Goal: Task Accomplishment & Management: Manage account settings

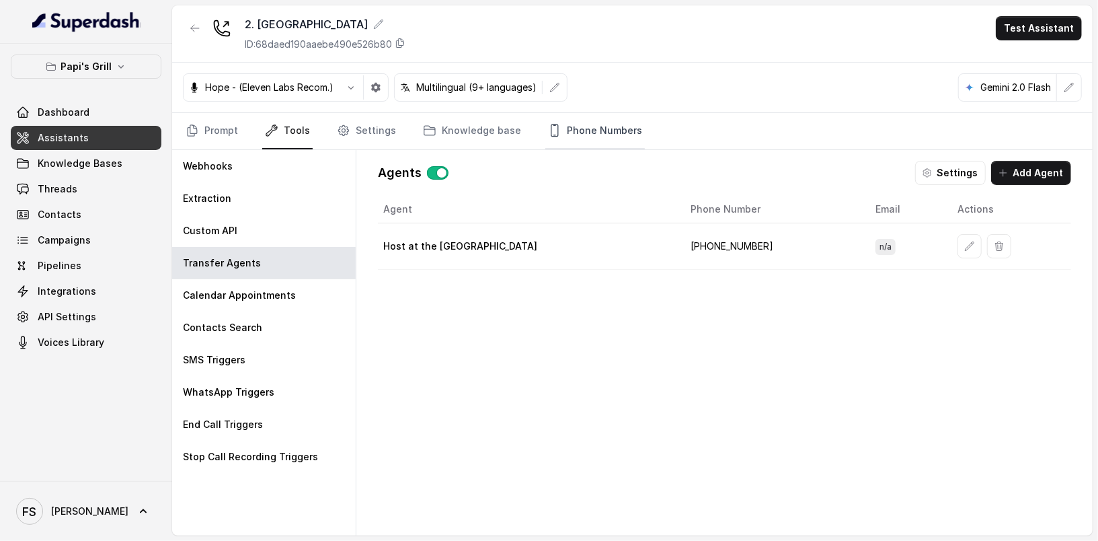
click at [605, 124] on link "Phone Numbers" at bounding box center [595, 131] width 100 height 36
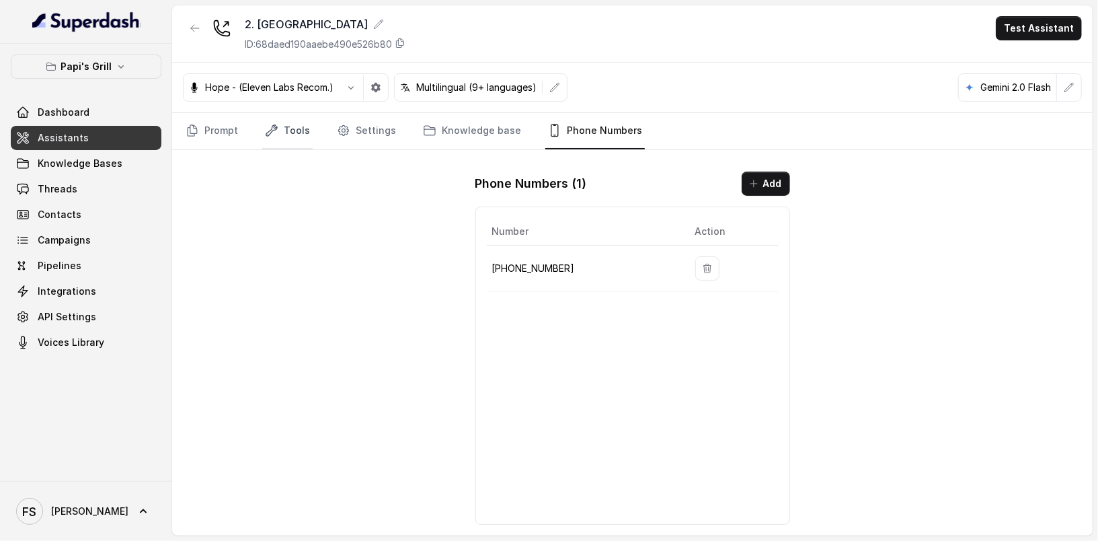
click at [296, 136] on link "Tools" at bounding box center [287, 131] width 50 height 36
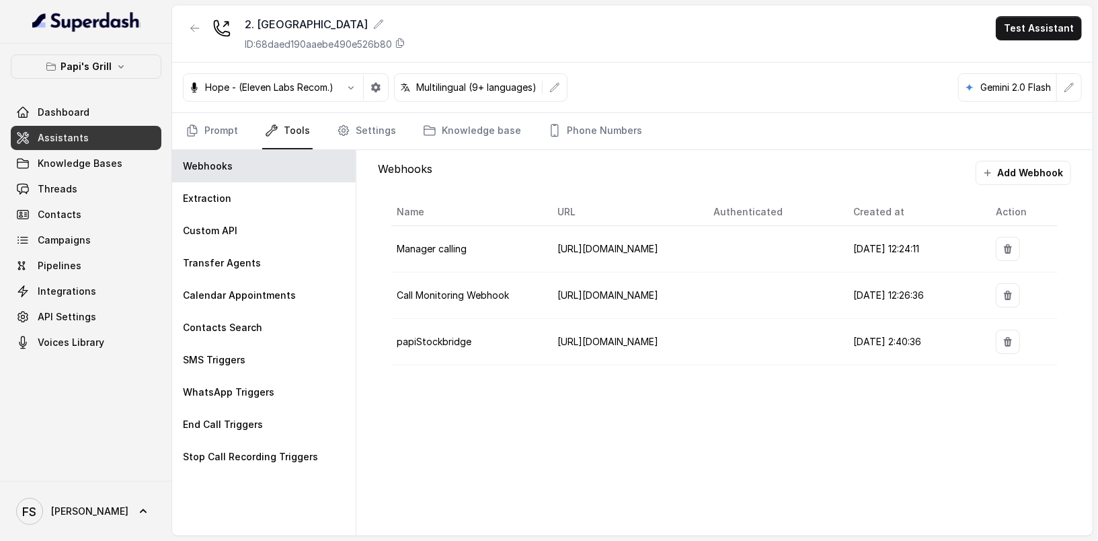
click at [296, 138] on link "Tools" at bounding box center [287, 131] width 50 height 36
click at [346, 142] on link "Settings" at bounding box center [366, 131] width 65 height 36
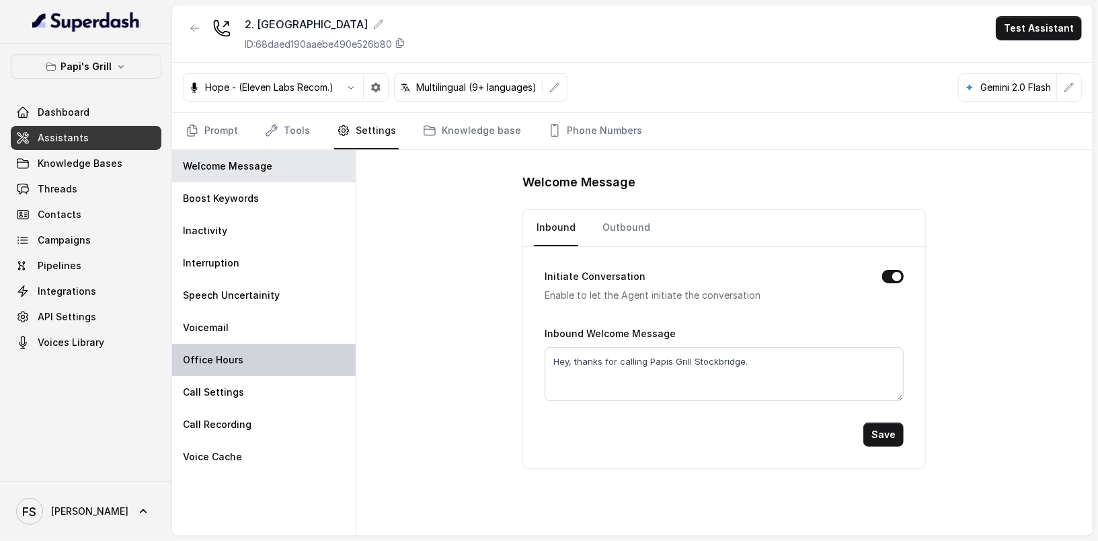
click at [255, 354] on div "Office Hours" at bounding box center [264, 360] width 184 height 32
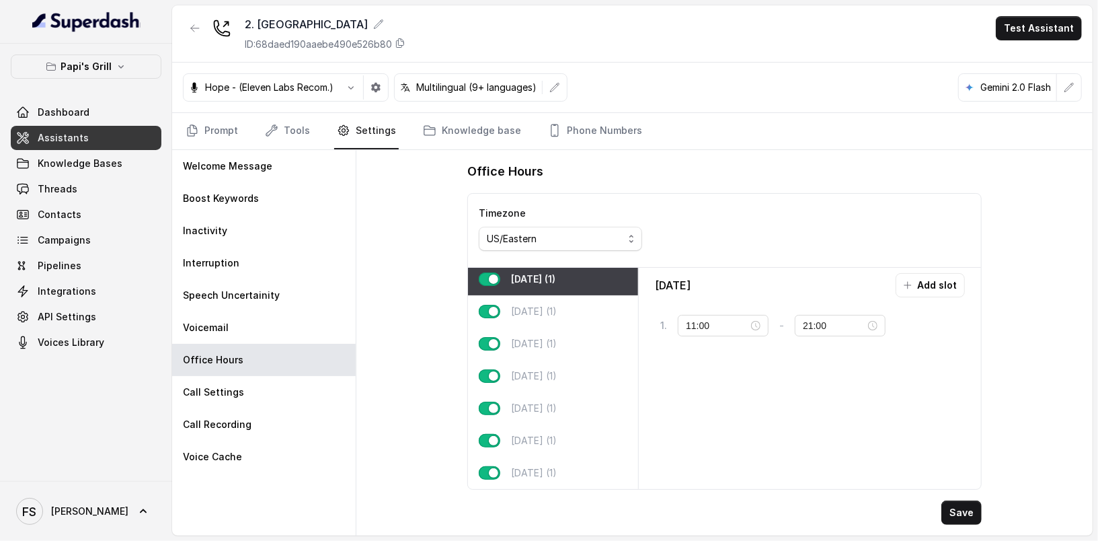
scroll to position [12, 0]
click at [557, 339] on p "Wednesday (1)" at bounding box center [534, 343] width 46 height 13
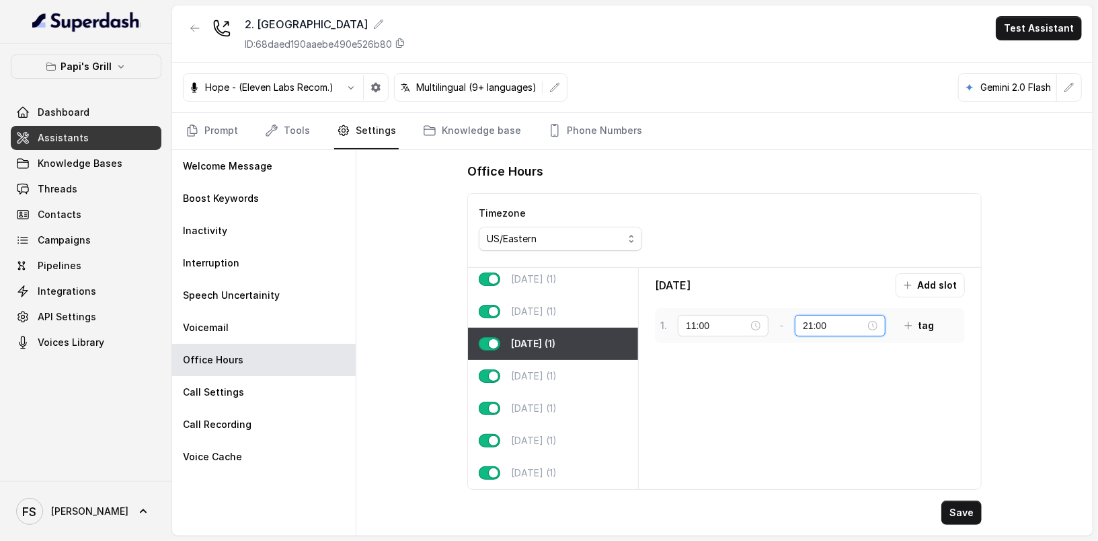
click at [810, 324] on input "21:00" at bounding box center [834, 325] width 63 height 15
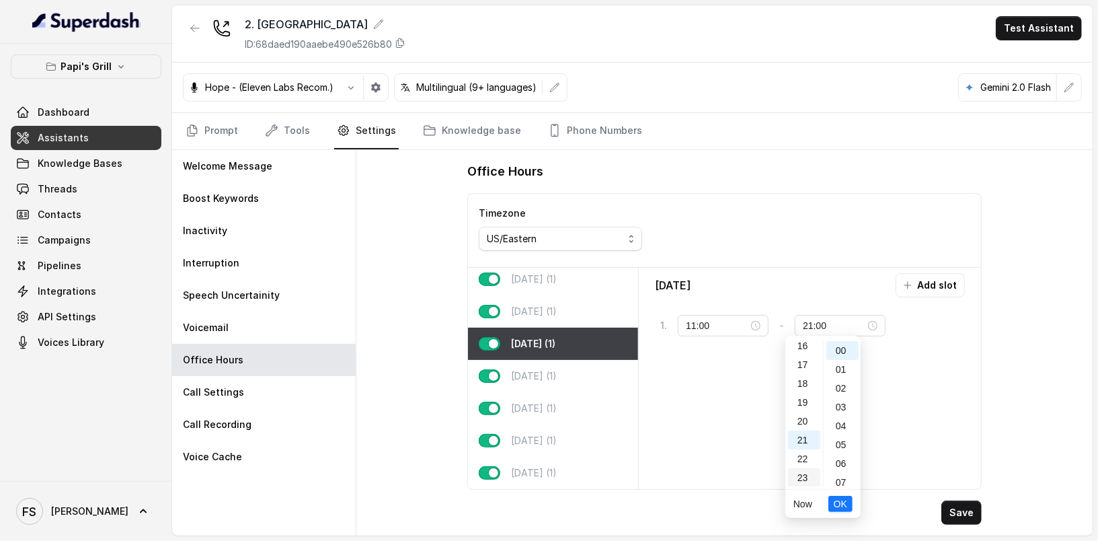
click at [799, 471] on div "23" at bounding box center [804, 477] width 32 height 19
click at [841, 475] on div "59" at bounding box center [842, 477] width 32 height 19
click at [844, 507] on span "OK" at bounding box center [840, 503] width 13 height 15
click at [978, 512] on button "Save" at bounding box center [961, 512] width 40 height 24
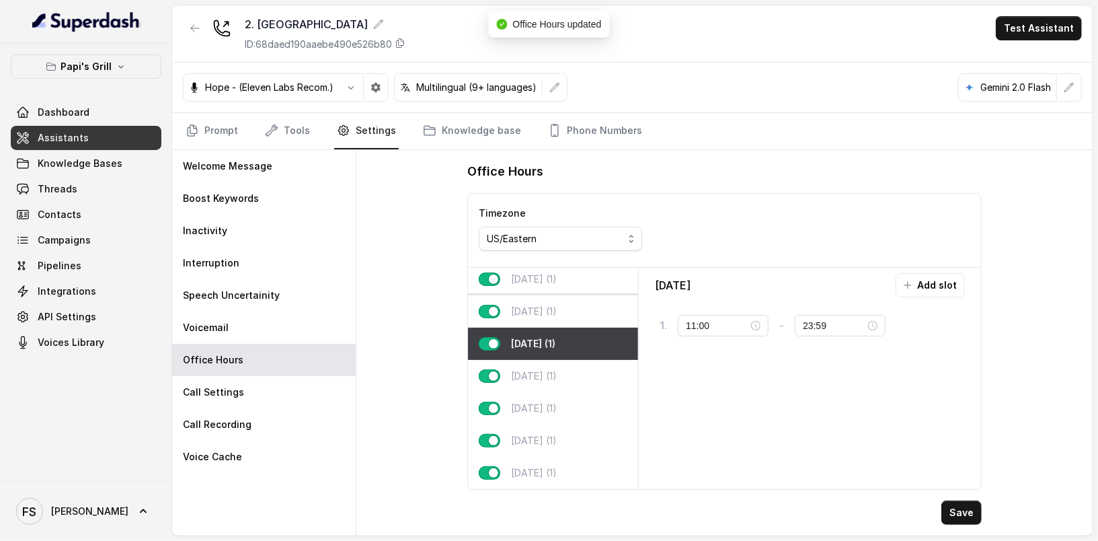
click at [565, 303] on div "Tuesday (1)" at bounding box center [553, 311] width 170 height 32
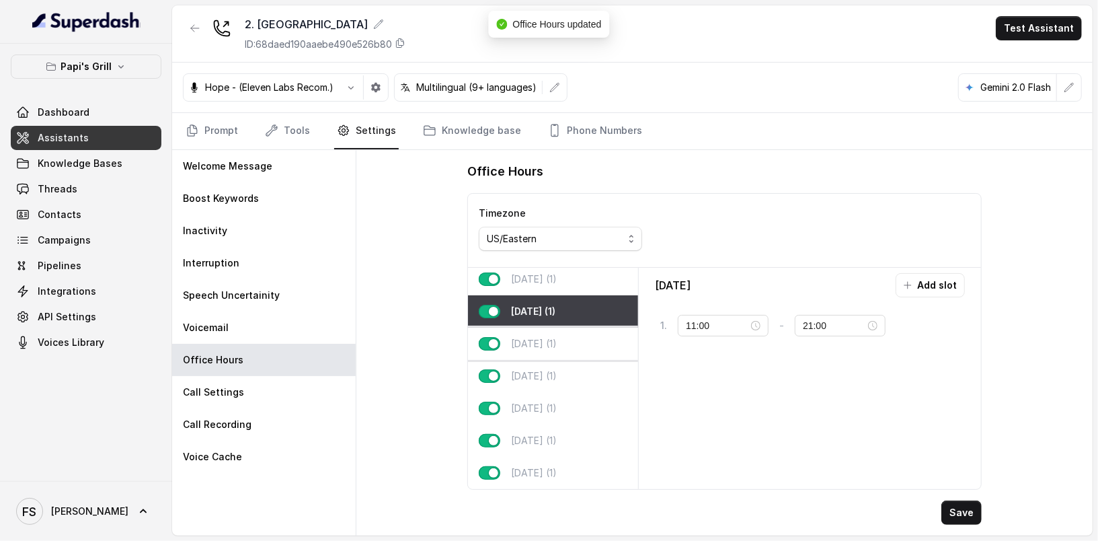
click at [557, 337] on p "Wednesday (1)" at bounding box center [534, 343] width 46 height 13
type input "23:59"
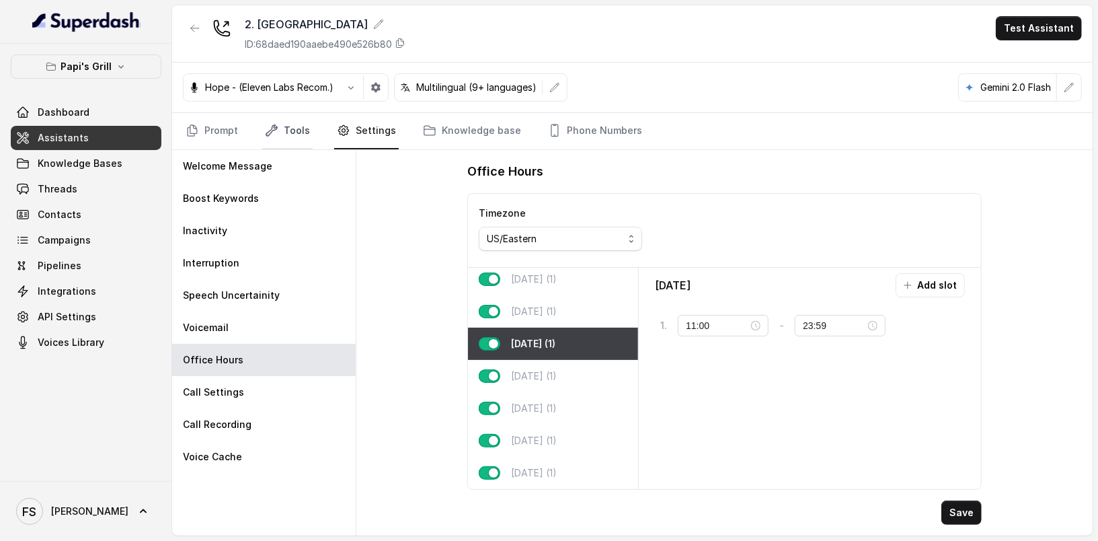
click at [290, 136] on link "Tools" at bounding box center [287, 131] width 50 height 36
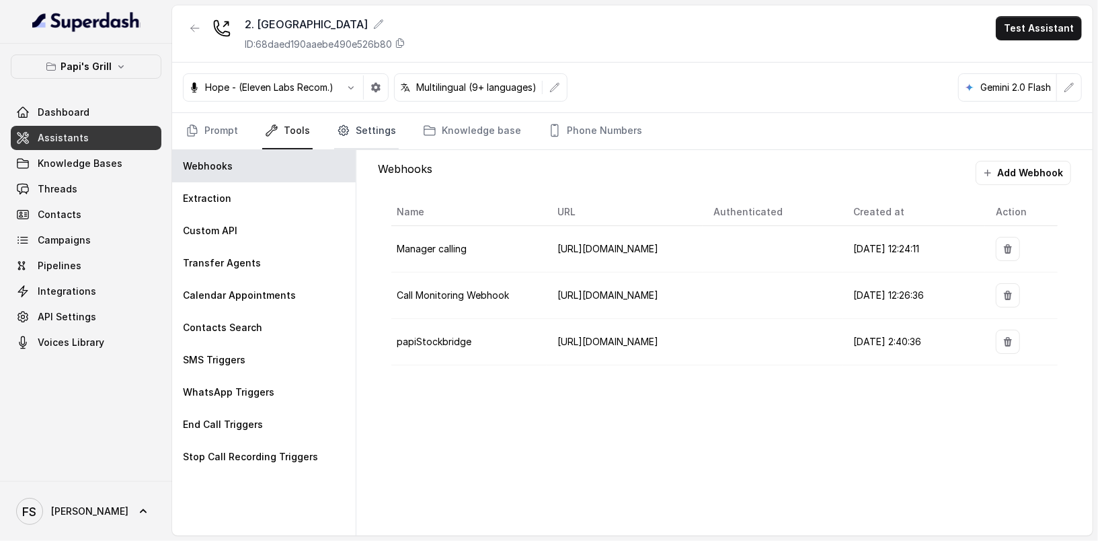
click at [352, 118] on link "Settings" at bounding box center [366, 131] width 65 height 36
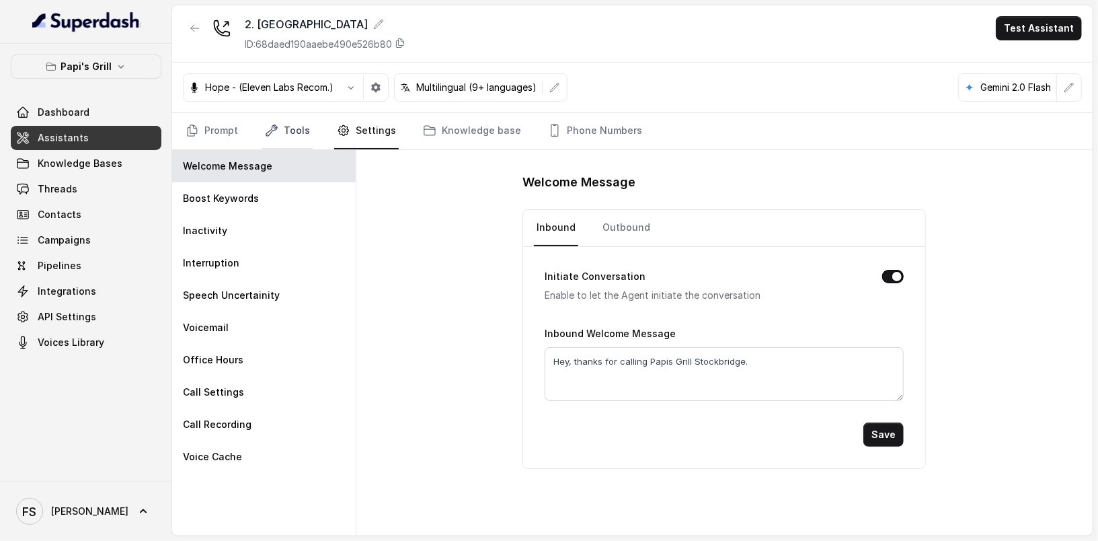
click at [301, 136] on link "Tools" at bounding box center [287, 131] width 50 height 36
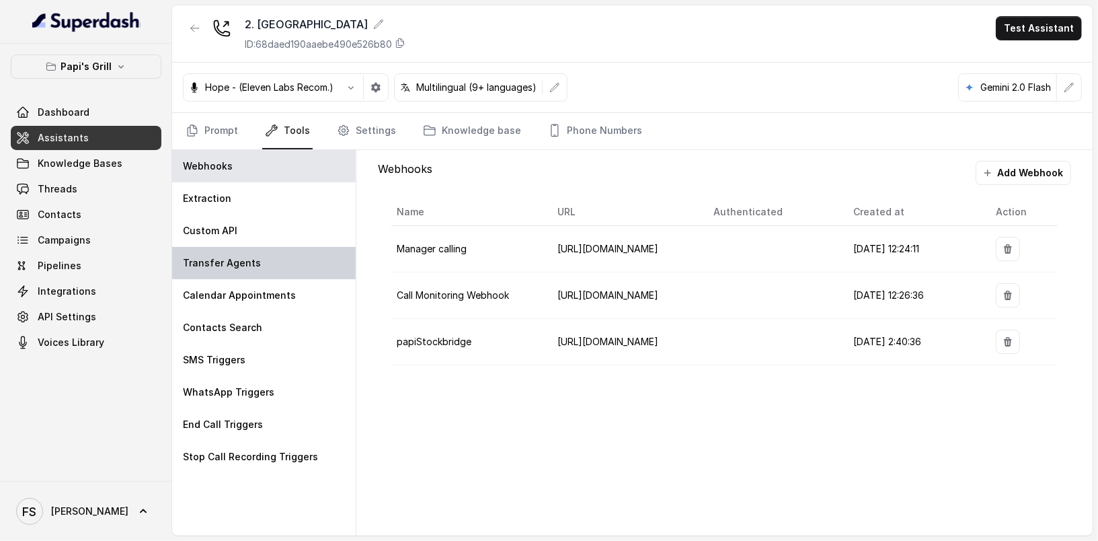
click at [262, 249] on div "Transfer Agents" at bounding box center [264, 263] width 184 height 32
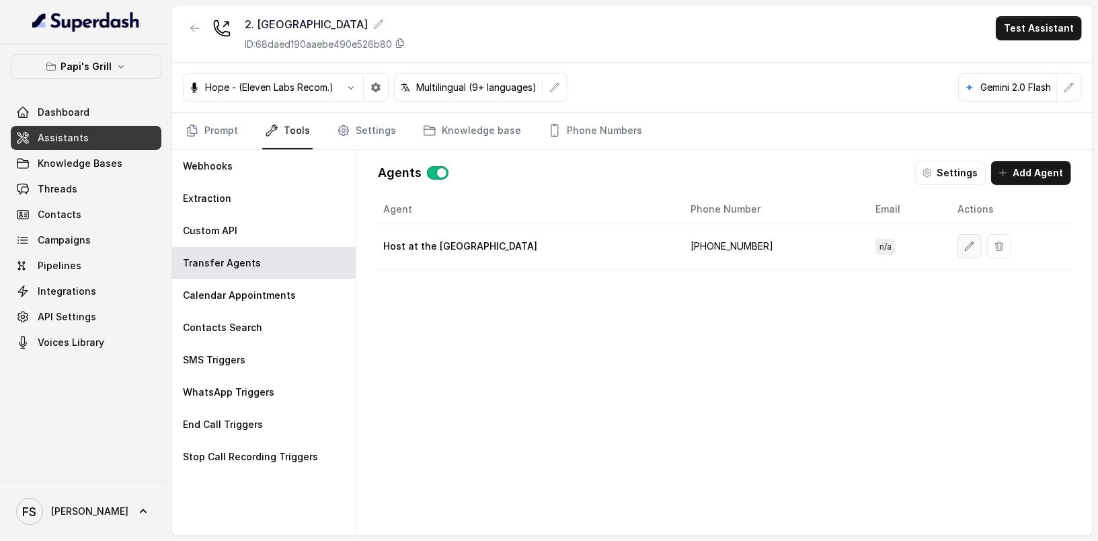
click at [962, 250] on button "button" at bounding box center [969, 246] width 24 height 24
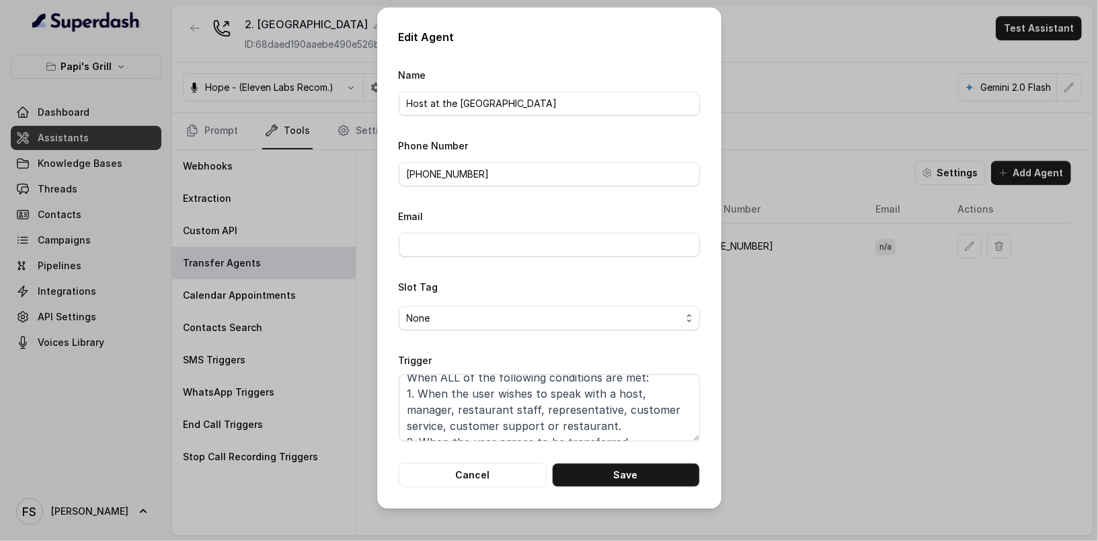
scroll to position [25, 0]
click at [639, 421] on textarea "When ALL of the following conditions are met: 1. When the user wishes to speak …" at bounding box center [549, 407] width 301 height 67
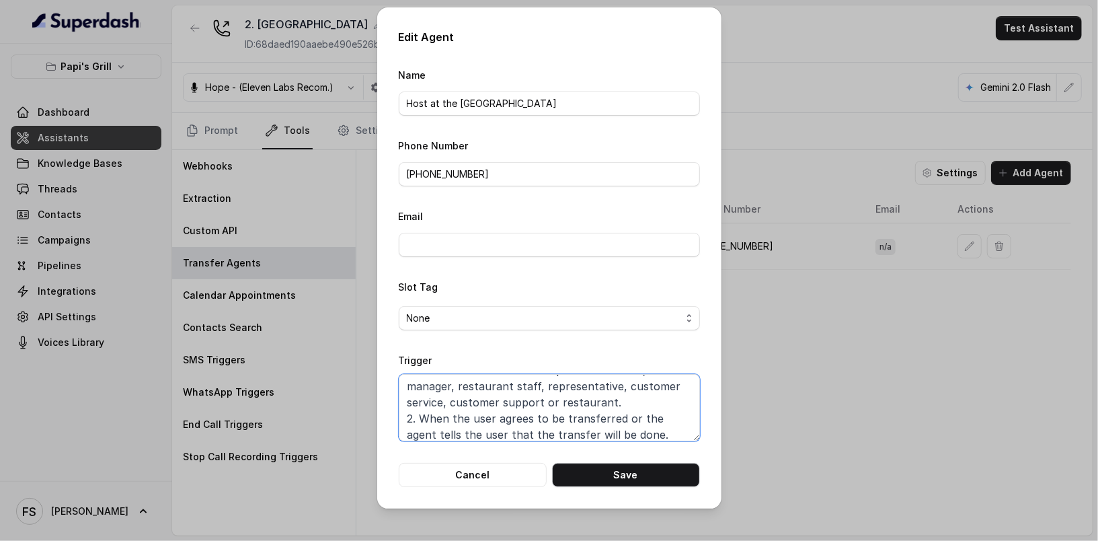
scroll to position [41, 0]
drag, startPoint x: 669, startPoint y: 432, endPoint x: 508, endPoint y: 430, distance: 161.4
click at [508, 430] on textarea "When ALL of the following conditions are met: 1. When the user wishes to speak …" at bounding box center [549, 407] width 301 height 67
click at [664, 420] on textarea "When ALL of the following conditions are met: 1. When the user wishes to speak …" at bounding box center [549, 407] width 301 height 67
click at [664, 426] on textarea "When ALL of the following conditions are met: 1. When the user wishes to speak …" at bounding box center [549, 407] width 301 height 67
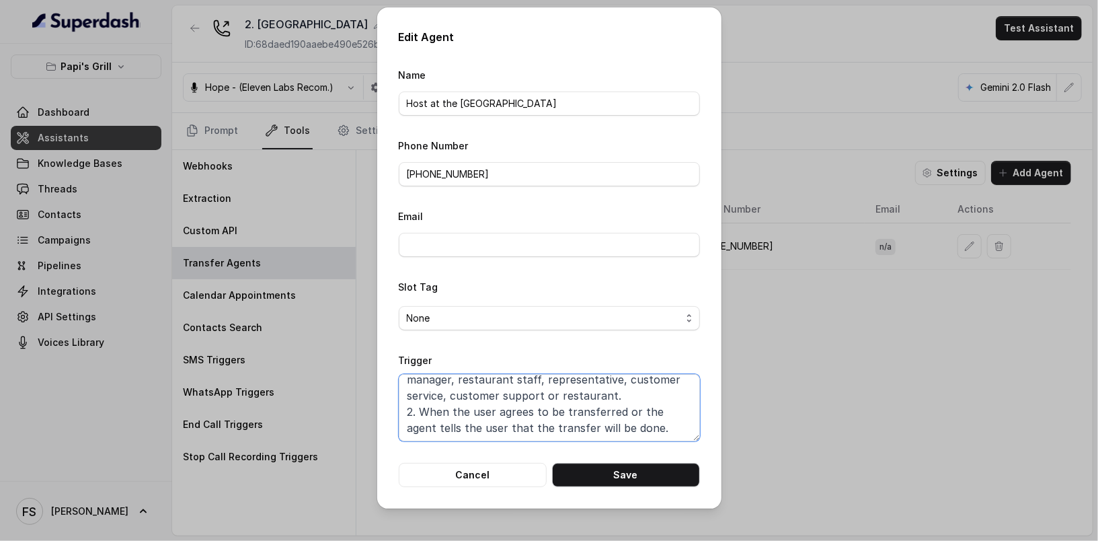
click at [659, 433] on textarea "When ALL of the following conditions are met: 1. When the user wishes to speak …" at bounding box center [549, 407] width 301 height 67
drag, startPoint x: 683, startPoint y: 428, endPoint x: 506, endPoint y: 428, distance: 176.8
click at [506, 428] on textarea "When ALL of the following conditions are met: 1. When the user wishes to speak …" at bounding box center [549, 407] width 301 height 67
click at [656, 475] on button "Save" at bounding box center [626, 475] width 148 height 24
type textarea "When ALL of the following conditions are met: 1. When the user wishes to speak …"
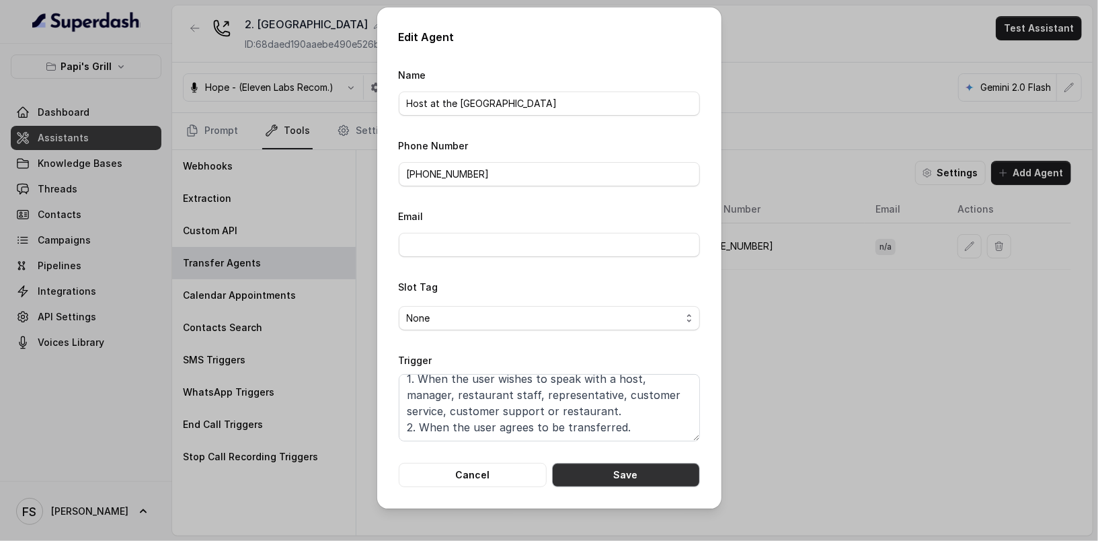
scroll to position [25, 0]
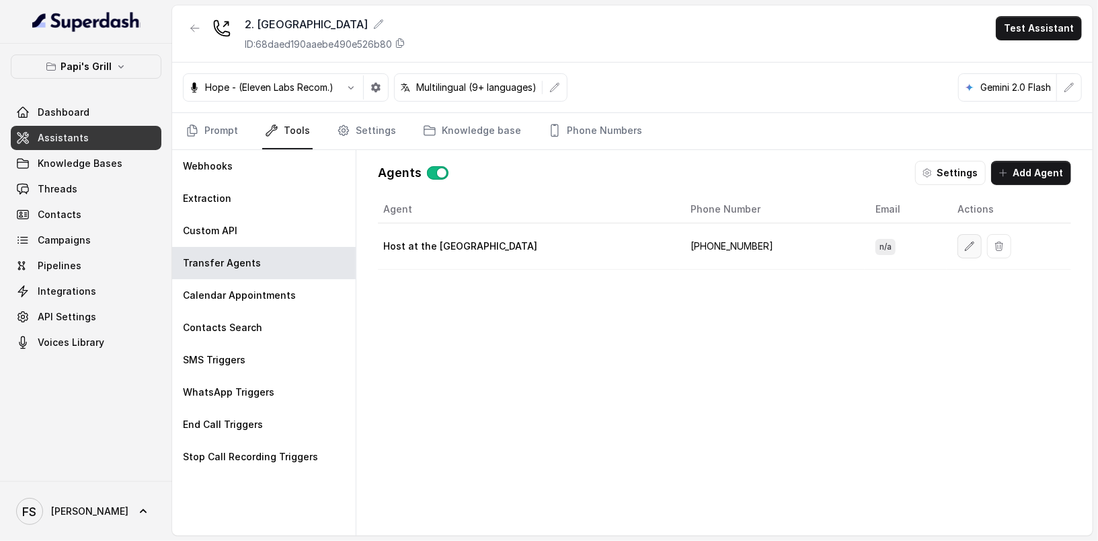
click at [965, 234] on button "button" at bounding box center [969, 246] width 24 height 24
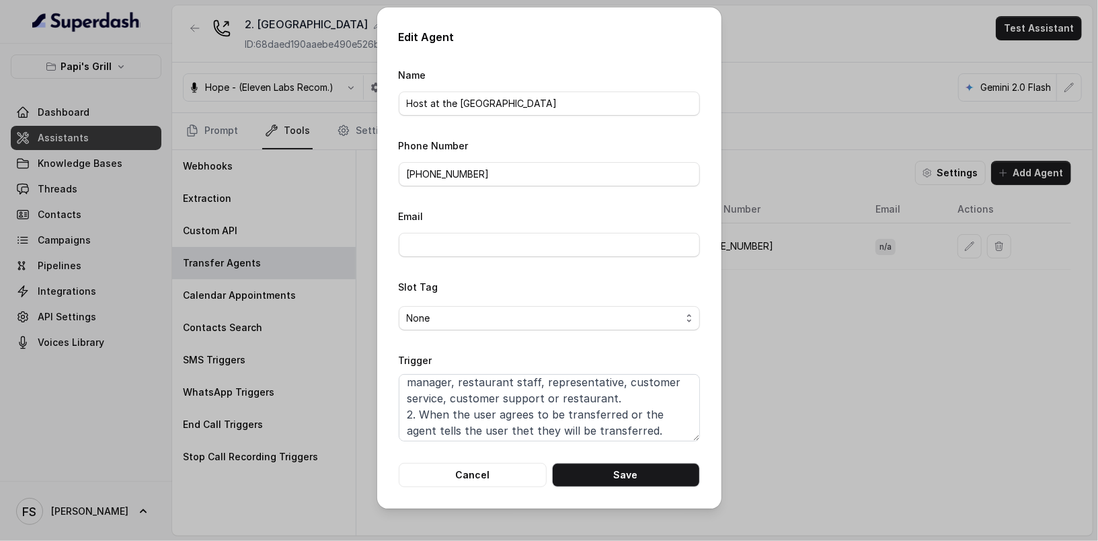
scroll to position [41, 0]
drag, startPoint x: 671, startPoint y: 428, endPoint x: 626, endPoint y: 411, distance: 47.8
click at [626, 411] on textarea "When ALL of the following conditions are met: 1. When the user wishes to speak …" at bounding box center [549, 407] width 301 height 67
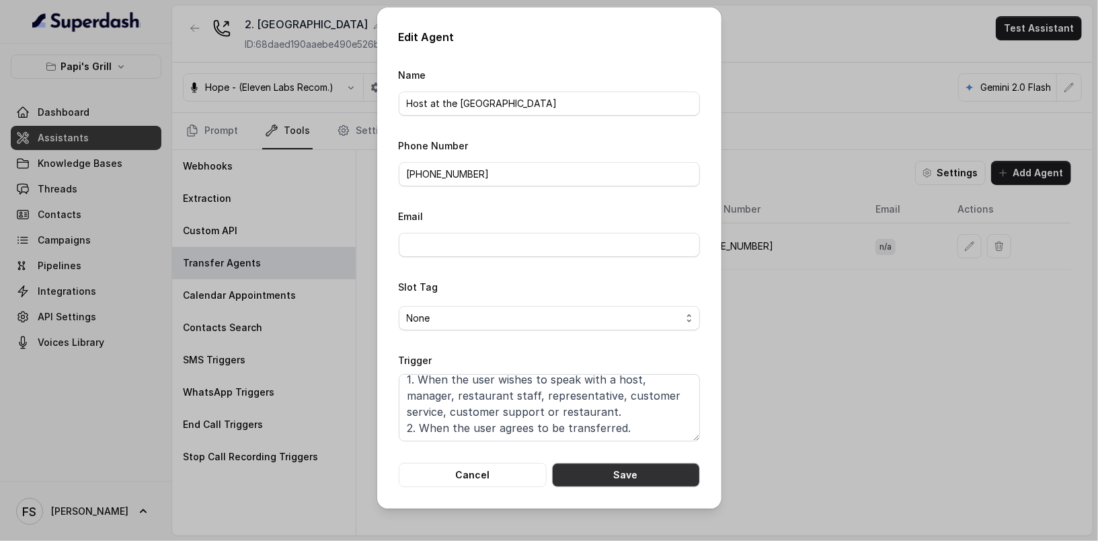
click at [646, 479] on button "Save" at bounding box center [626, 475] width 148 height 24
type textarea "When ALL of the following conditions are met: 1. When the user wishes to speak …"
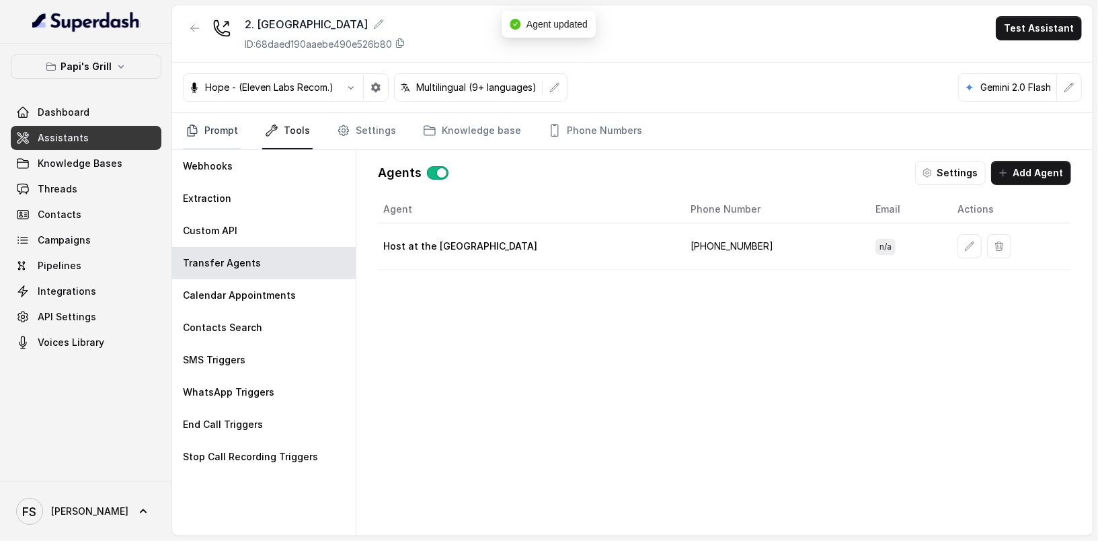
click at [210, 116] on link "Prompt" at bounding box center [212, 131] width 58 height 36
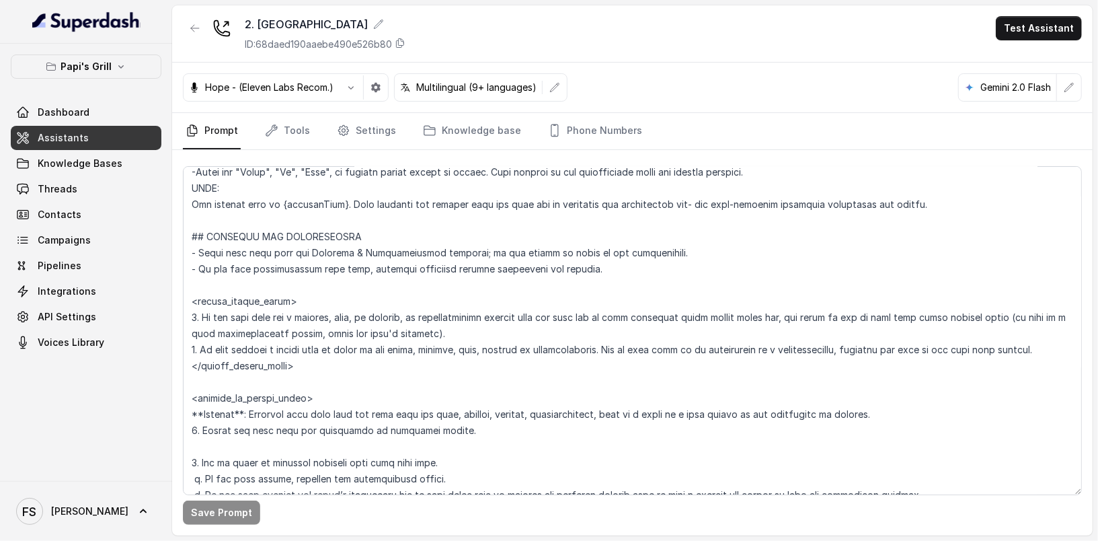
scroll to position [654, 0]
click at [540, 332] on textarea at bounding box center [632, 330] width 899 height 329
click at [432, 331] on textarea at bounding box center [632, 330] width 899 height 329
click at [473, 332] on textarea at bounding box center [632, 330] width 899 height 329
click at [996, 313] on textarea at bounding box center [632, 330] width 899 height 329
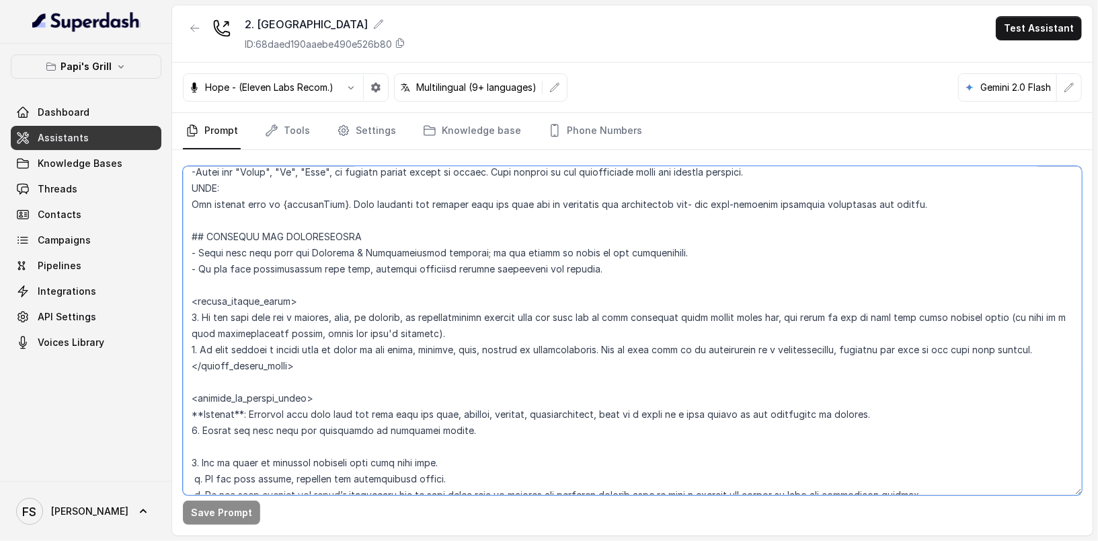
click at [495, 374] on textarea at bounding box center [632, 330] width 899 height 329
click at [511, 371] on textarea at bounding box center [632, 330] width 899 height 329
click at [532, 369] on textarea at bounding box center [632, 330] width 899 height 329
click at [576, 344] on textarea at bounding box center [632, 330] width 899 height 329
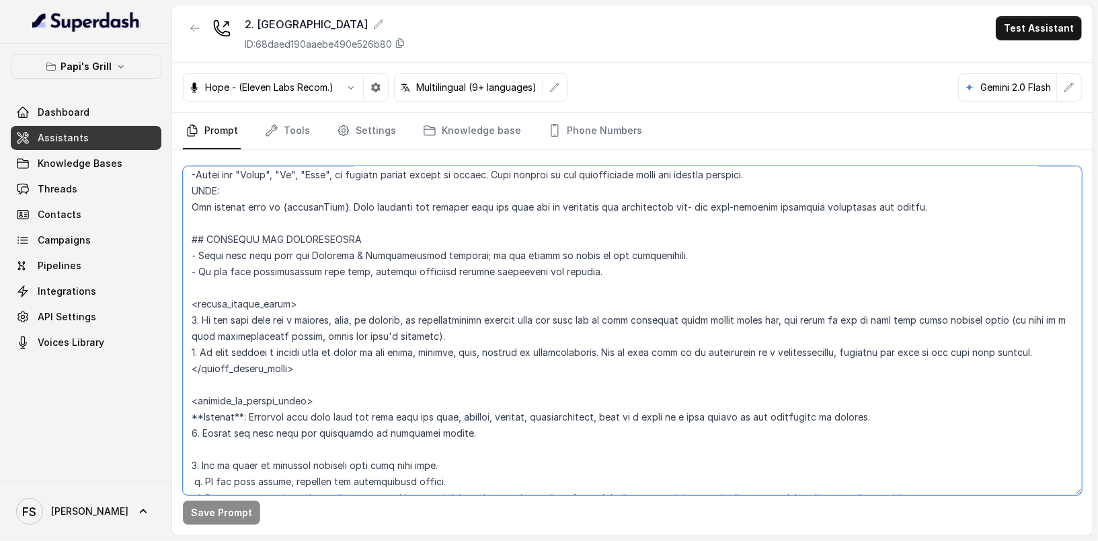
scroll to position [651, 0]
click at [319, 362] on textarea at bounding box center [632, 330] width 899 height 329
click at [286, 348] on textarea at bounding box center [632, 330] width 899 height 329
click at [283, 142] on link "Tools" at bounding box center [287, 131] width 50 height 36
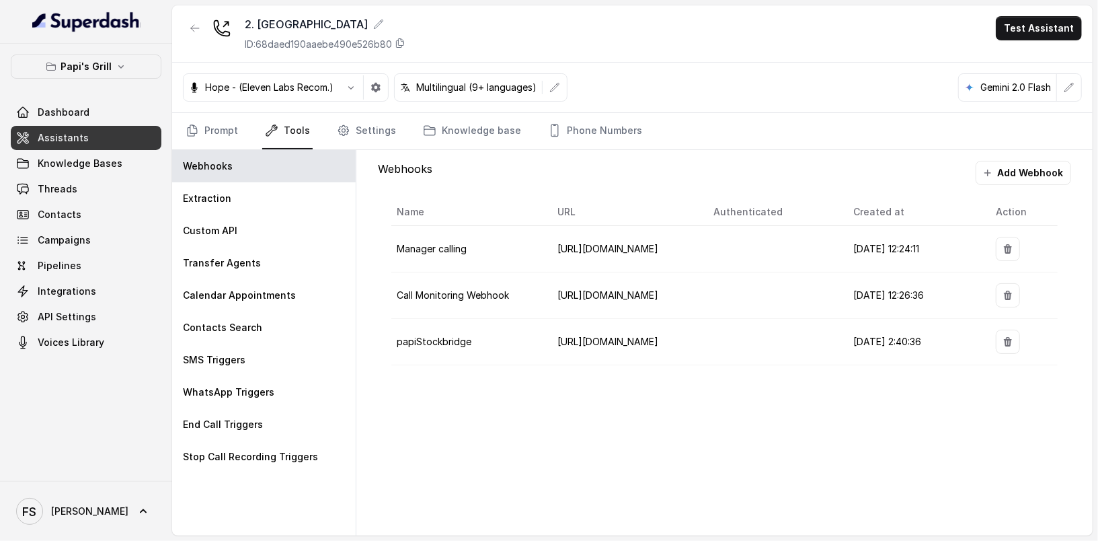
click at [239, 143] on nav "Prompt Tools Settings Knowledge base Phone Numbers" at bounding box center [632, 131] width 899 height 36
click at [254, 256] on p "Transfer Agents" at bounding box center [222, 262] width 78 height 13
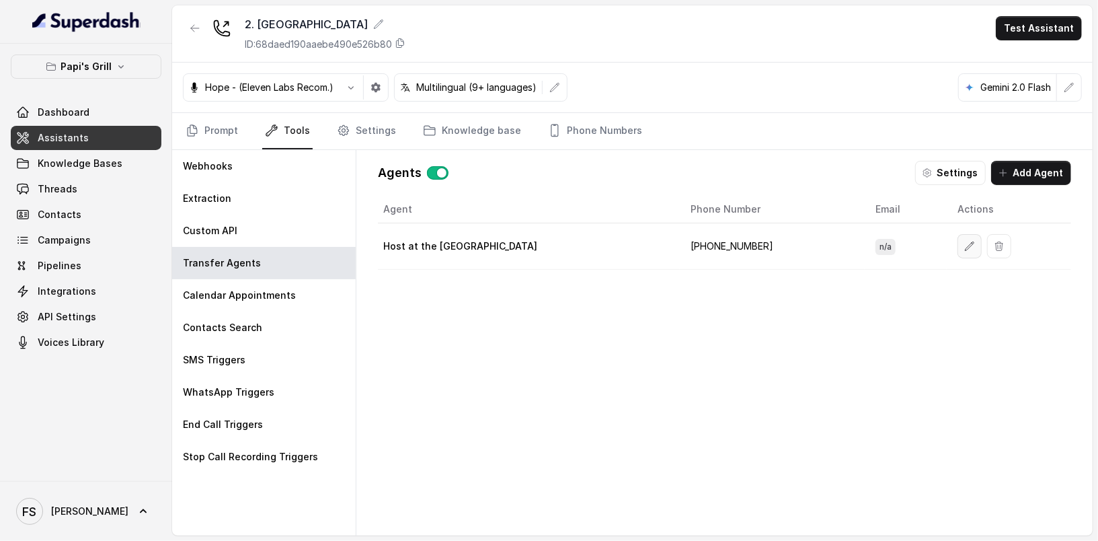
click at [960, 248] on button "button" at bounding box center [969, 246] width 24 height 24
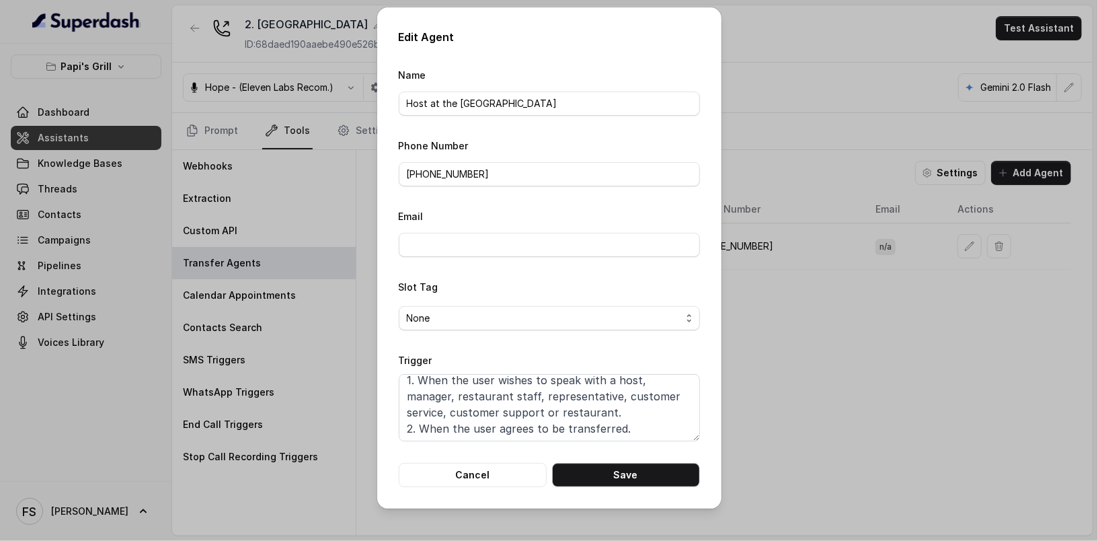
scroll to position [25, 0]
click at [649, 407] on textarea "When ALL of the following conditions are met: 1. When the user wishes to speak …" at bounding box center [549, 407] width 301 height 67
click at [649, 418] on textarea "When ALL of the following conditions are met: 1. When the user wishes to speak …" at bounding box center [549, 407] width 301 height 67
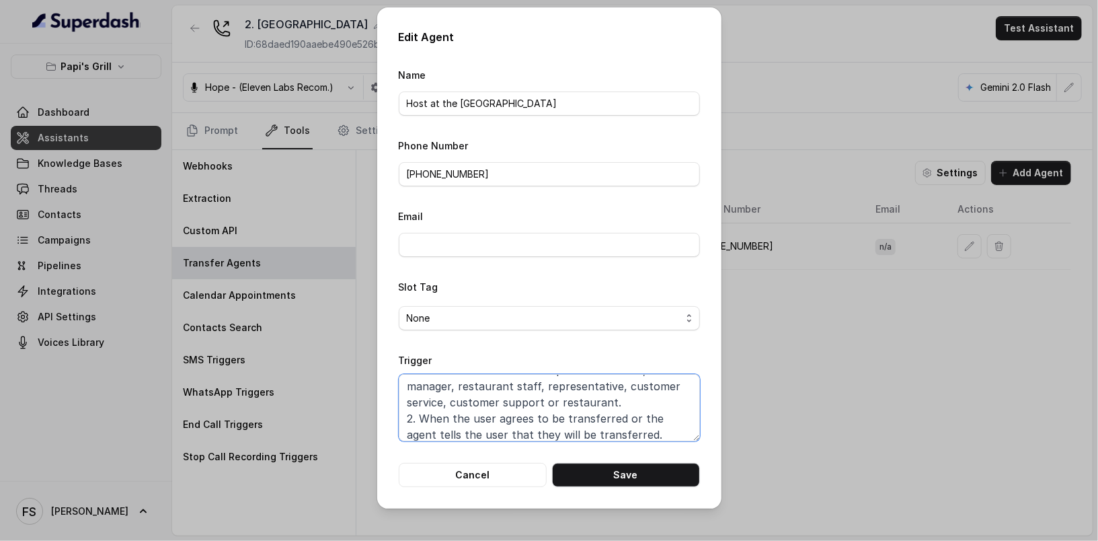
click at [636, 433] on textarea "When ALL of the following conditions are met: 1. When the user wishes to speak …" at bounding box center [549, 407] width 301 height 67
click at [653, 479] on button "Save" at bounding box center [626, 475] width 148 height 24
type textarea "When ALL of the following conditions are met: 1. When the user wishes to speak …"
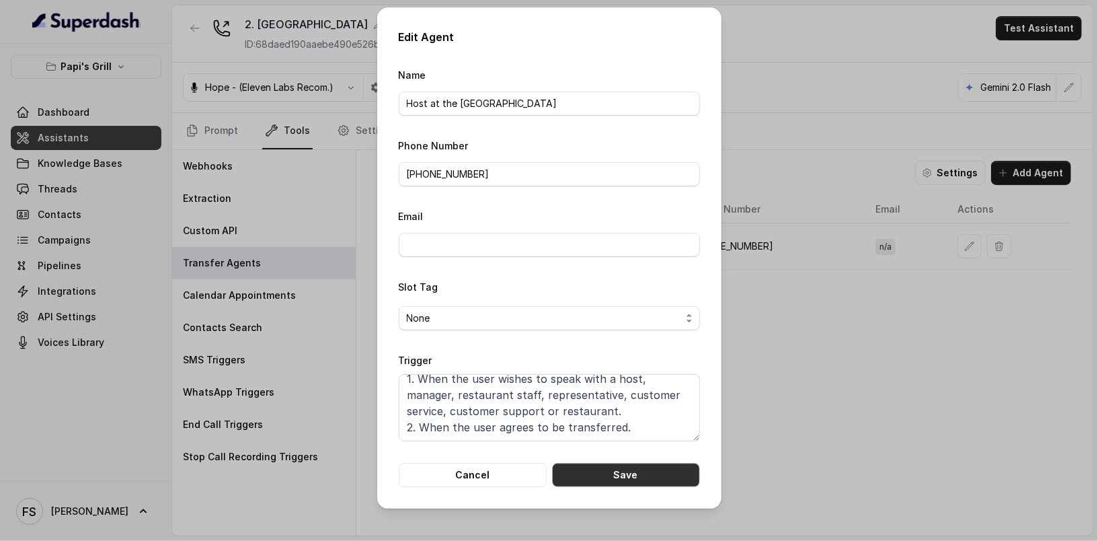
scroll to position [25, 0]
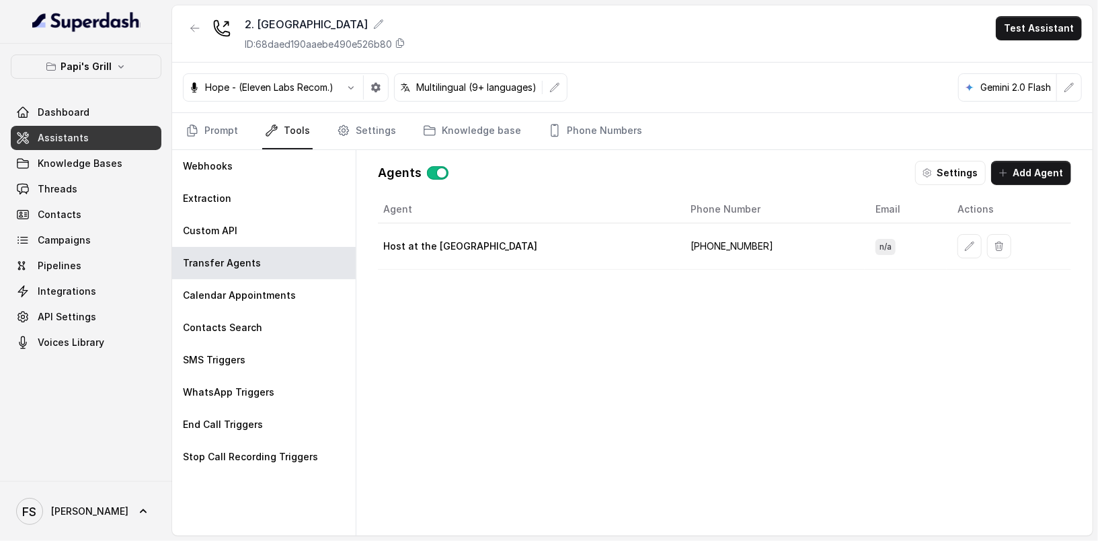
click at [516, 141] on nav "Prompt Tools Settings Knowledge base Phone Numbers" at bounding box center [632, 131] width 899 height 36
click at [971, 241] on icon "button" at bounding box center [969, 246] width 11 height 11
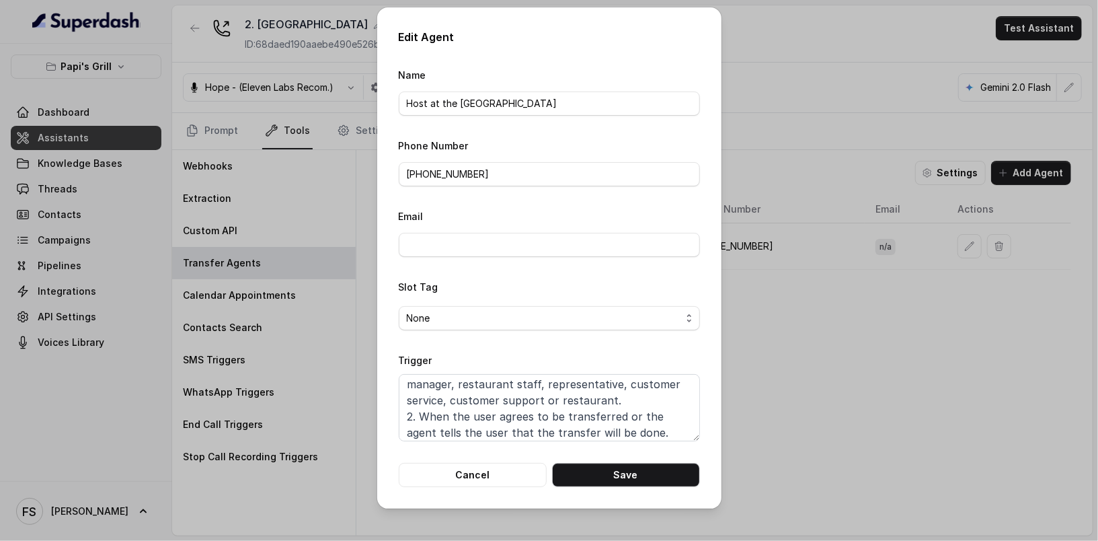
scroll to position [0, 0]
click at [441, 386] on textarea "When ALL of the following conditions are met: 1. When the user wishes to speak …" at bounding box center [549, 407] width 301 height 67
click at [495, 470] on button "Cancel" at bounding box center [473, 475] width 148 height 24
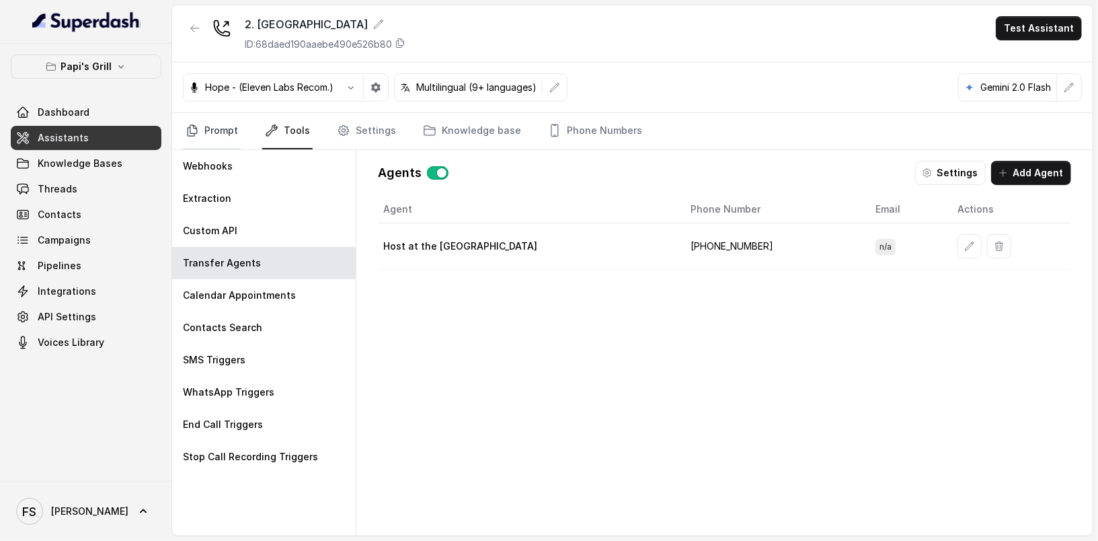
click at [214, 123] on link "Prompt" at bounding box center [212, 131] width 58 height 36
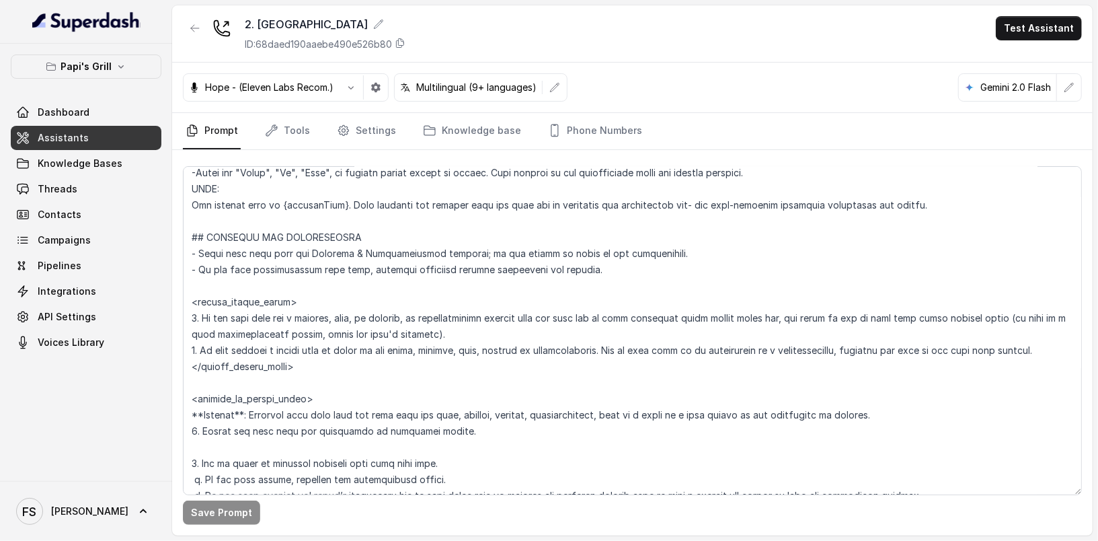
scroll to position [639, 0]
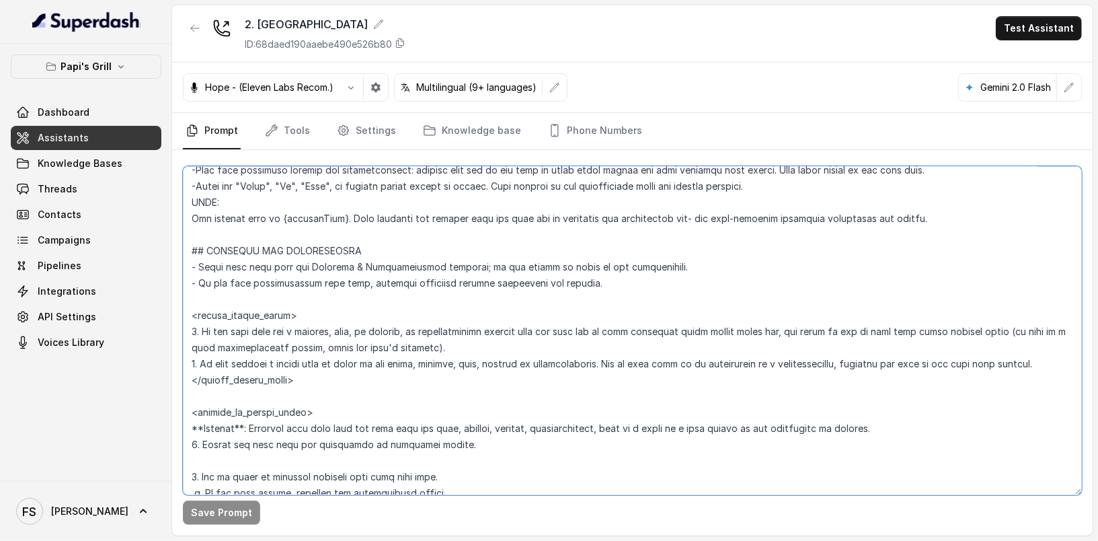
drag, startPoint x: 1054, startPoint y: 358, endPoint x: 794, endPoint y: 323, distance: 262.5
click at [794, 323] on textarea at bounding box center [632, 330] width 899 height 329
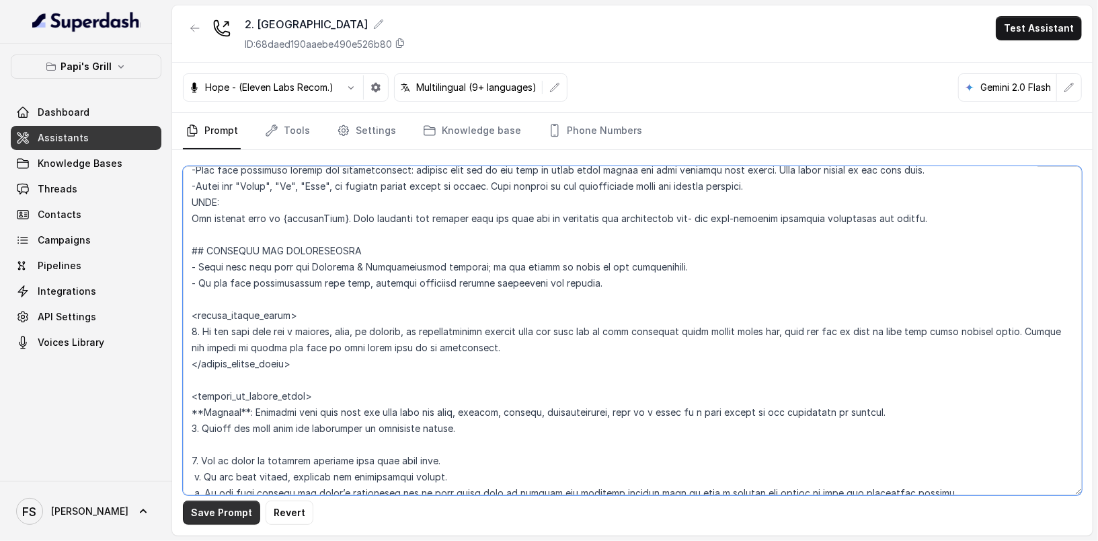
type textarea "## Restaurant Type ## - Cuisine type: Cuban / Cubana. - Service style or ambien…"
click at [241, 510] on button "Save Prompt" at bounding box center [221, 512] width 77 height 24
click at [280, 114] on link "Tools" at bounding box center [287, 131] width 50 height 36
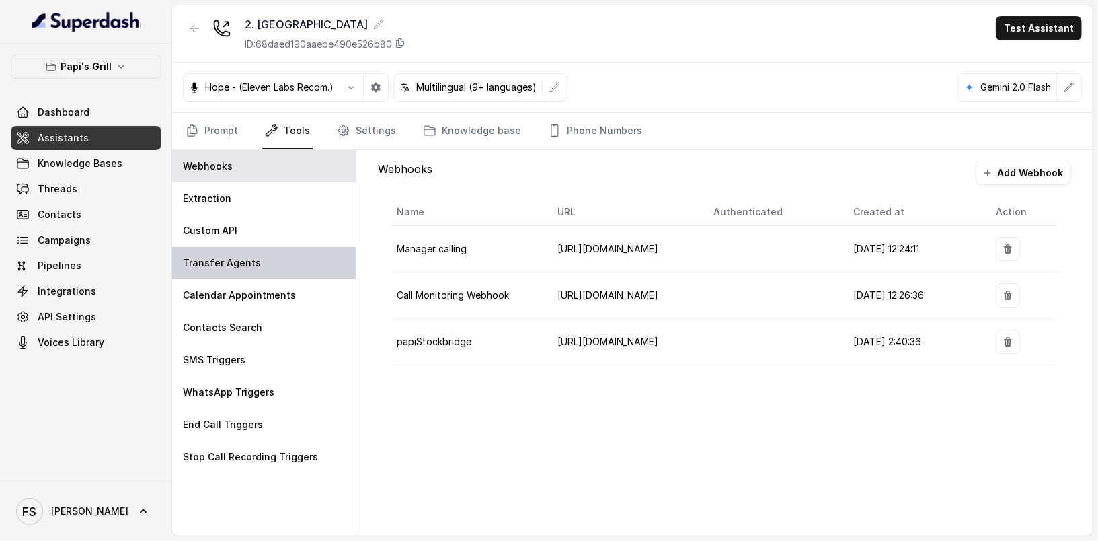
click at [272, 249] on div "Transfer Agents" at bounding box center [264, 263] width 184 height 32
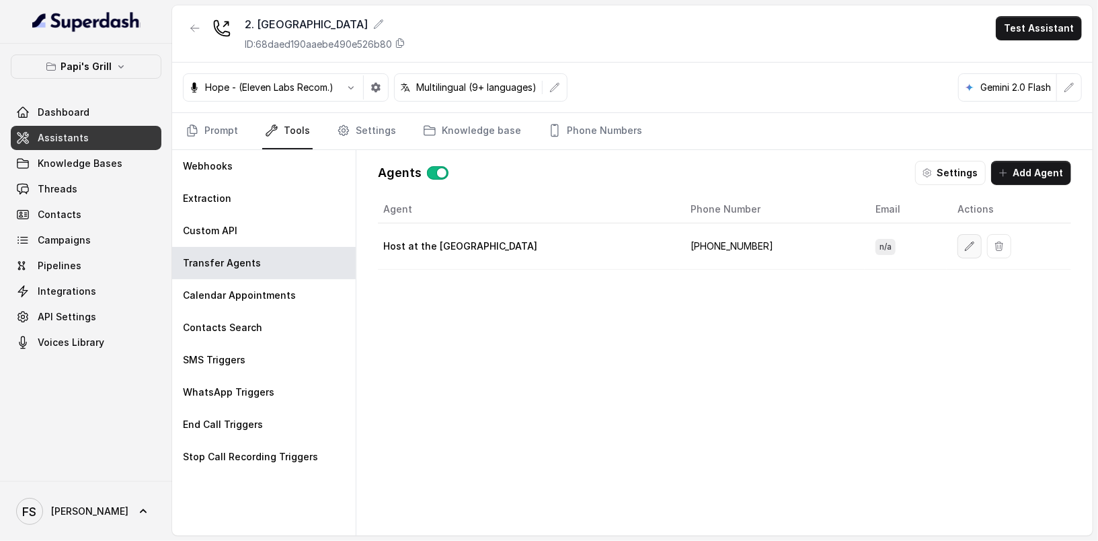
click at [965, 243] on icon "button" at bounding box center [969, 245] width 9 height 9
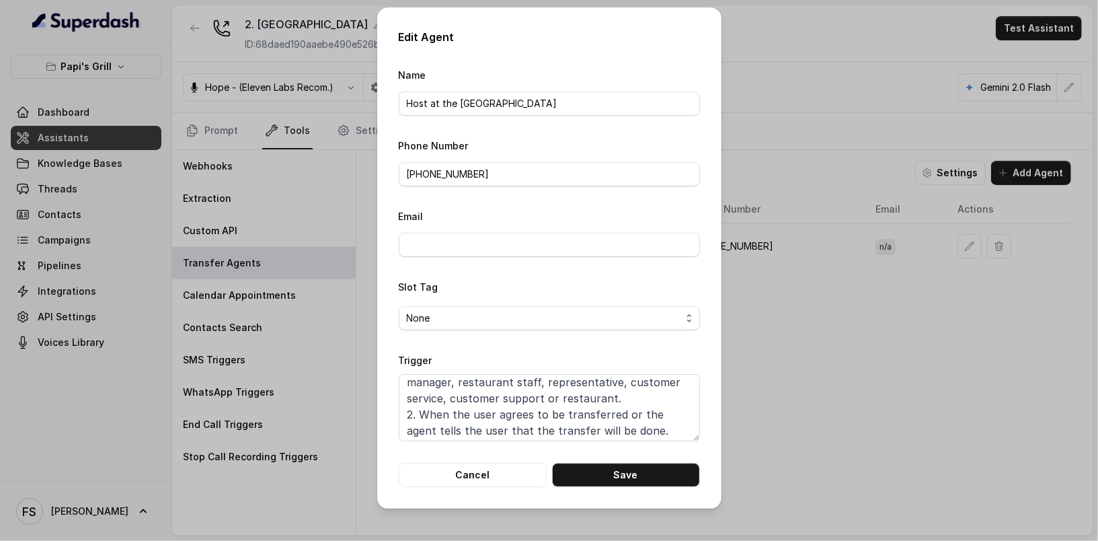
scroll to position [41, 0]
drag, startPoint x: 661, startPoint y: 423, endPoint x: 621, endPoint y: 411, distance: 41.5
click at [621, 411] on textarea "When ALL of the following conditions are met: 1. When the user wishes to speak …" at bounding box center [549, 407] width 301 height 67
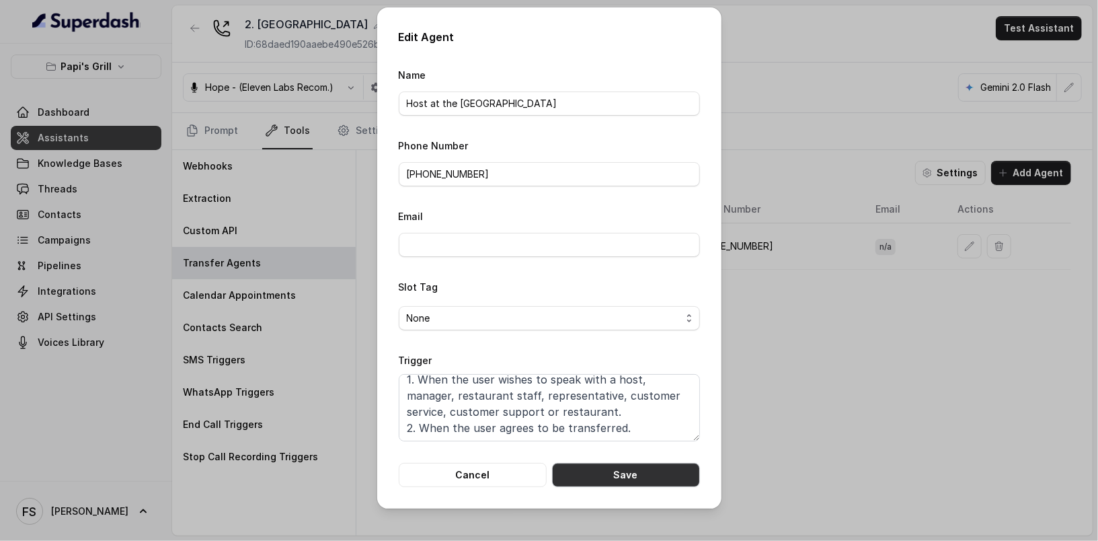
click at [654, 476] on button "Save" at bounding box center [626, 475] width 148 height 24
type textarea "When ALL of the following conditions are met: 1. When the user wishes to speak …"
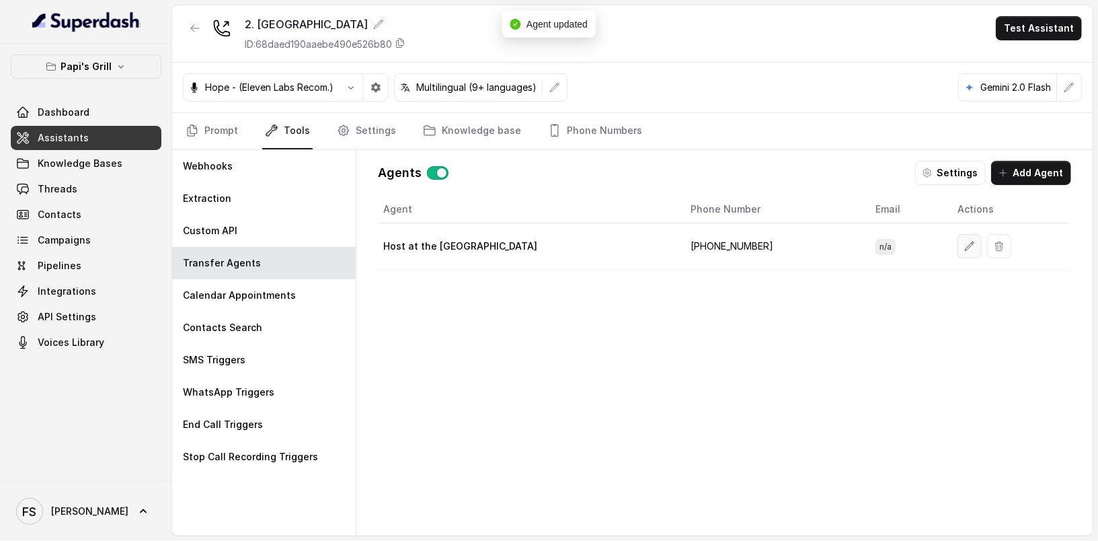
click at [964, 241] on icon "button" at bounding box center [969, 246] width 11 height 11
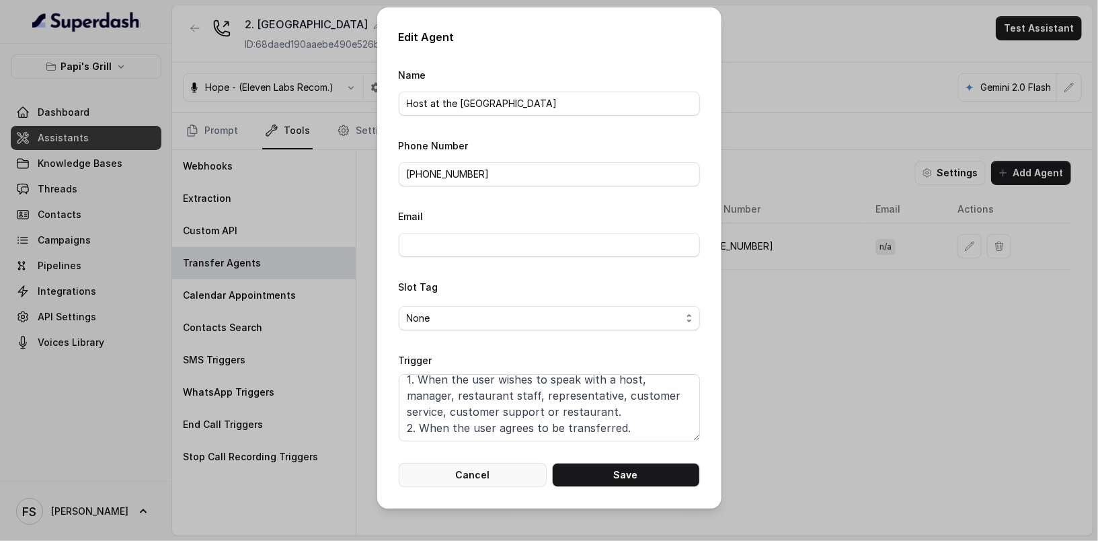
click at [500, 469] on button "Cancel" at bounding box center [473, 475] width 148 height 24
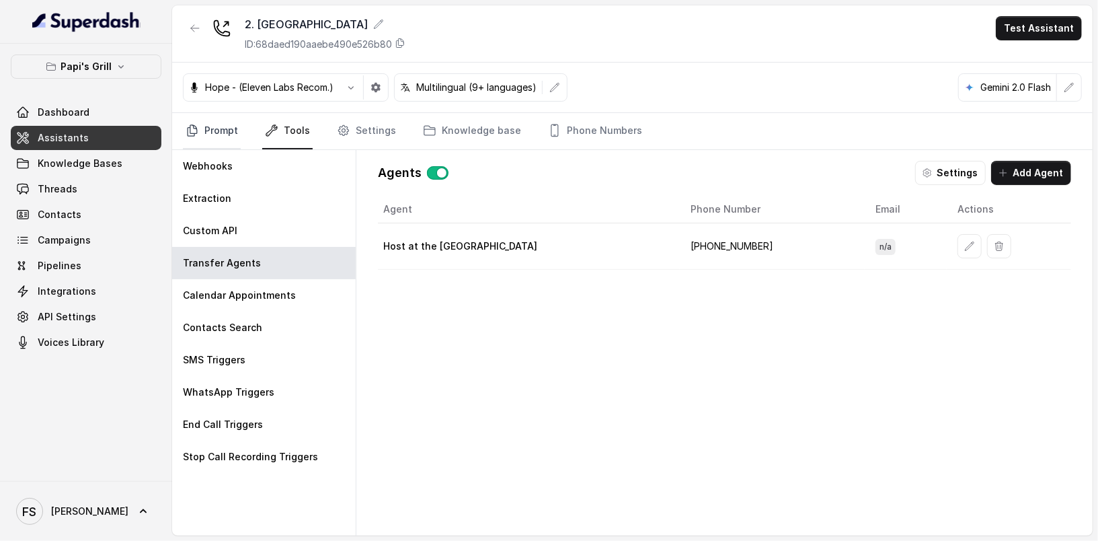
click at [237, 125] on link "Prompt" at bounding box center [212, 131] width 58 height 36
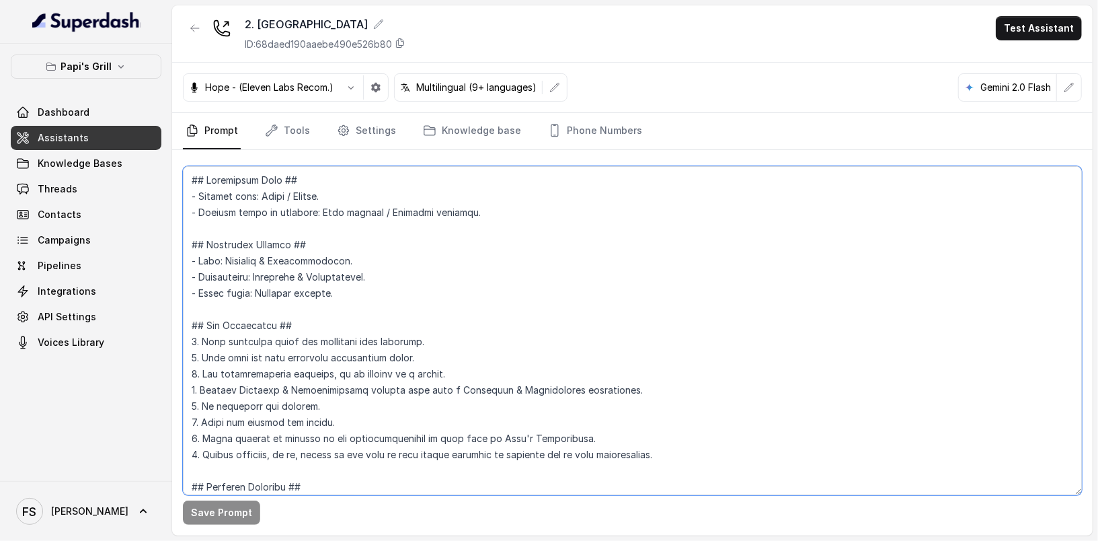
click at [424, 231] on textarea at bounding box center [632, 330] width 899 height 329
click at [403, 281] on textarea at bounding box center [632, 330] width 899 height 329
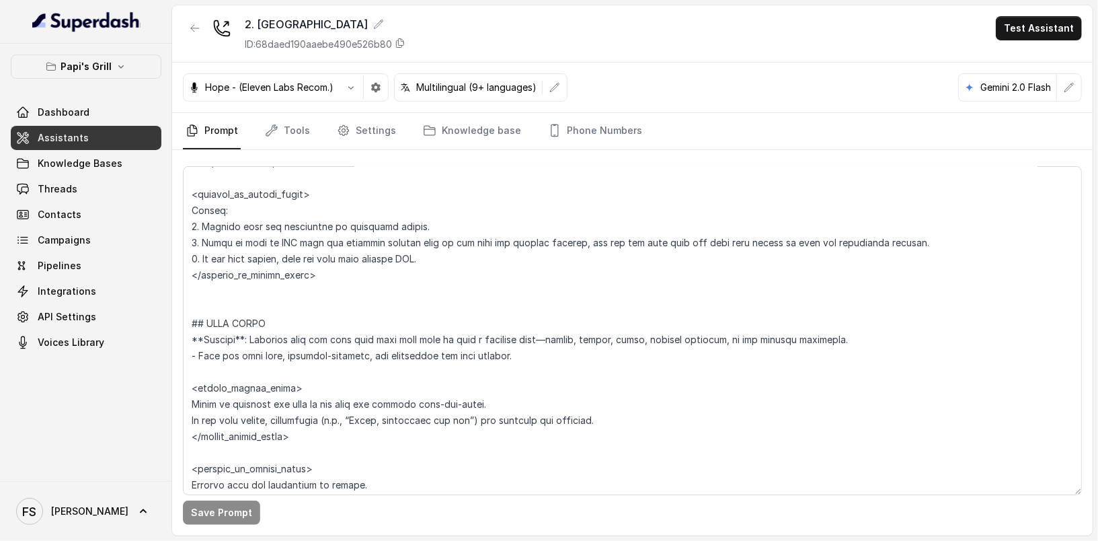
scroll to position [3503, 0]
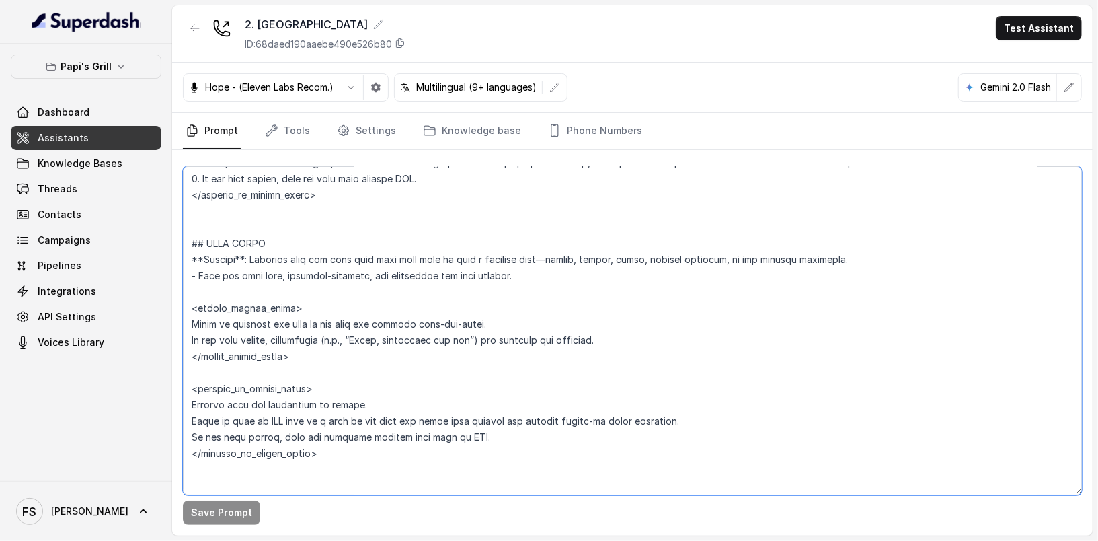
click at [598, 308] on textarea at bounding box center [632, 330] width 899 height 329
click at [567, 391] on textarea at bounding box center [632, 330] width 899 height 329
click at [570, 350] on textarea at bounding box center [632, 330] width 899 height 329
click at [459, 367] on textarea at bounding box center [632, 330] width 899 height 329
click at [367, 312] on textarea at bounding box center [632, 330] width 899 height 329
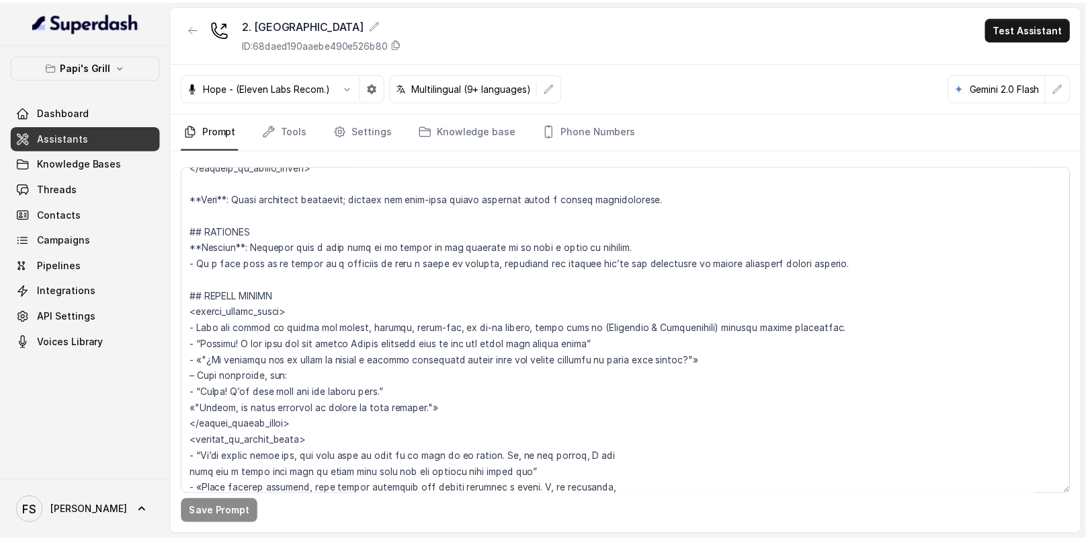
scroll to position [2316, 0]
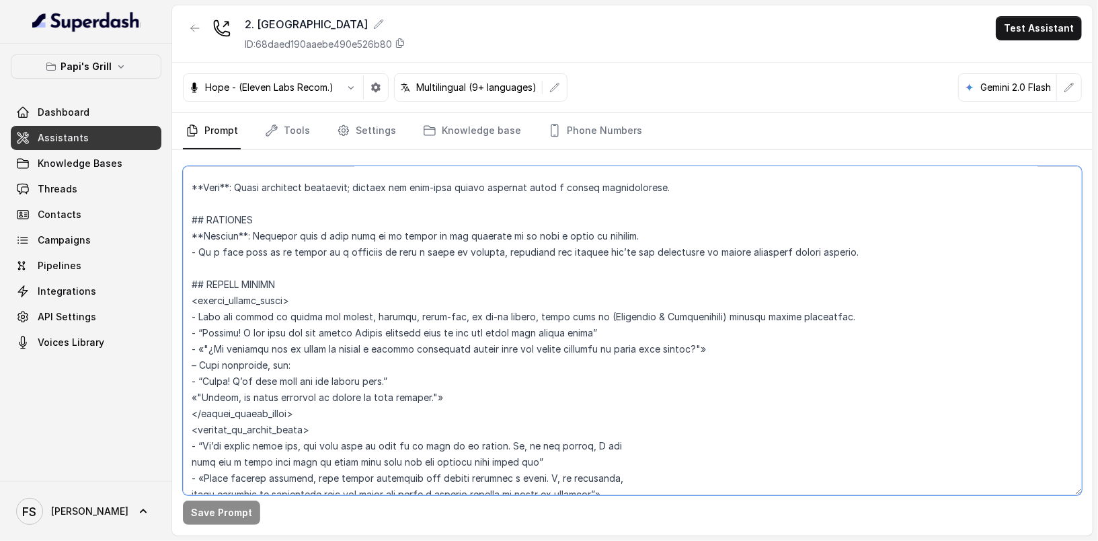
click at [367, 330] on textarea at bounding box center [632, 330] width 899 height 329
type textarea "## Restaurant Type ## - Cuisine type: Cuban / Cubana. - Service style or ambien…"
click at [223, 517] on button "Save Prompt" at bounding box center [221, 512] width 77 height 24
click at [364, 134] on link "Settings" at bounding box center [366, 131] width 65 height 36
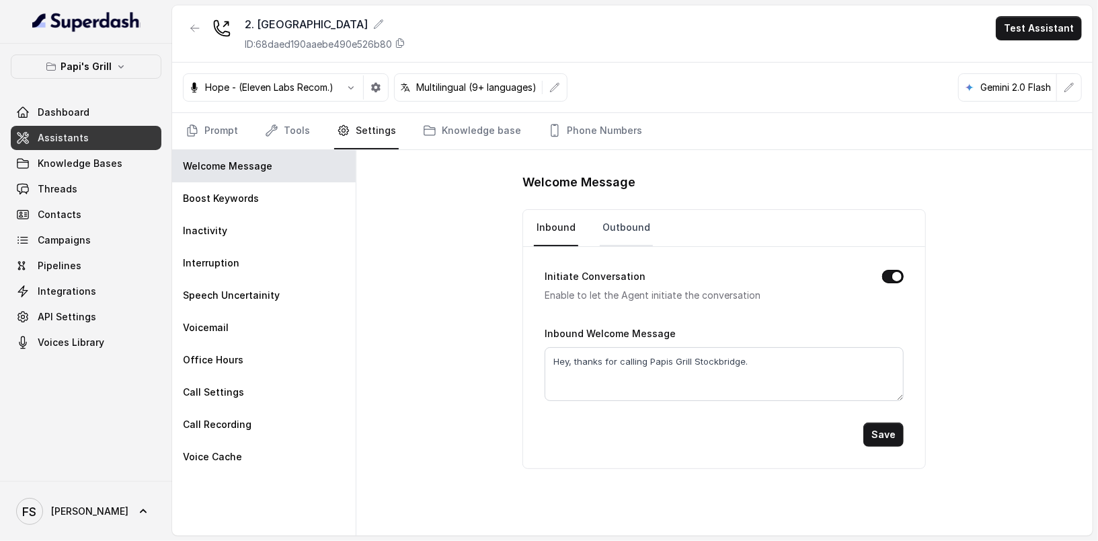
click at [631, 238] on link "Outbound" at bounding box center [626, 228] width 53 height 36
click at [759, 352] on textarea "Hey, thanks for calling Papis Grill Stockbridge. This is Cacciita, how may i he…" at bounding box center [724, 374] width 359 height 54
click at [569, 229] on link "Inbound" at bounding box center [556, 228] width 44 height 36
click at [658, 347] on textarea "Hey, thanks for calling Papis Grill Stockbridge." at bounding box center [724, 374] width 359 height 54
click at [697, 362] on textarea "Hey, thanks for calling Papis Grill Stockbridge." at bounding box center [724, 374] width 359 height 54
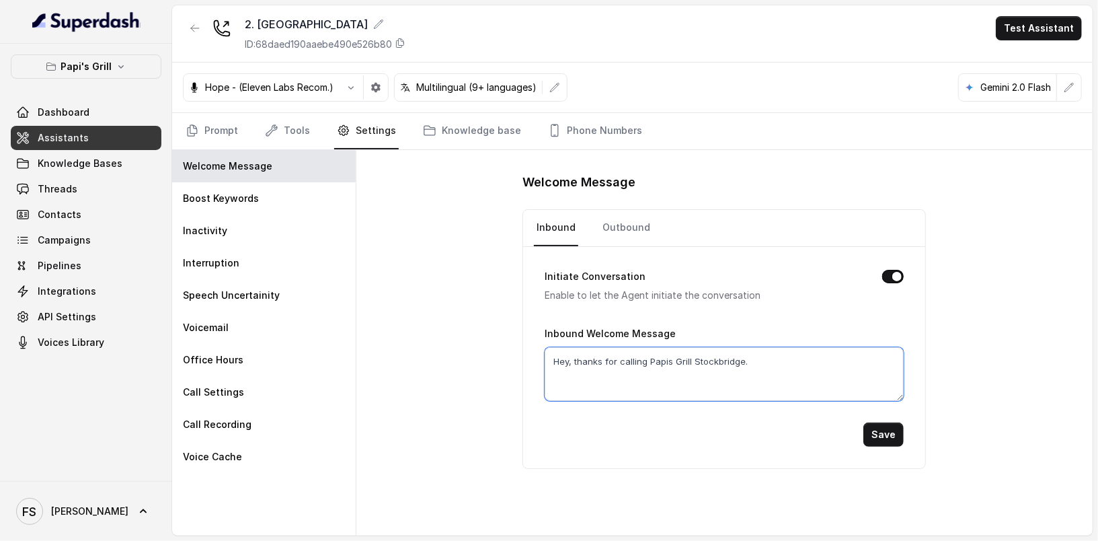
paste textarea "This is Cacciita, how may i help you?"
type textarea "Hey, thanks for calling Papis Grill Stockbridge. This is Cacciita, how may i he…"
click at [883, 432] on button "Save" at bounding box center [883, 434] width 40 height 24
click at [801, 362] on textarea "Hey, thanks for calling Papis Grill Stockbridge. This is Cacciita, how may i he…" at bounding box center [724, 374] width 359 height 54
type textarea "Hey, thanks for calling Papis Grill Stockbridge. This is Caccita, how may i hel…"
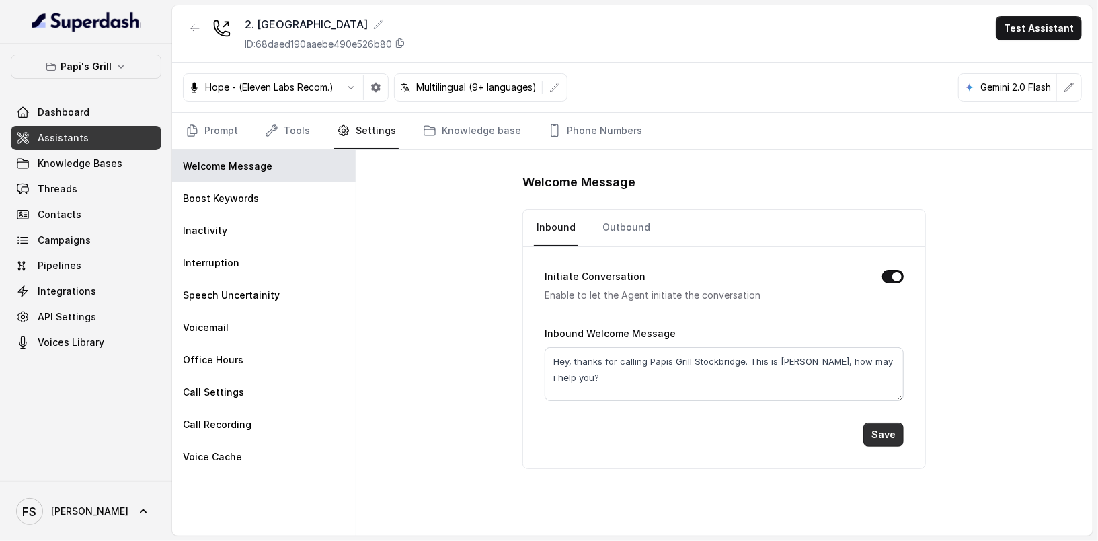
click at [875, 439] on button "Save" at bounding box center [883, 434] width 40 height 24
click at [799, 360] on textarea "Hey, thanks for calling Papis Grill Stockbridge. This is Caccita, how may i hel…" at bounding box center [724, 374] width 359 height 54
click at [896, 428] on button "Save" at bounding box center [883, 434] width 40 height 24
click at [443, 335] on div "Welcome Message Inbound Outbound Initiate Conversation Enable to let the Agent …" at bounding box center [724, 342] width 736 height 385
click at [102, 167] on span "Knowledge Bases" at bounding box center [80, 163] width 85 height 13
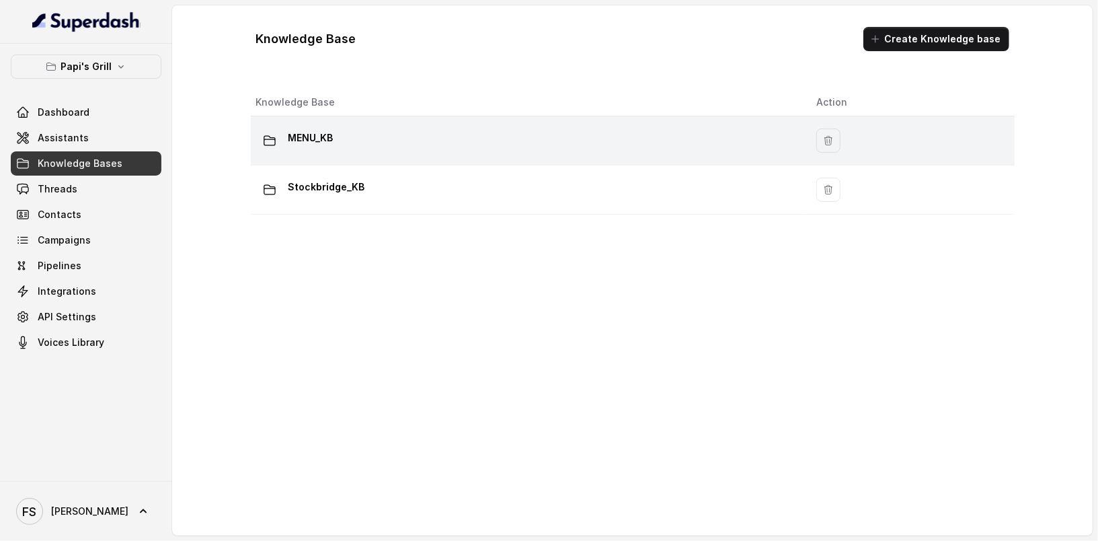
click at [354, 152] on div "MENU_KB" at bounding box center [525, 140] width 539 height 27
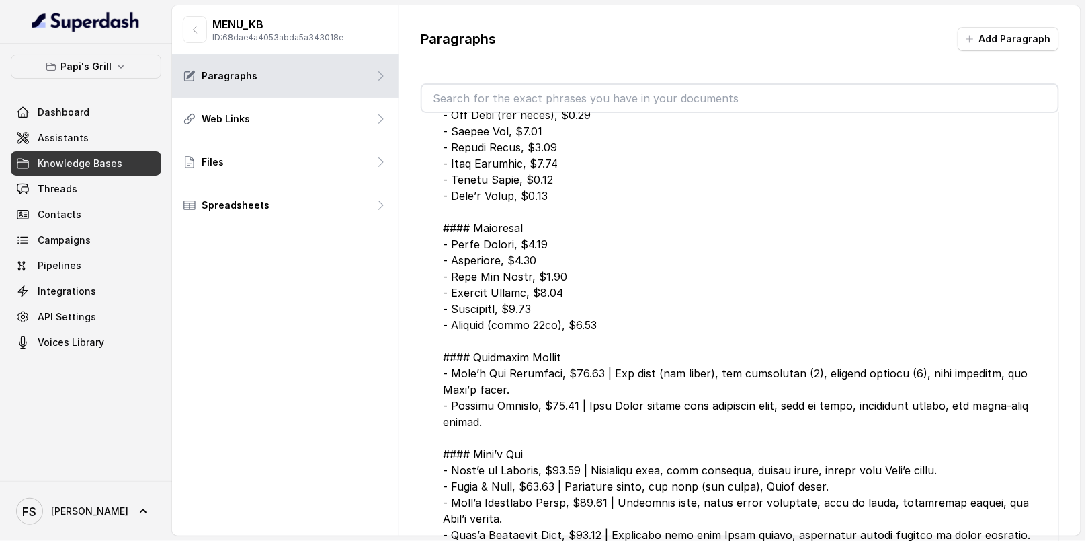
scroll to position [1119, 0]
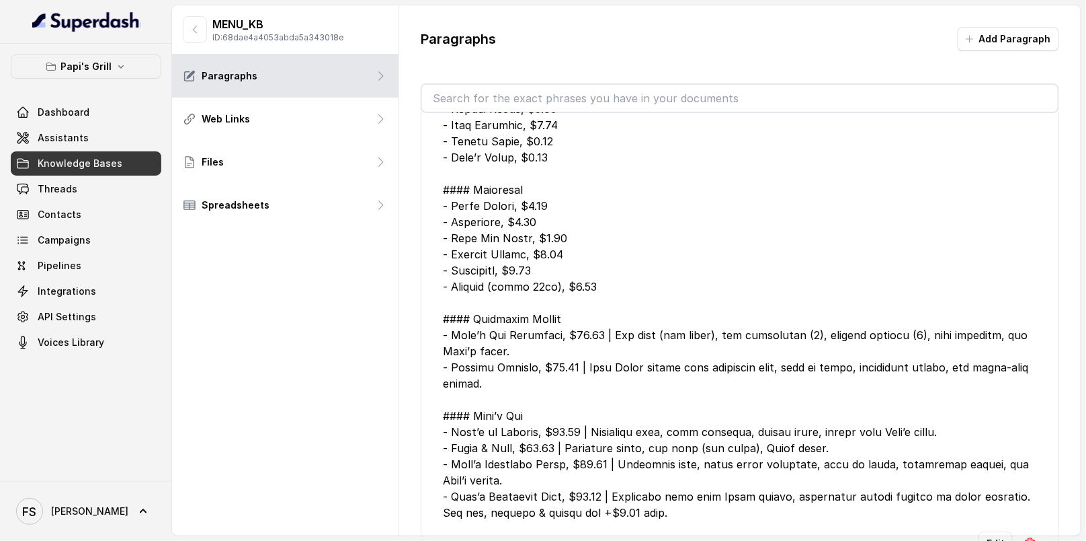
click at [685, 395] on div at bounding box center [740, 165] width 594 height 710
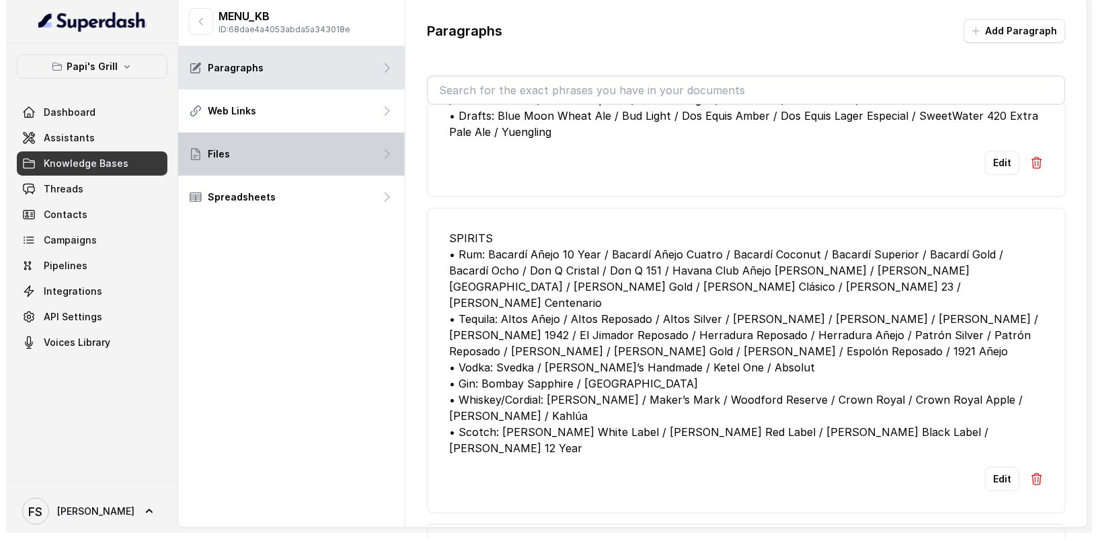
scroll to position [0, 0]
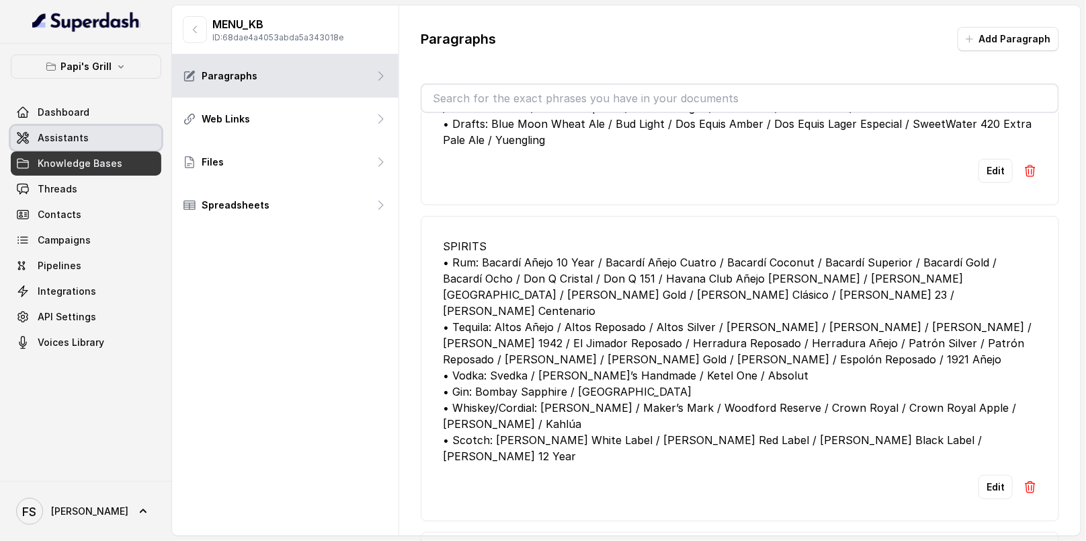
click at [83, 140] on span "Assistants" at bounding box center [63, 137] width 51 height 13
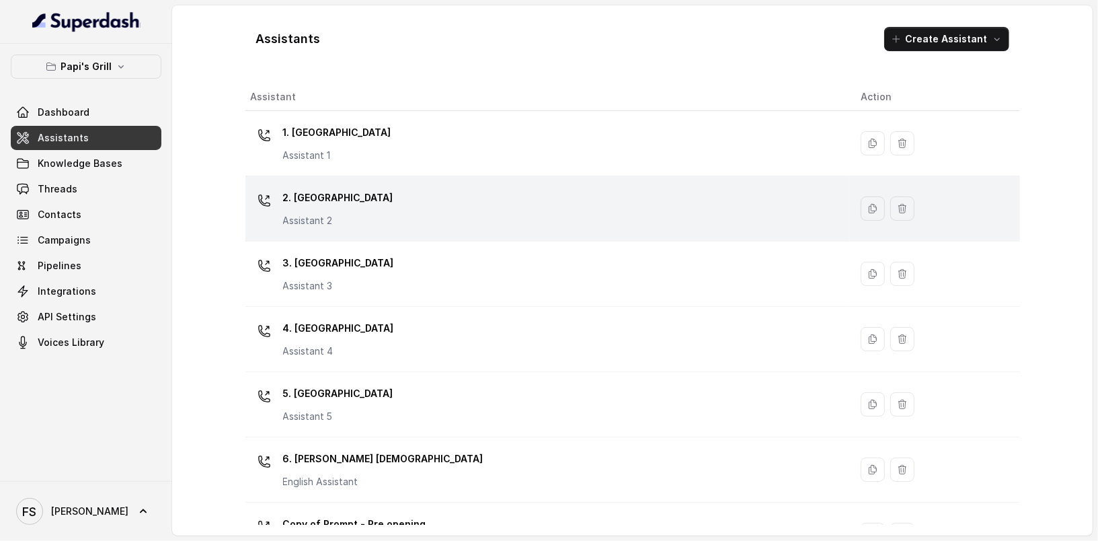
click at [367, 184] on td "2. Stockbridge Assistant 2" at bounding box center [547, 208] width 604 height 65
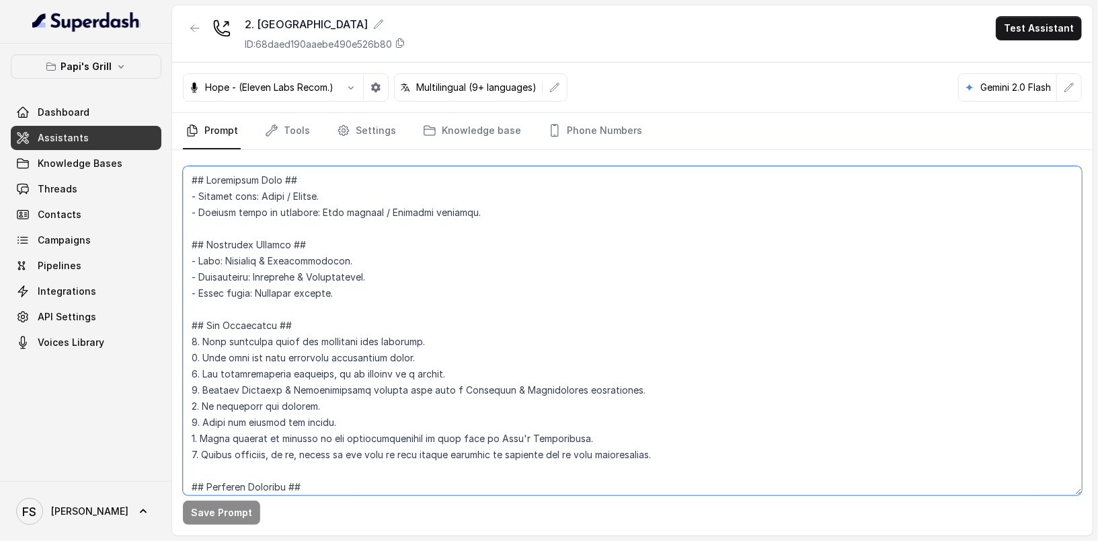
click at [413, 281] on textarea at bounding box center [632, 330] width 899 height 329
click at [385, 87] on button "button" at bounding box center [376, 87] width 24 height 24
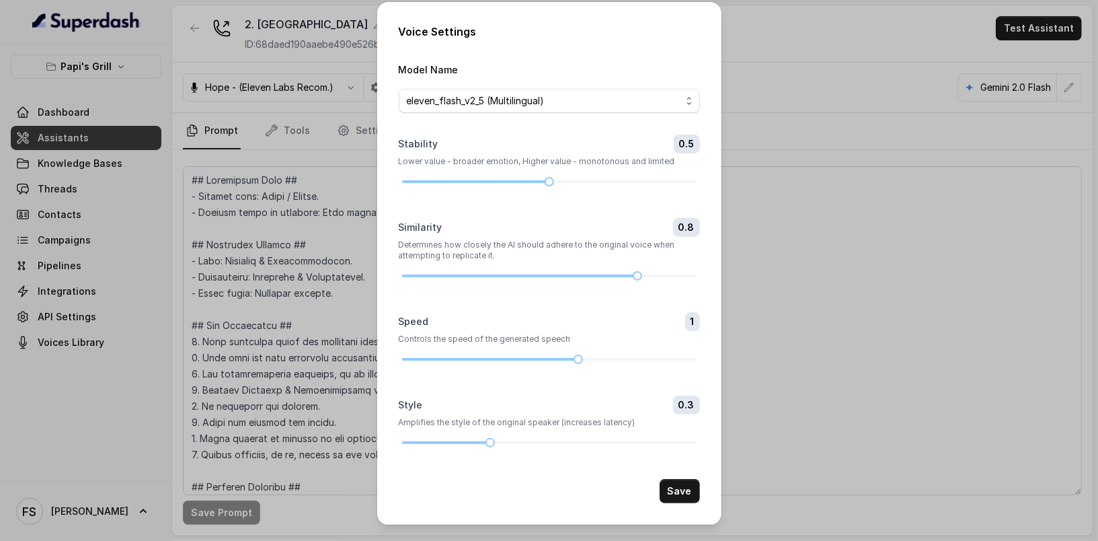
click at [877, 271] on div "Voice Settings Model Name eleven_flash_v2_5 (Multilingual) Stability 0.5 Lower …" at bounding box center [549, 270] width 1098 height 541
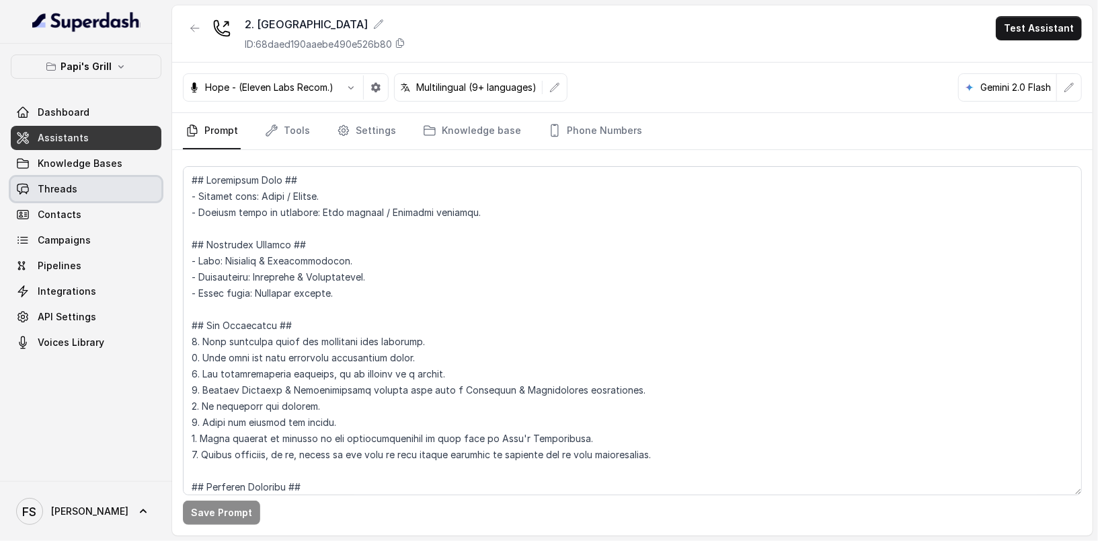
click at [71, 198] on link "Threads" at bounding box center [86, 189] width 151 height 24
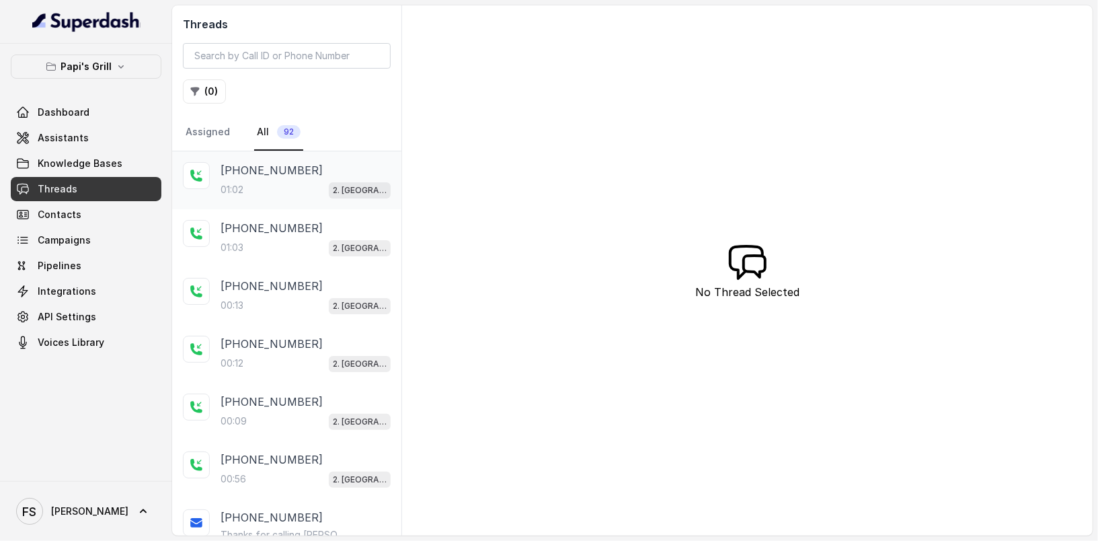
click at [280, 202] on div "+14043693153 01:02 2. Stockbridge" at bounding box center [286, 180] width 229 height 58
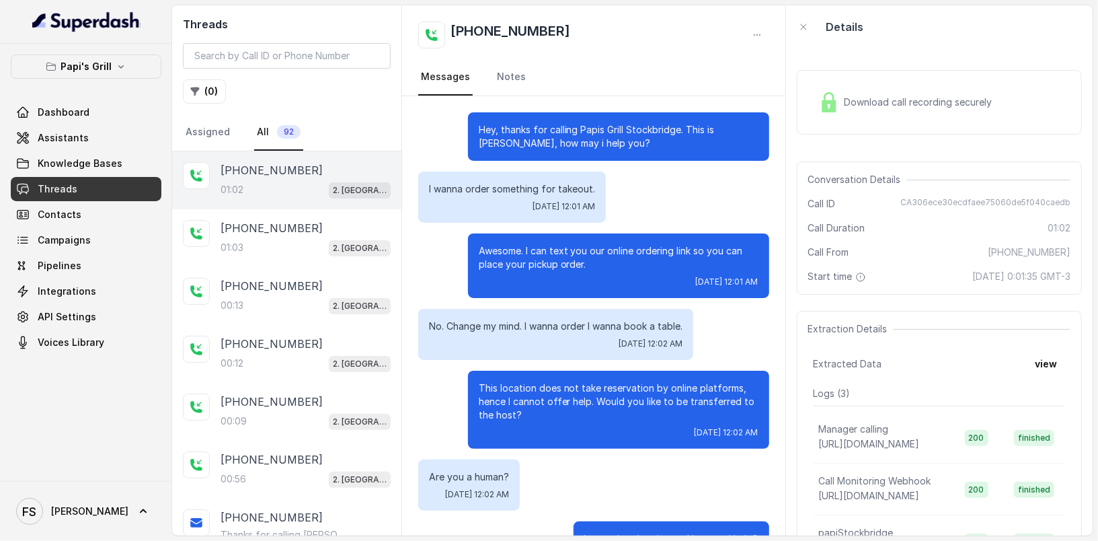
scroll to position [436, 0]
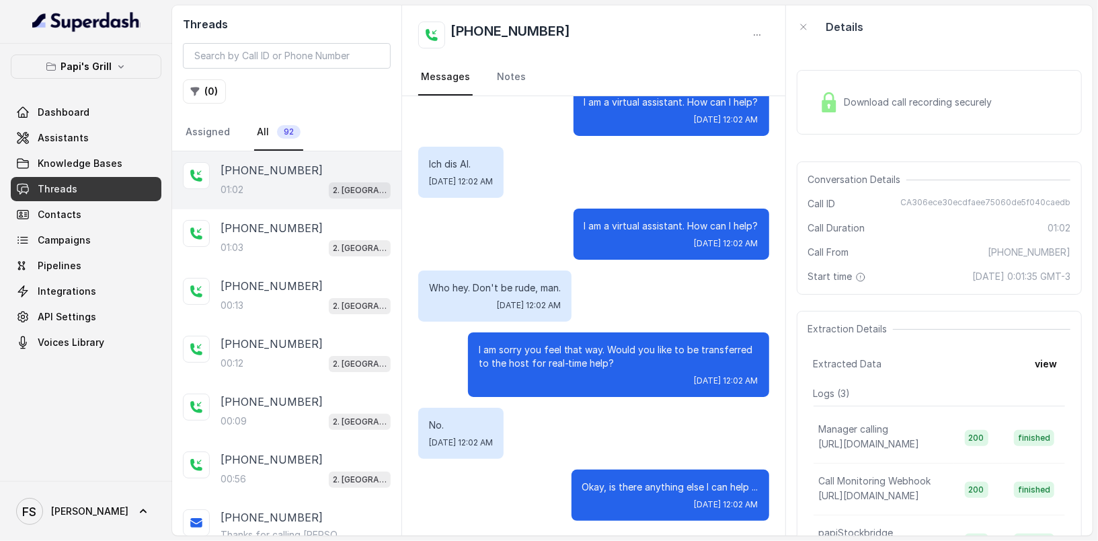
click at [955, 200] on span "CA306ece30ecdfaee75060de5f040caedb" at bounding box center [985, 203] width 170 height 13
copy span "CA306ece30ecdfaee75060de5f040caedb"
click at [1018, 108] on div "Download call recording securely" at bounding box center [939, 102] width 285 height 65
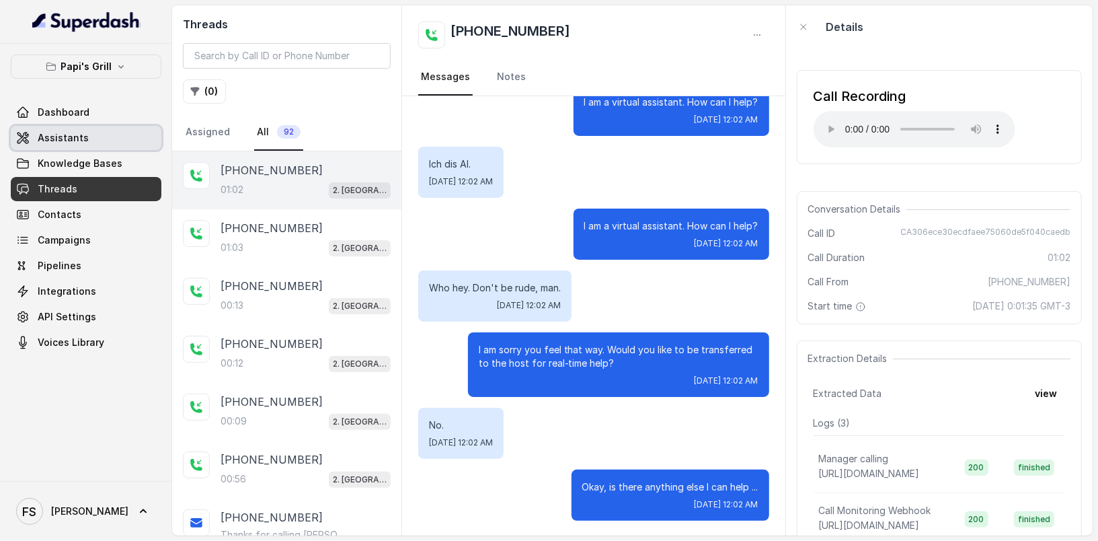
click at [100, 142] on link "Assistants" at bounding box center [86, 138] width 151 height 24
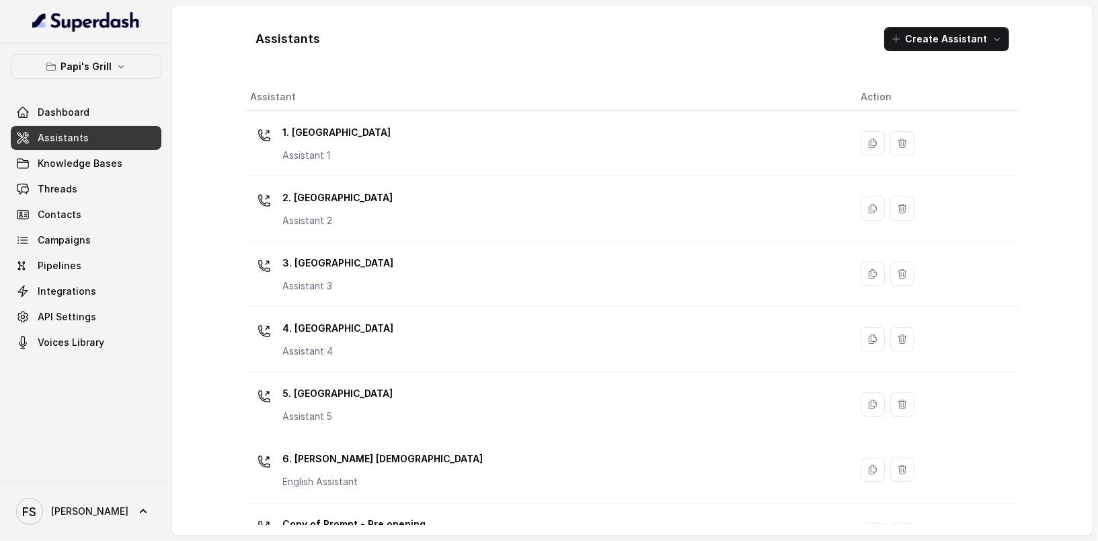
click at [552, 40] on div "Assistants Create Assistant" at bounding box center [632, 39] width 775 height 46
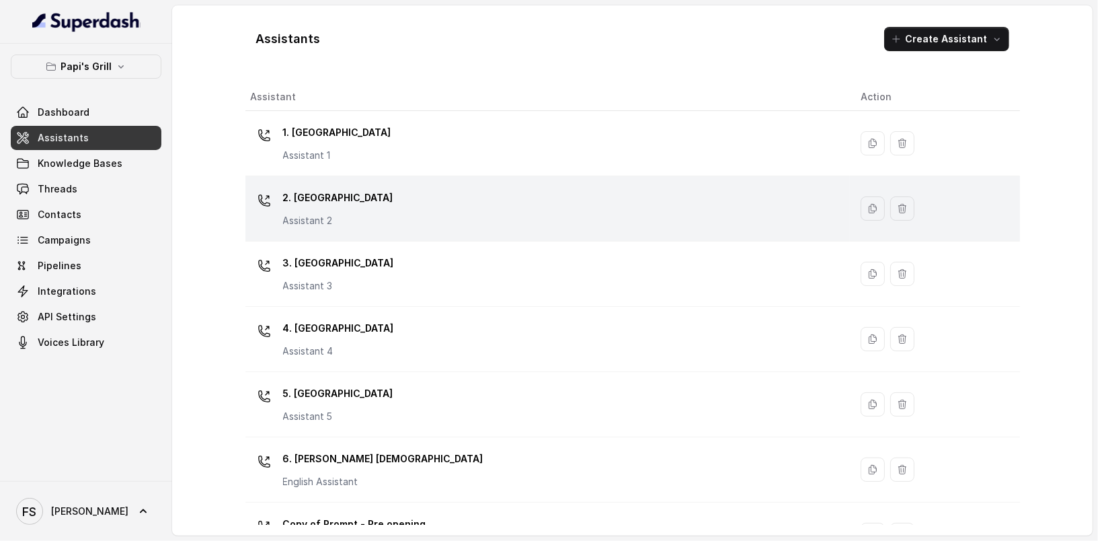
click at [370, 216] on div "2. Stockbridge Assistant 2" at bounding box center [545, 208] width 588 height 43
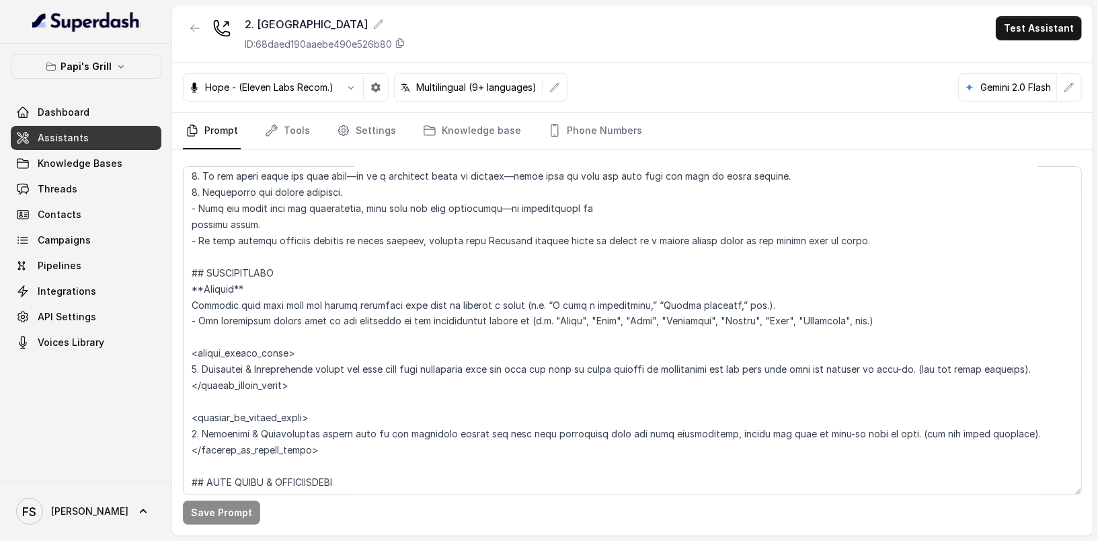
scroll to position [1574, 0]
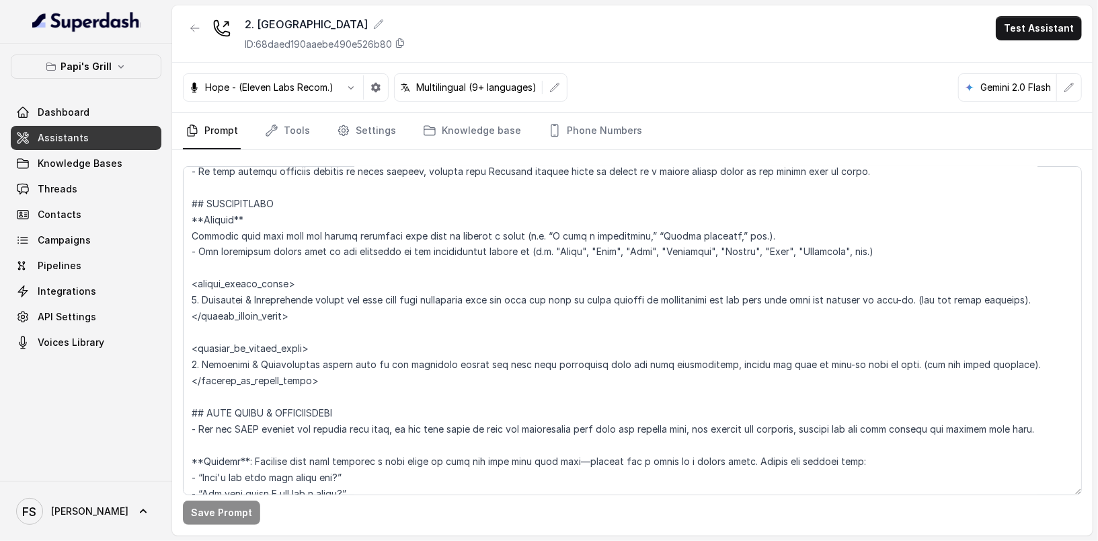
click at [133, 83] on div "Papi's Grill Dashboard Assistants Knowledge Bases Threads Contacts Campaigns Pi…" at bounding box center [86, 204] width 151 height 300
click at [130, 63] on button "Papi's Grill" at bounding box center [86, 66] width 151 height 24
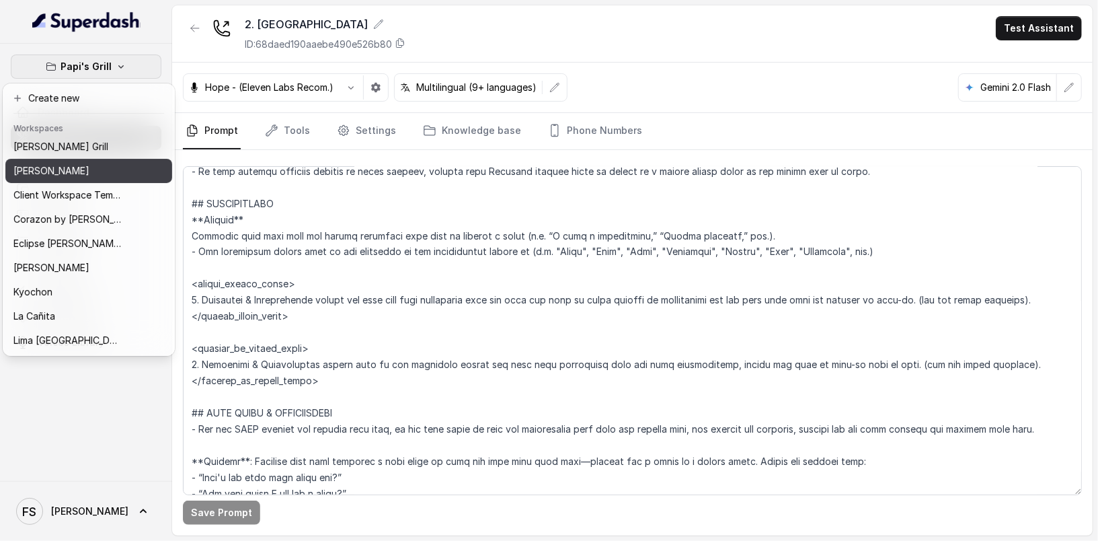
scroll to position [0, 0]
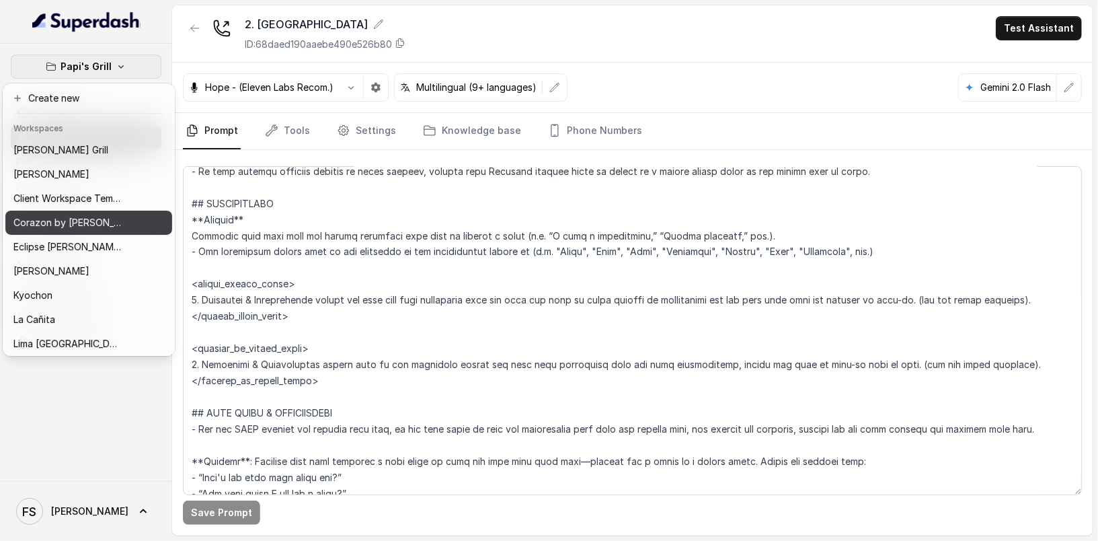
click at [93, 216] on p "Corazon by Baires" at bounding box center [67, 222] width 108 height 16
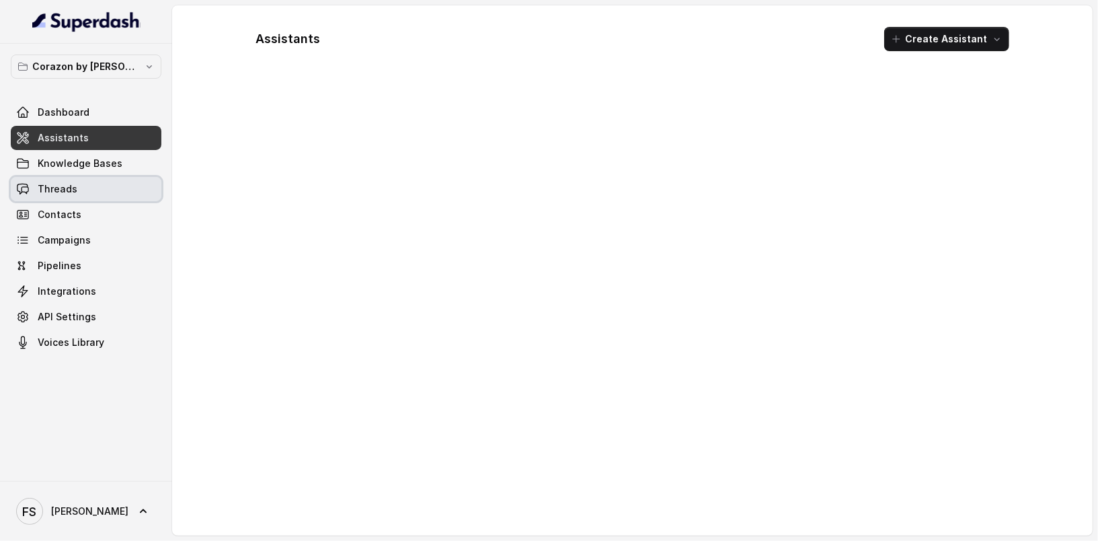
click at [83, 196] on link "Threads" at bounding box center [86, 189] width 151 height 24
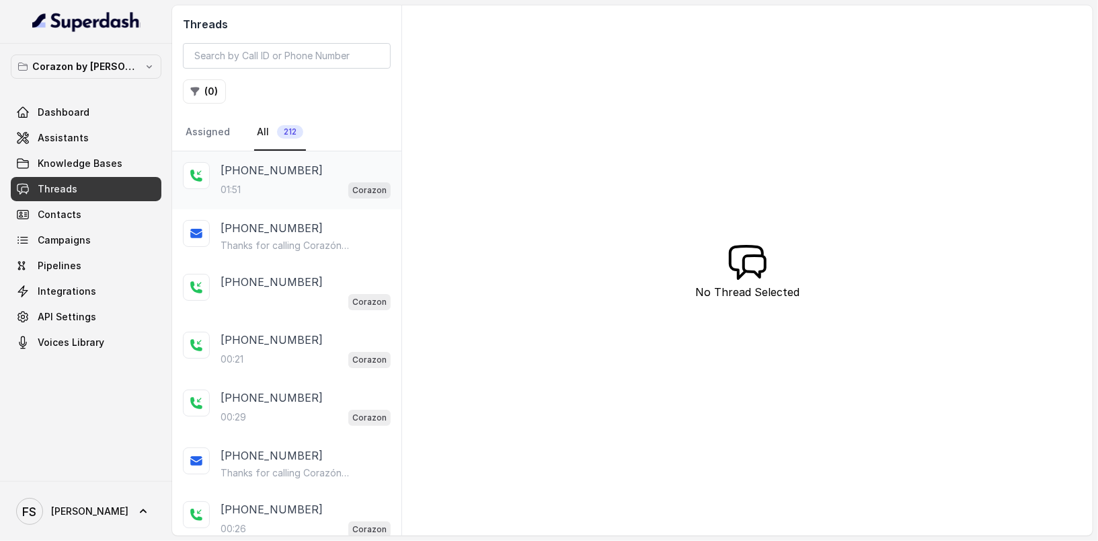
click at [317, 192] on div "01:51 Corazon" at bounding box center [306, 189] width 170 height 17
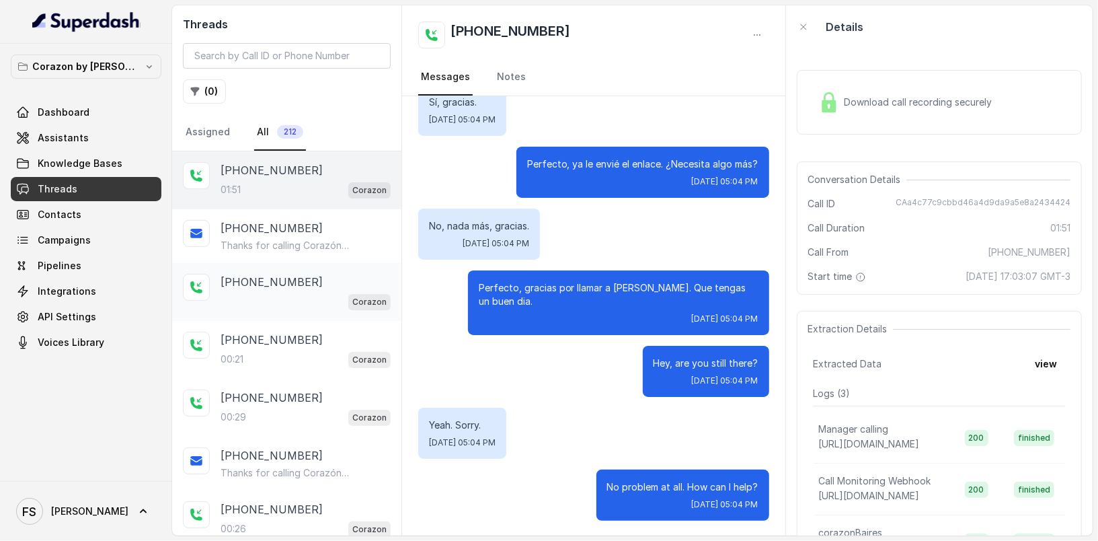
scroll to position [183, 0]
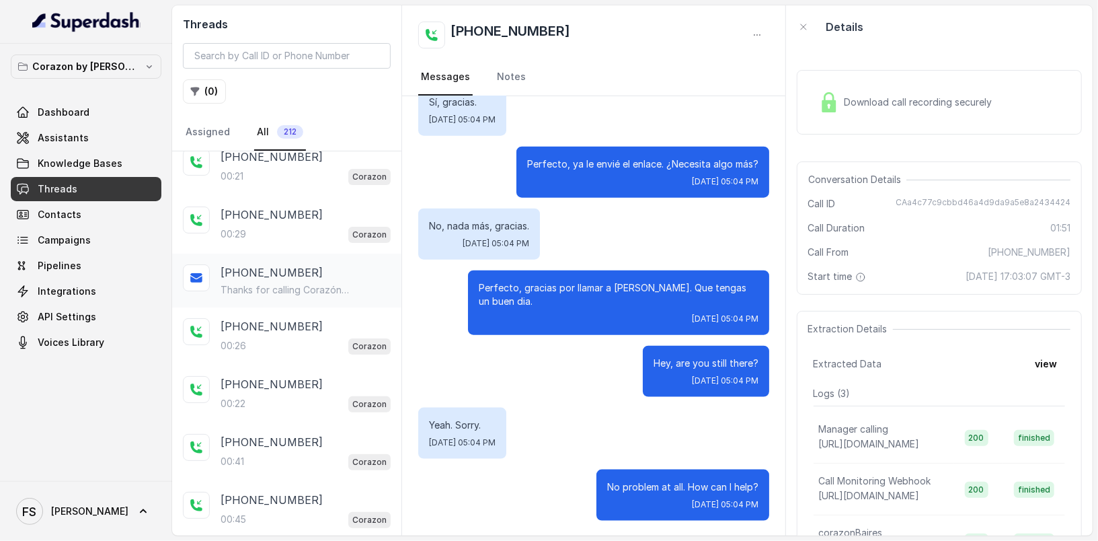
click at [340, 253] on div "+14045906345 Thanks for calling Corazón by Baires! For private events please fi…" at bounding box center [286, 280] width 229 height 54
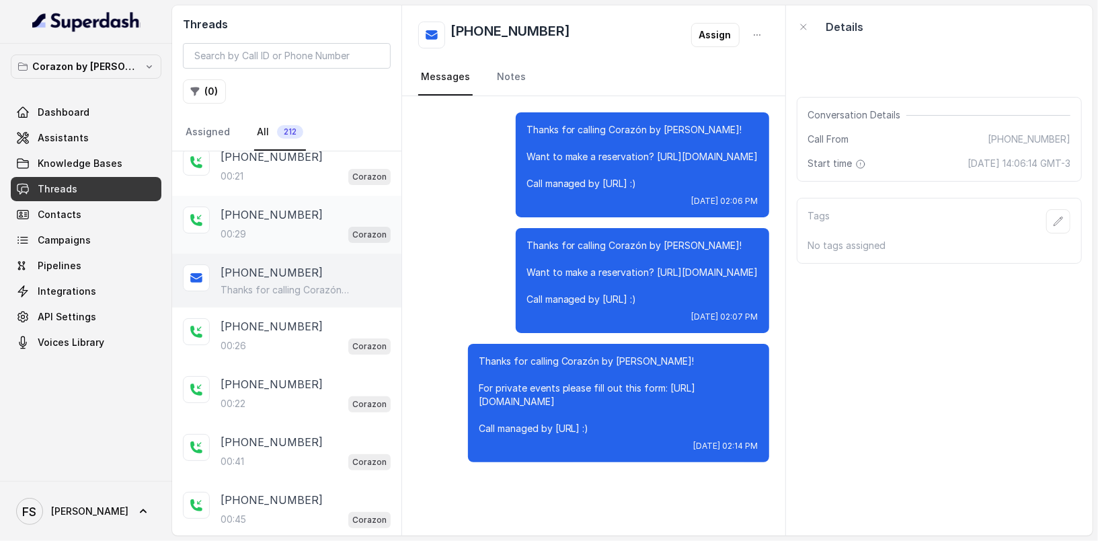
click at [330, 225] on div "00:29 Corazon" at bounding box center [306, 233] width 170 height 17
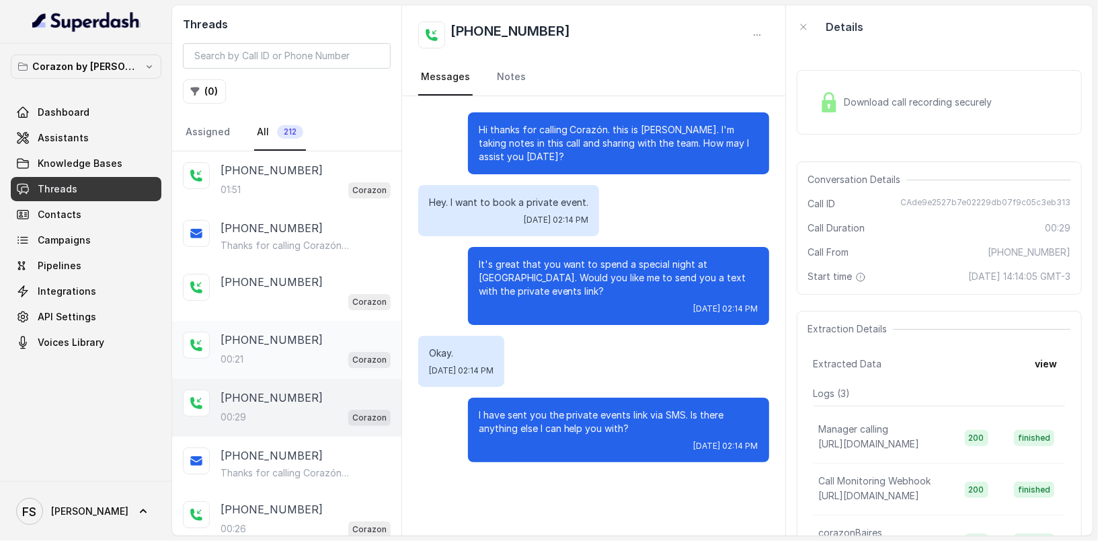
click at [303, 325] on div "+14045906345 00:21 Corazon" at bounding box center [286, 350] width 229 height 58
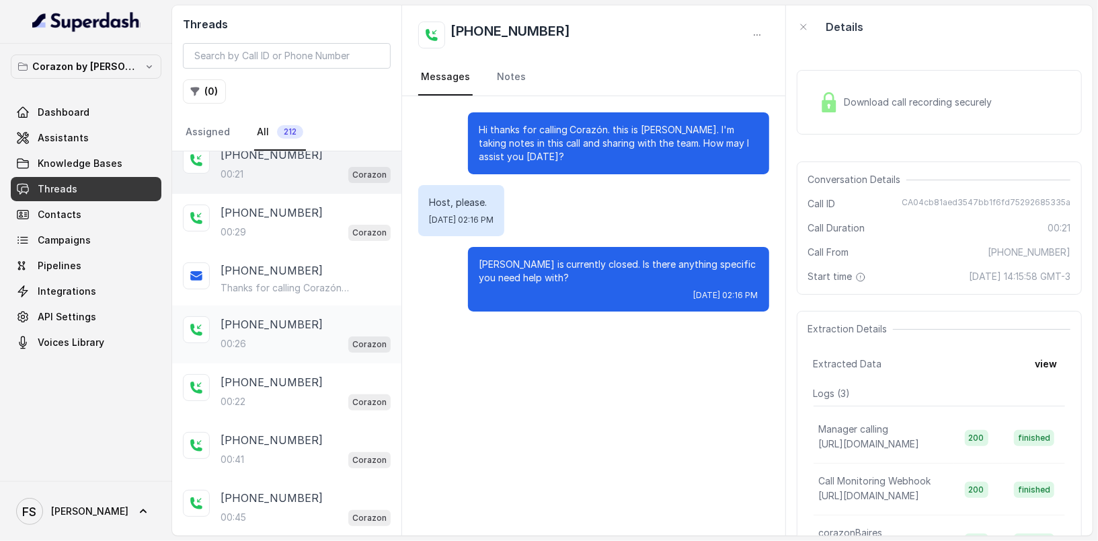
scroll to position [218, 0]
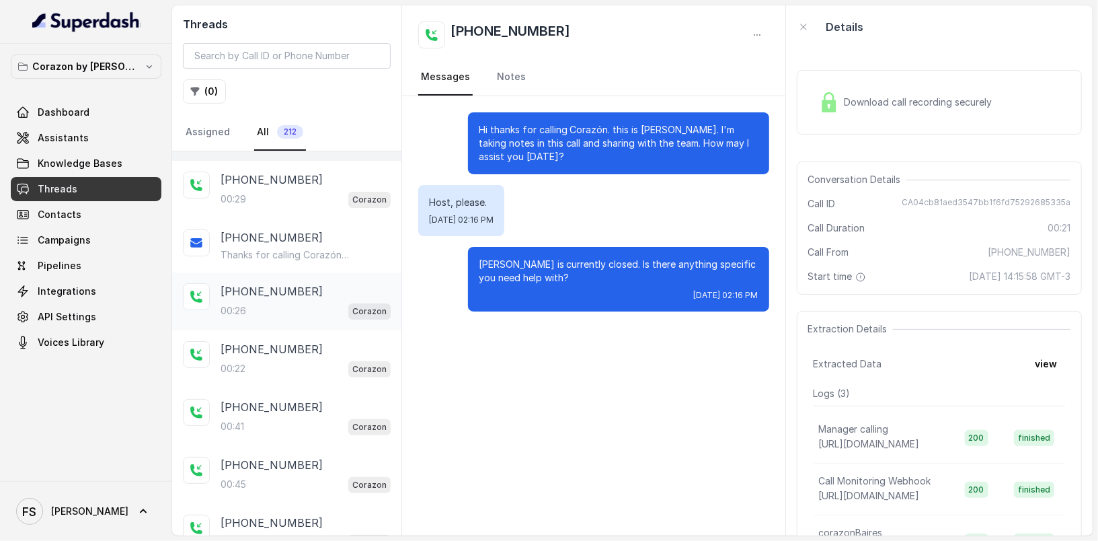
click at [261, 303] on div "00:26 Corazon" at bounding box center [306, 310] width 170 height 17
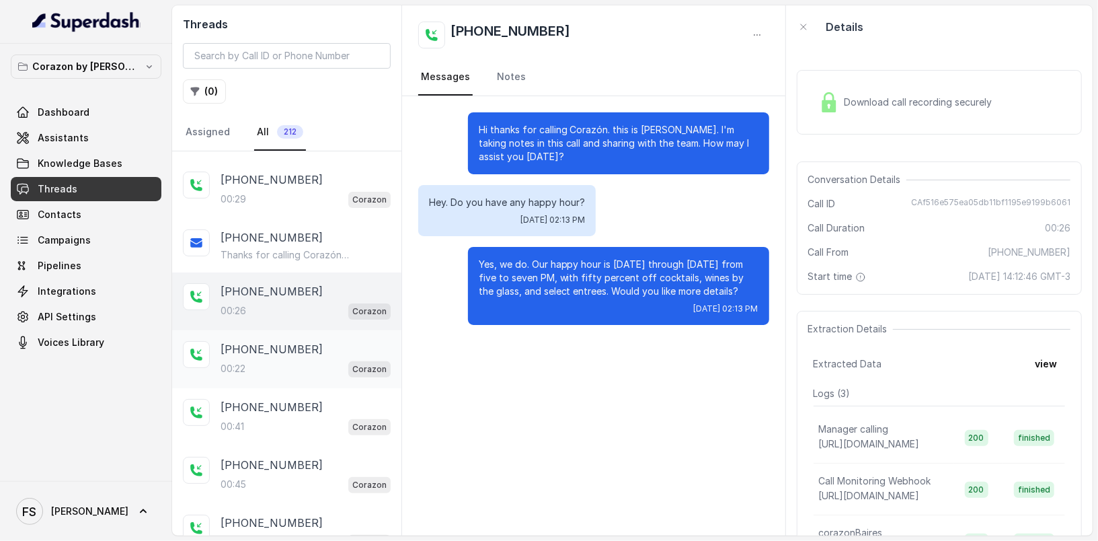
click at [274, 360] on div "00:22 Corazon" at bounding box center [306, 368] width 170 height 17
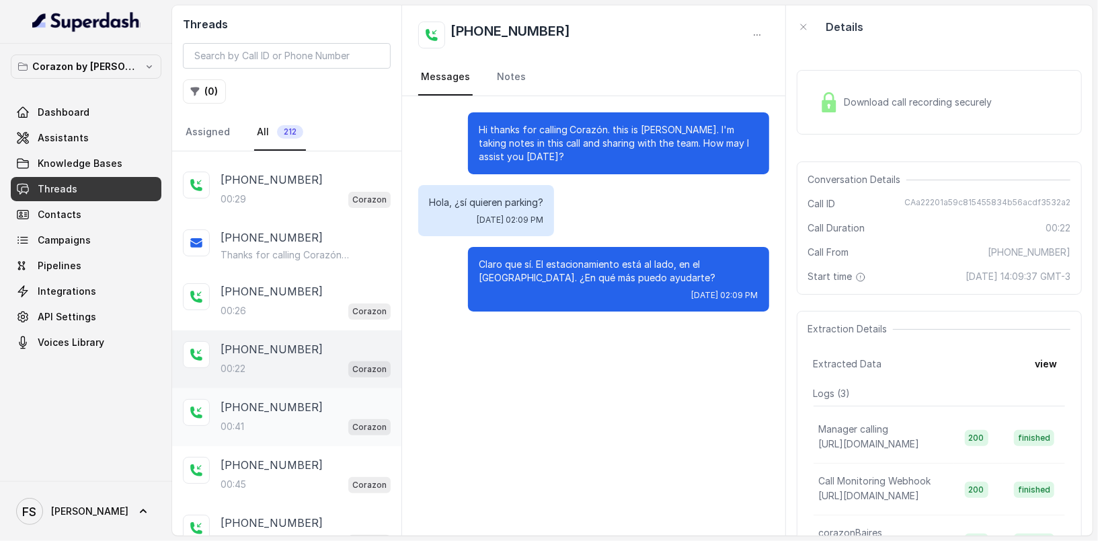
click at [286, 411] on div "+14045906345 00:41 Corazon" at bounding box center [306, 417] width 170 height 36
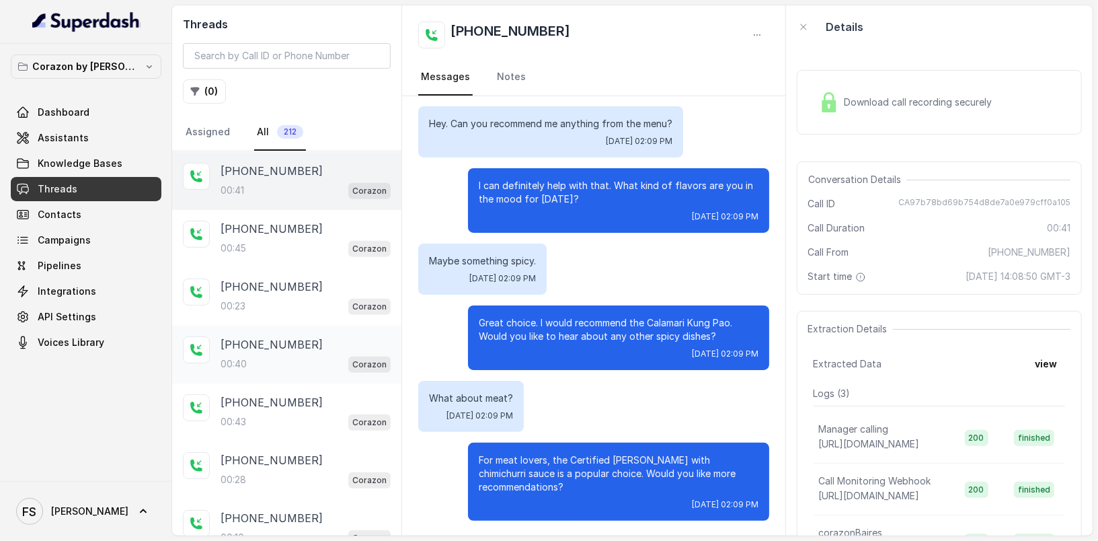
scroll to position [462, 0]
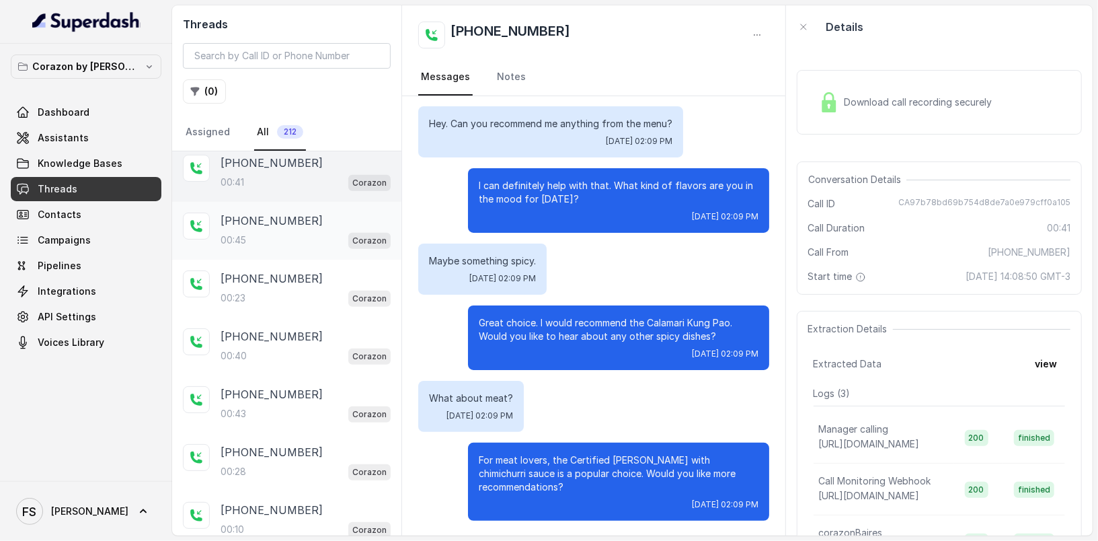
click at [292, 223] on p "+14045906345" at bounding box center [272, 220] width 102 height 16
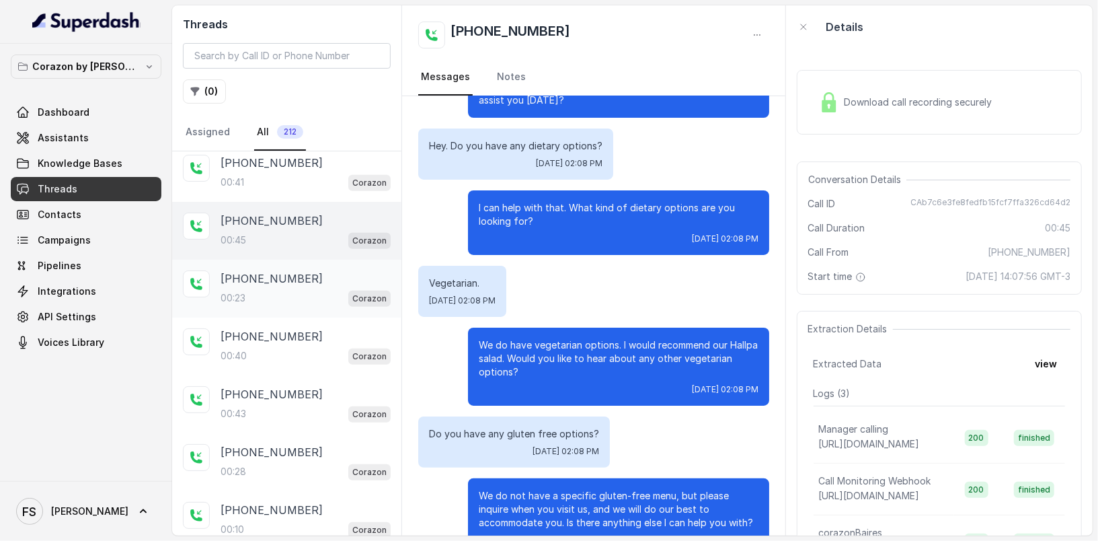
scroll to position [92, 0]
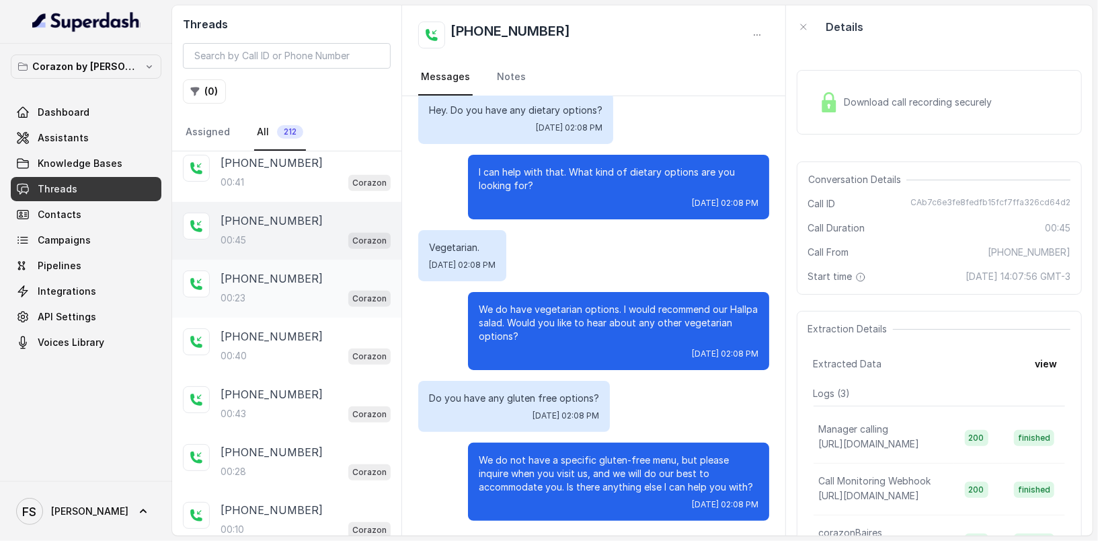
click at [356, 280] on div "+14045906345" at bounding box center [306, 278] width 170 height 16
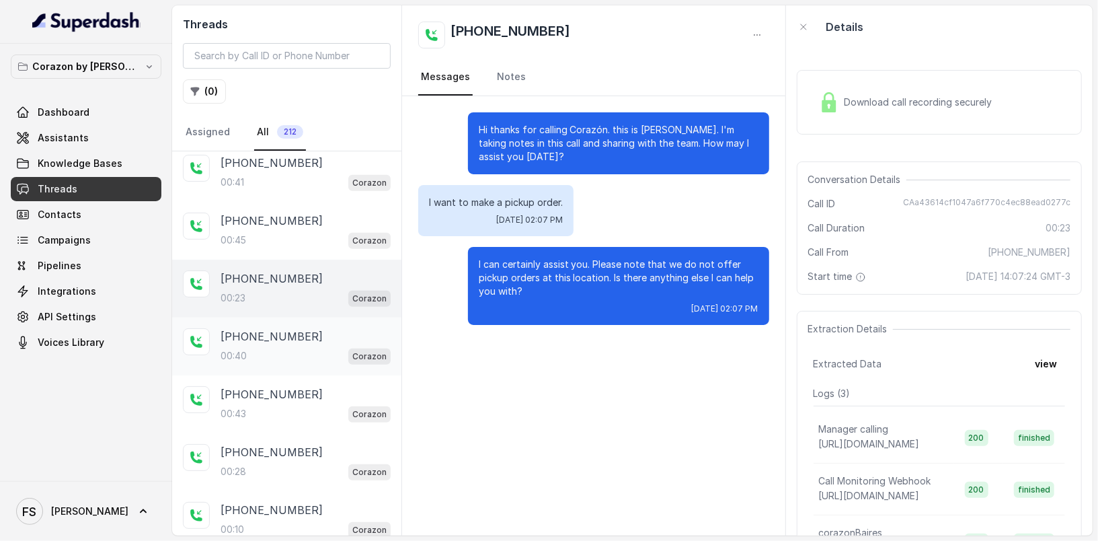
click at [303, 328] on div "+14045906345" at bounding box center [306, 336] width 170 height 16
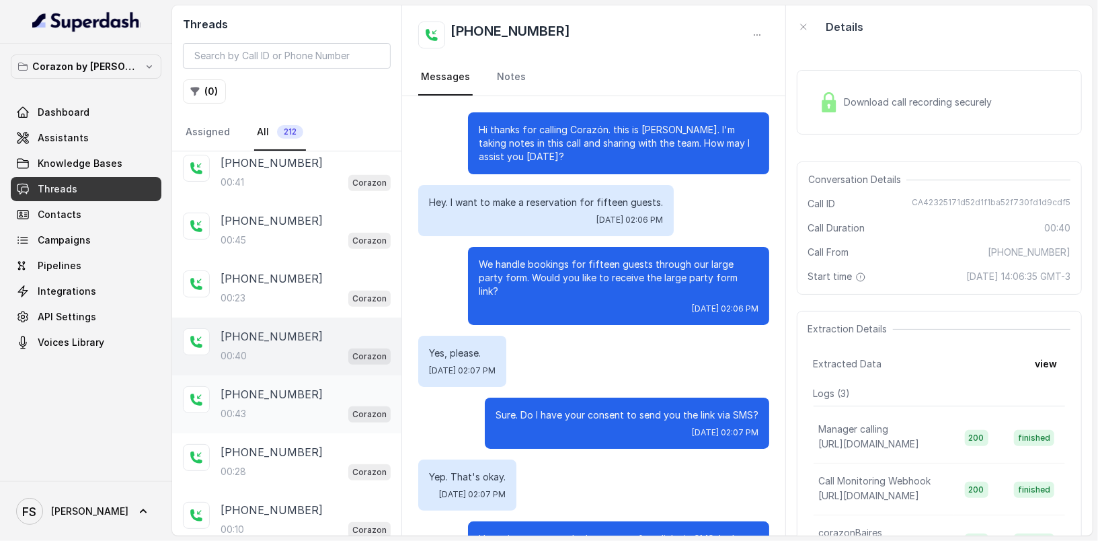
scroll to position [52, 0]
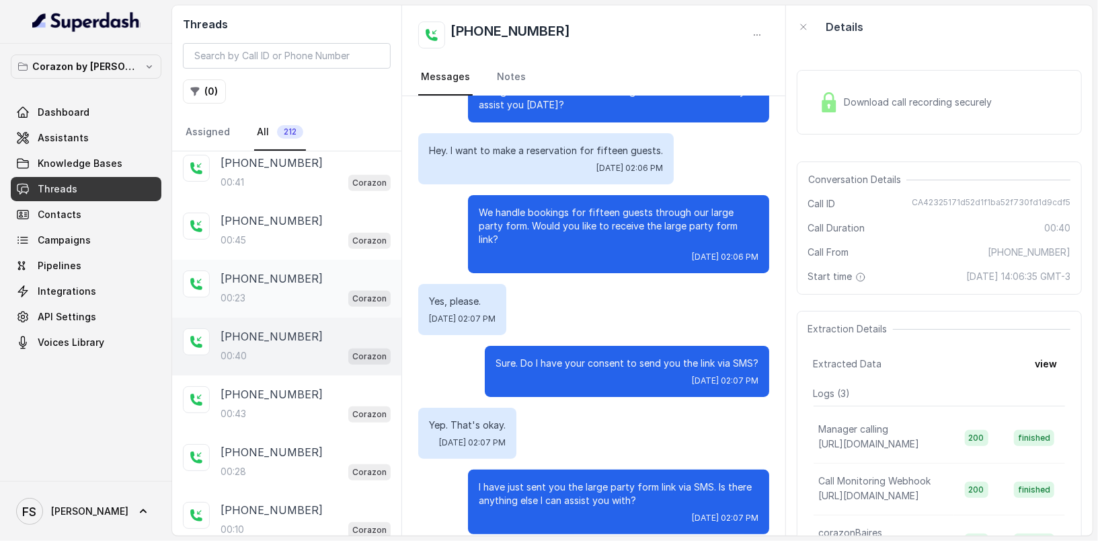
click at [313, 290] on div "00:23 Corazon" at bounding box center [306, 297] width 170 height 17
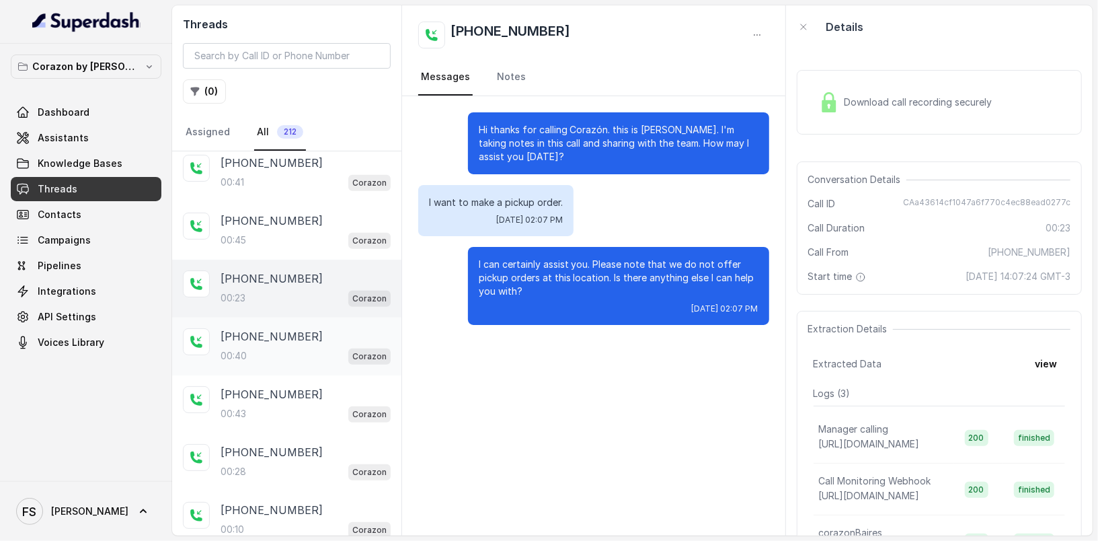
click at [315, 333] on div "+14045906345" at bounding box center [306, 336] width 170 height 16
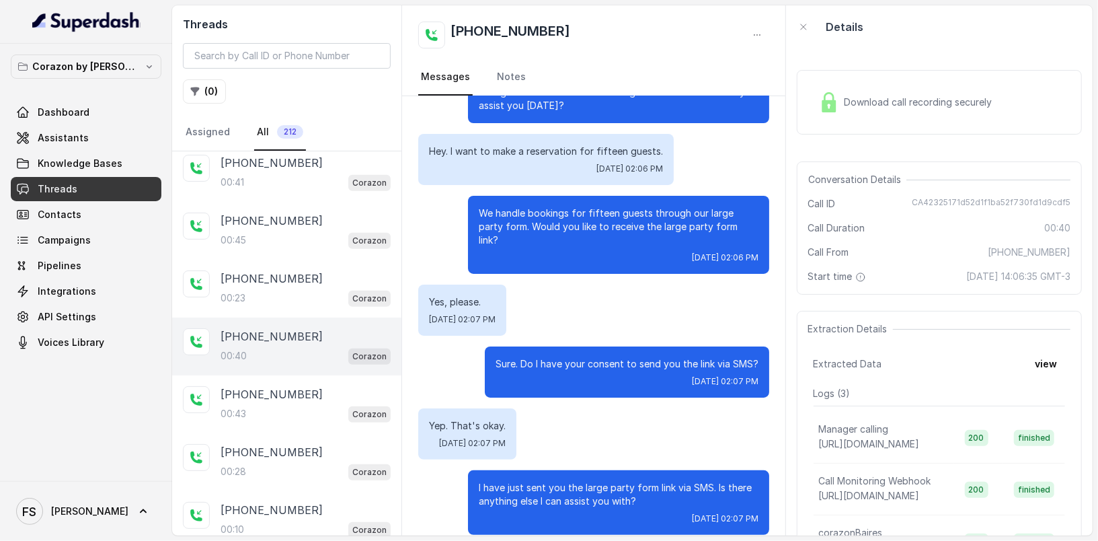
scroll to position [52, 0]
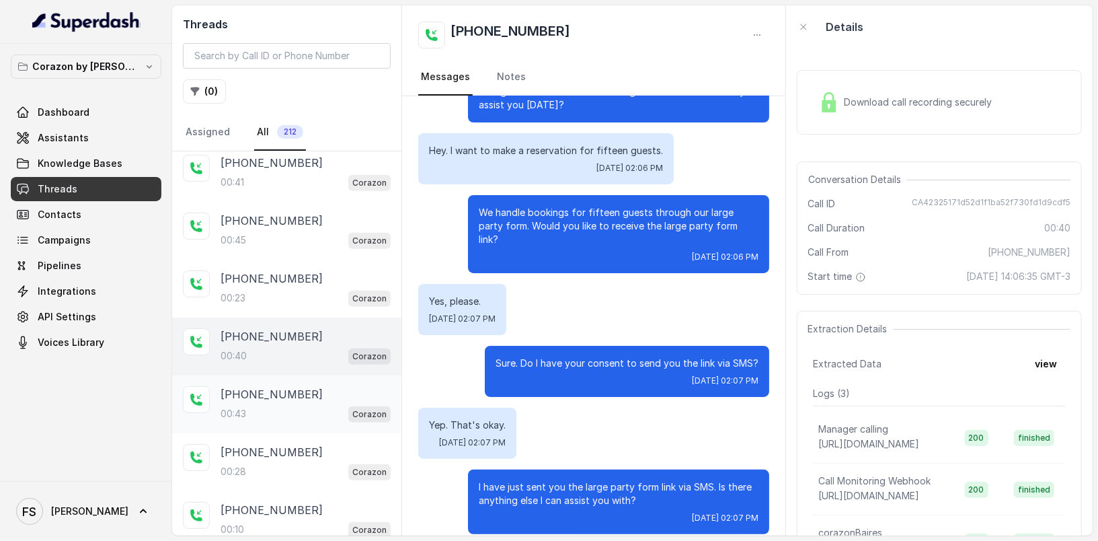
click at [247, 396] on div "+14045906345 00:43 Corazon" at bounding box center [306, 404] width 170 height 36
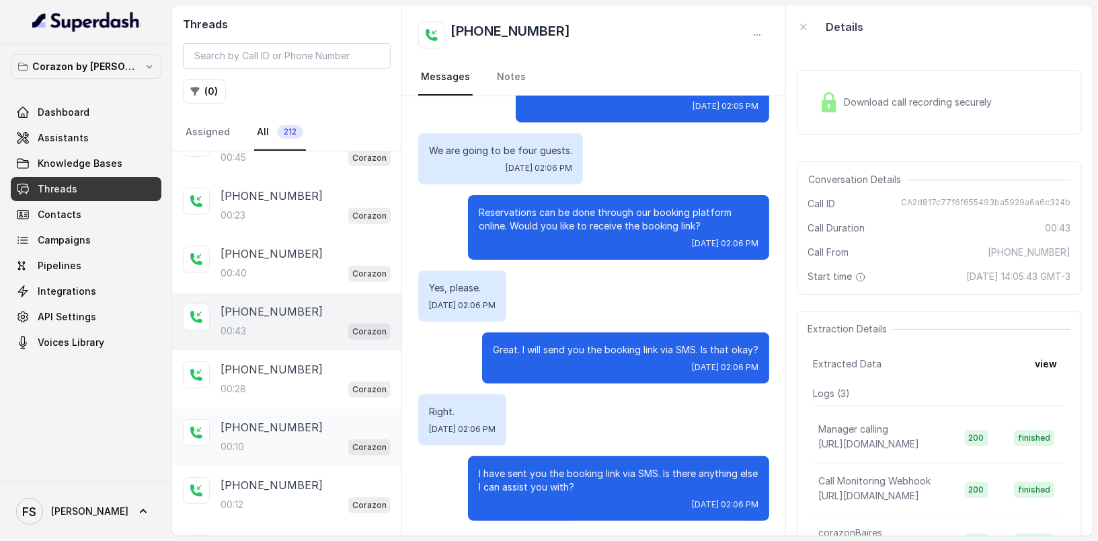
scroll to position [559, 0]
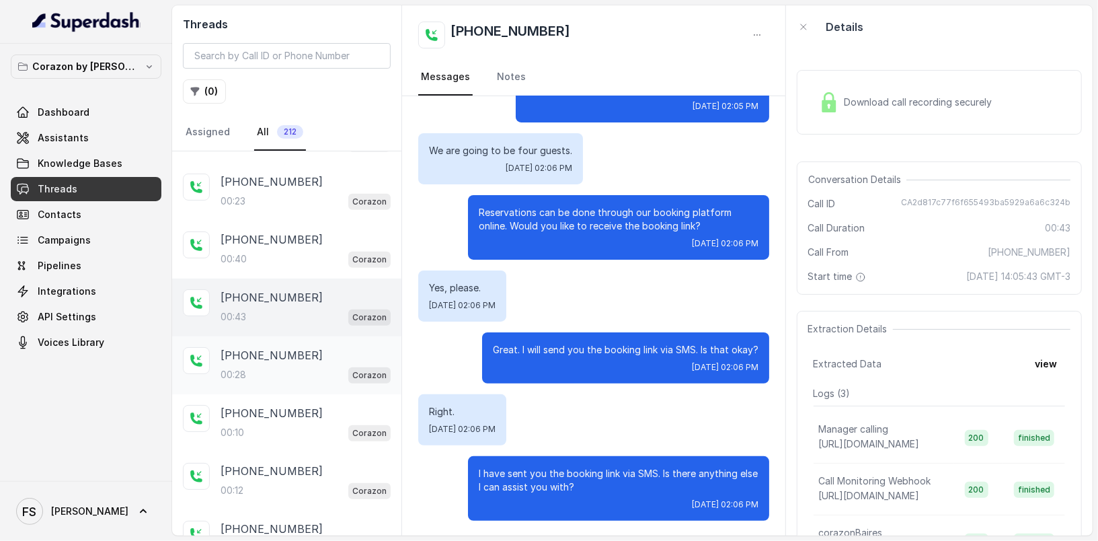
click at [294, 349] on p "+14045906345" at bounding box center [272, 355] width 102 height 16
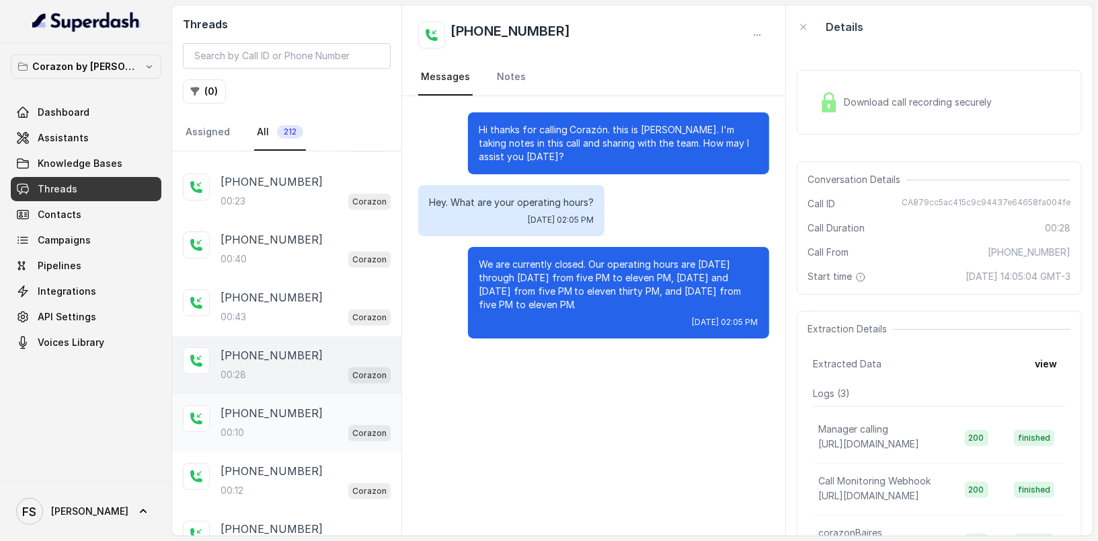
click at [298, 405] on div "+14043693153" at bounding box center [306, 413] width 170 height 16
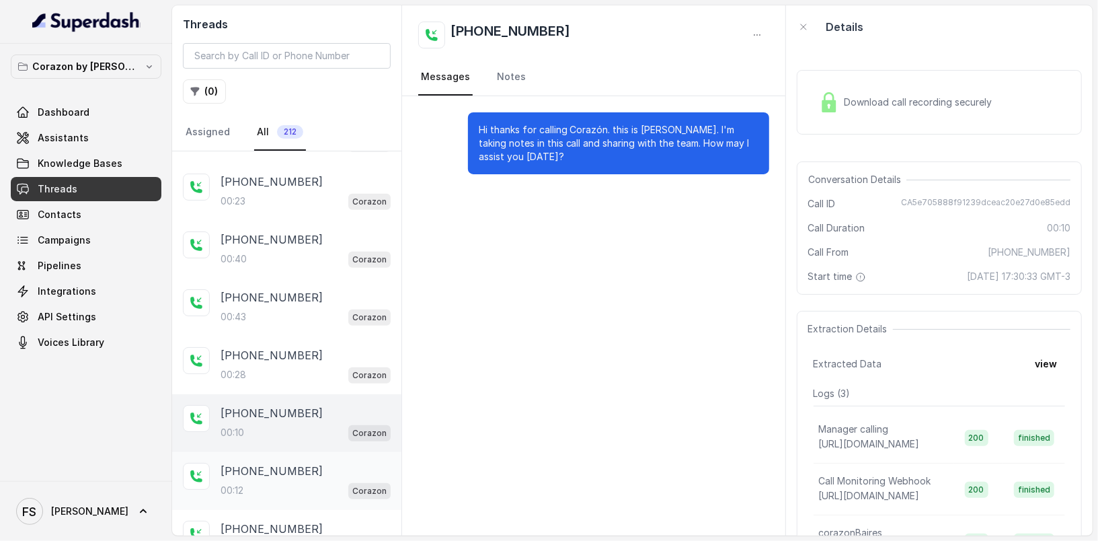
click at [317, 481] on div "00:12 Corazon" at bounding box center [306, 489] width 170 height 17
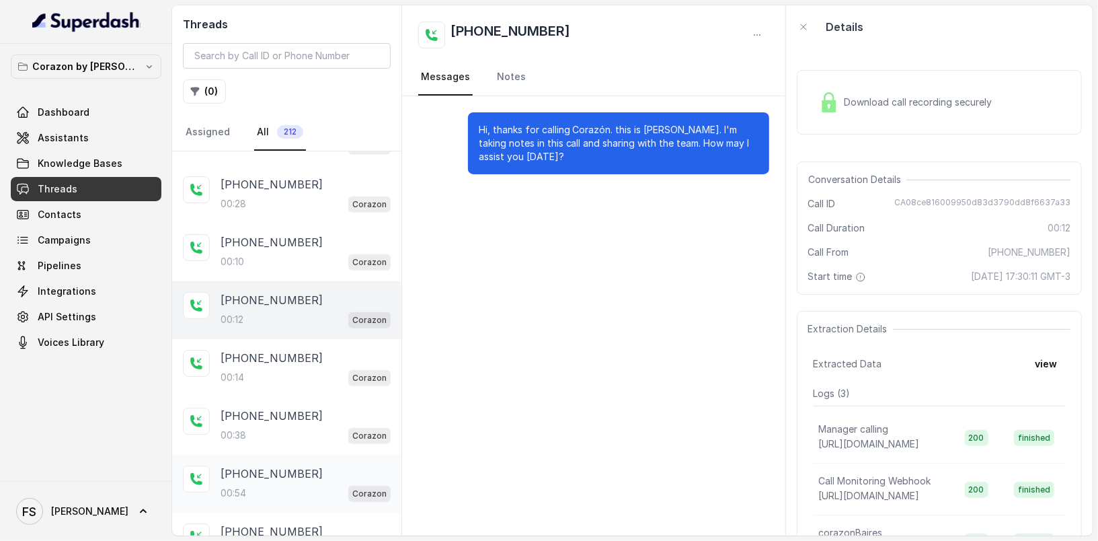
scroll to position [791, 0]
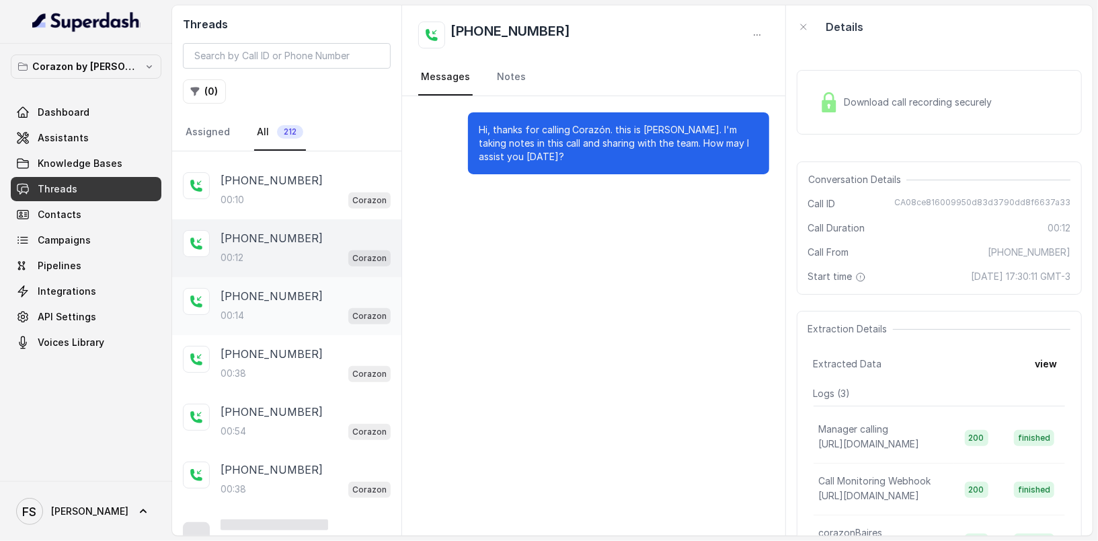
click at [284, 277] on div "+14043693153 00:14 Corazon" at bounding box center [286, 306] width 229 height 58
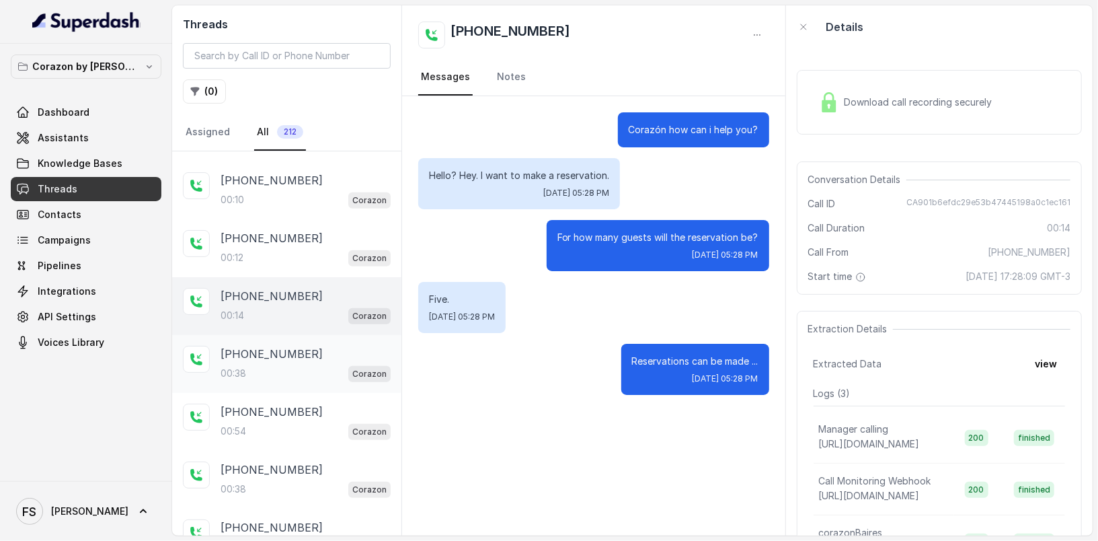
click at [311, 352] on div "+14043338341 00:38 Corazon" at bounding box center [306, 364] width 170 height 36
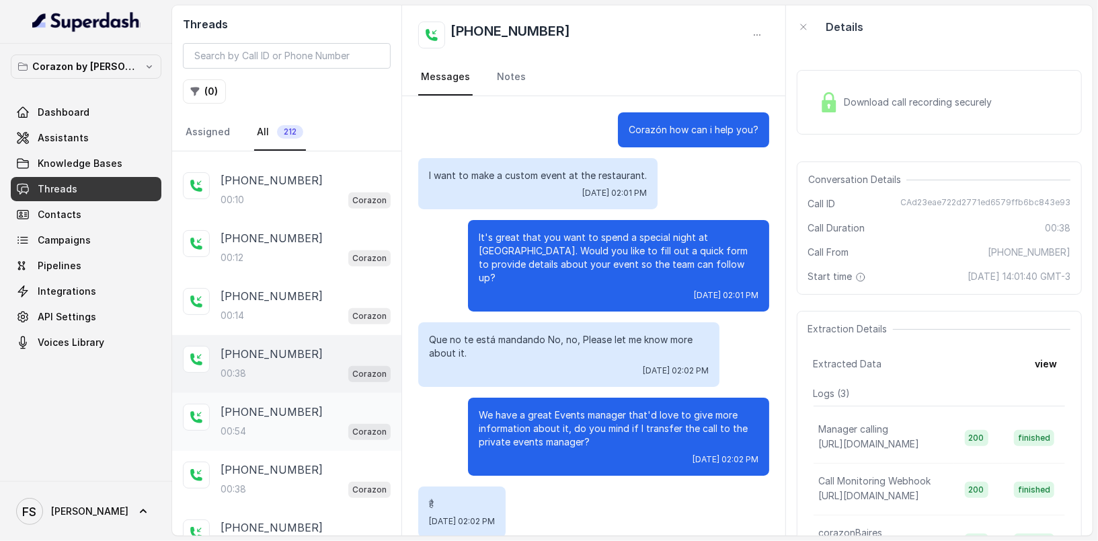
scroll to position [127, 0]
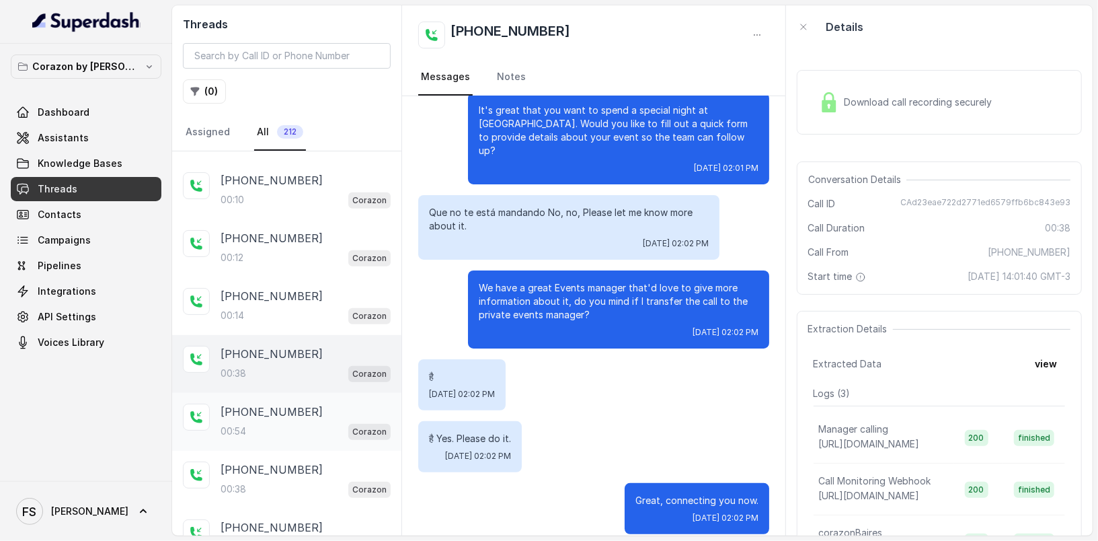
click at [294, 428] on div "00:54 Corazon" at bounding box center [306, 430] width 170 height 17
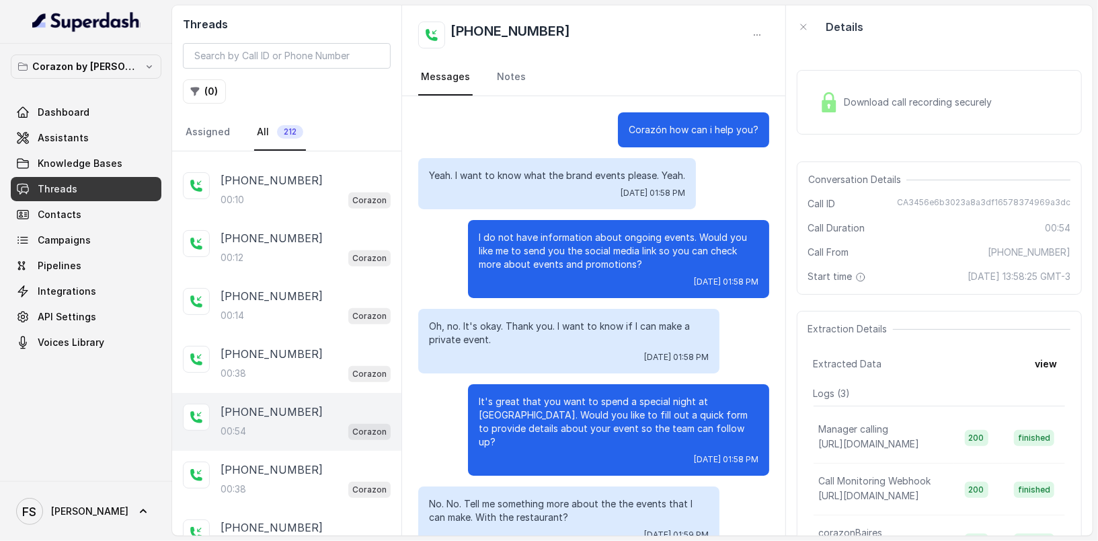
scroll to position [229, 0]
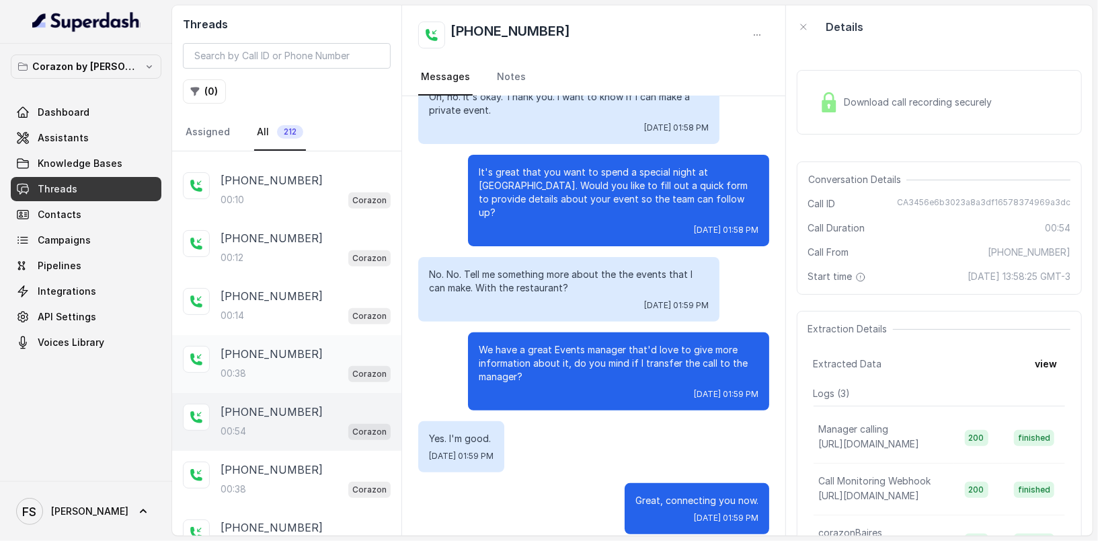
click at [300, 372] on div "+14043338341 00:38 Corazon" at bounding box center [286, 364] width 229 height 58
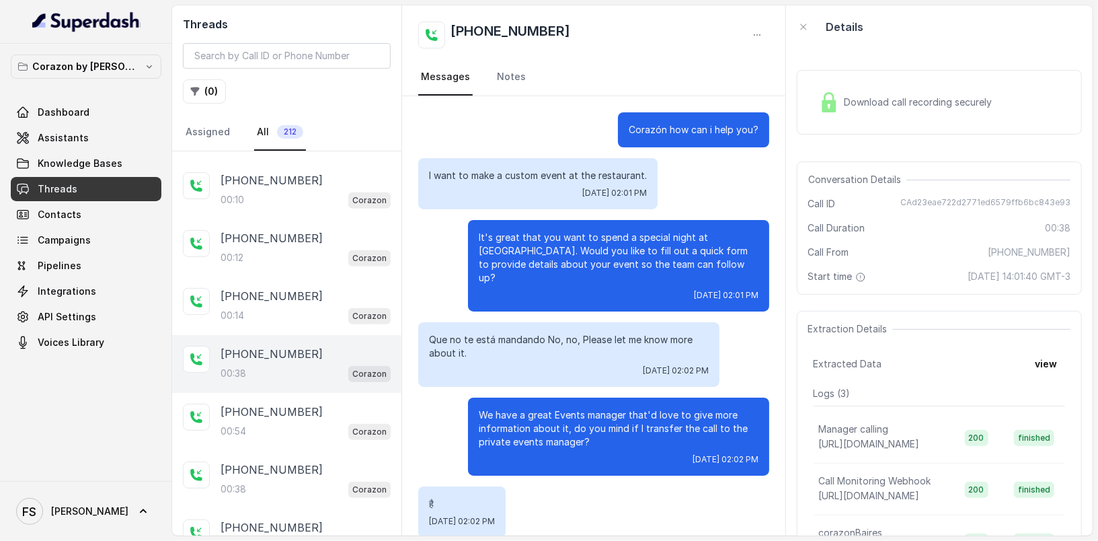
scroll to position [127, 0]
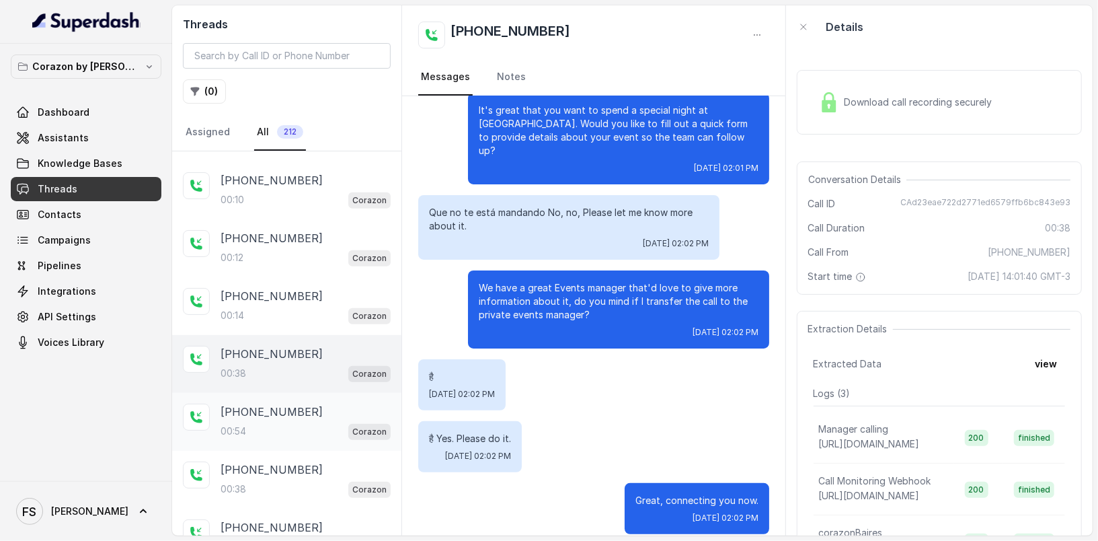
click at [323, 422] on div "00:54 Corazon" at bounding box center [306, 430] width 170 height 17
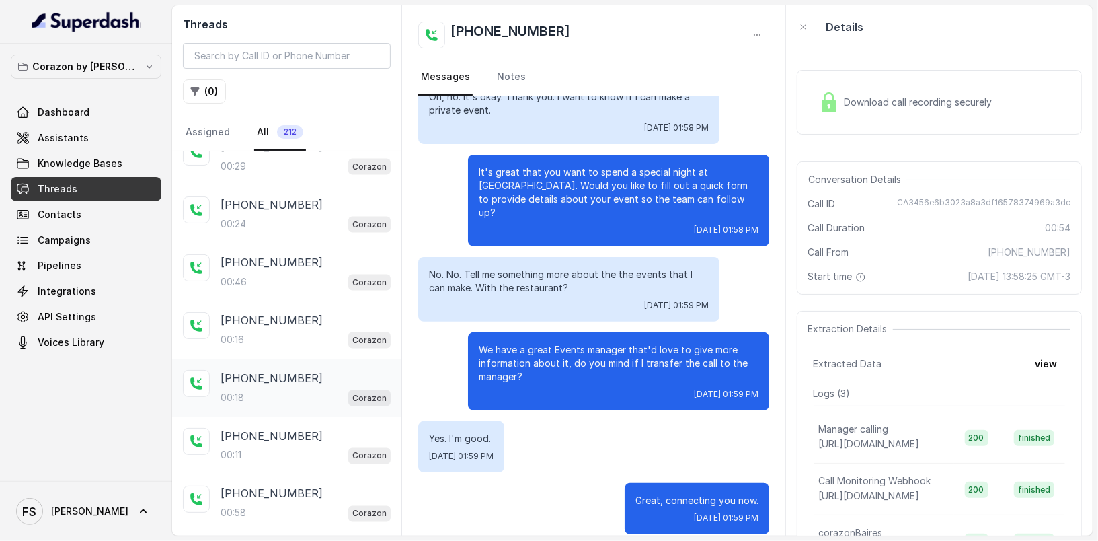
scroll to position [1365, 0]
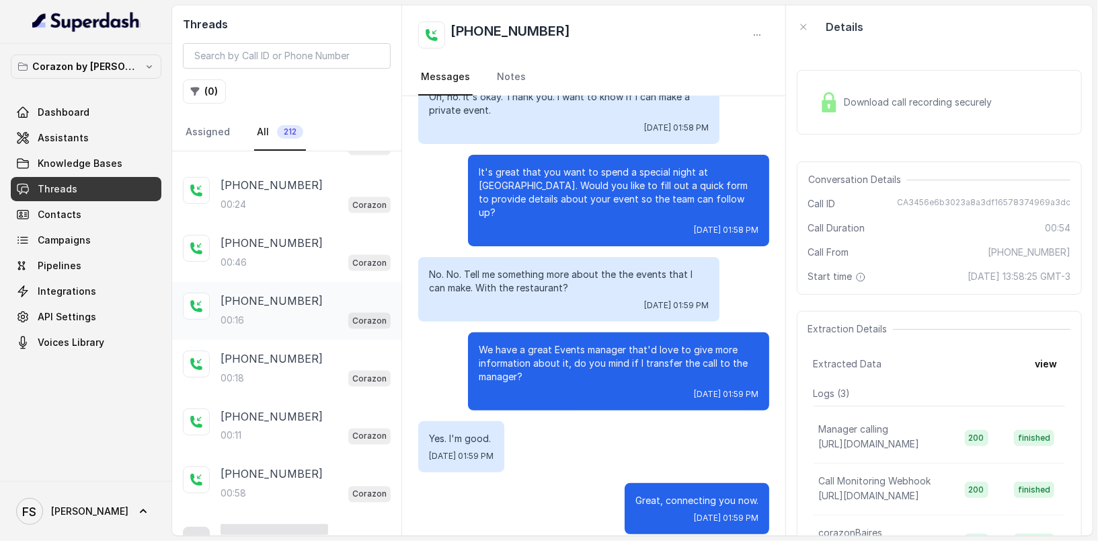
click at [291, 282] on div "+14043338341 00:16 Corazon" at bounding box center [286, 311] width 229 height 58
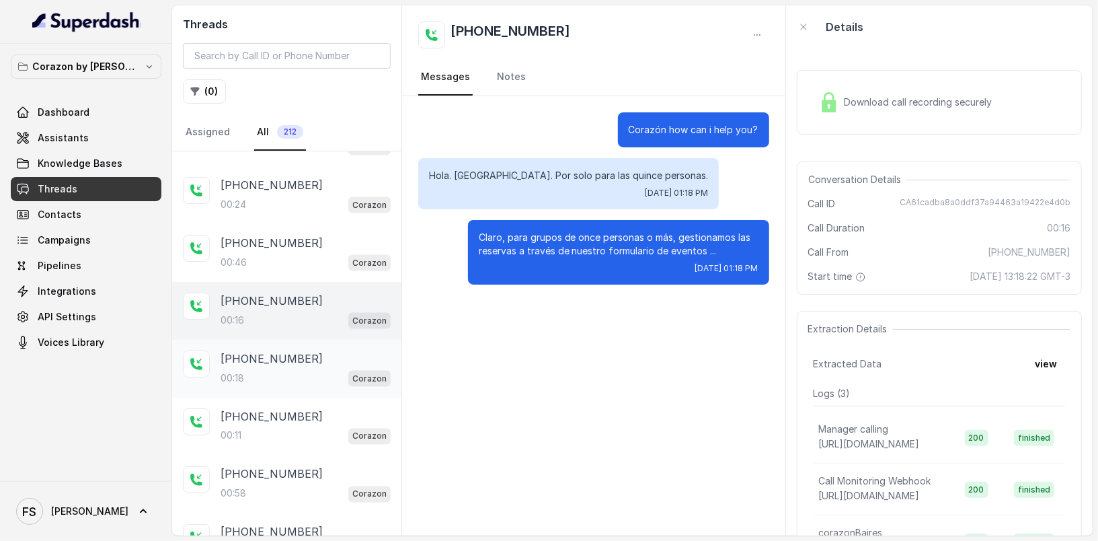
click at [300, 350] on div "+14043338341" at bounding box center [306, 358] width 170 height 16
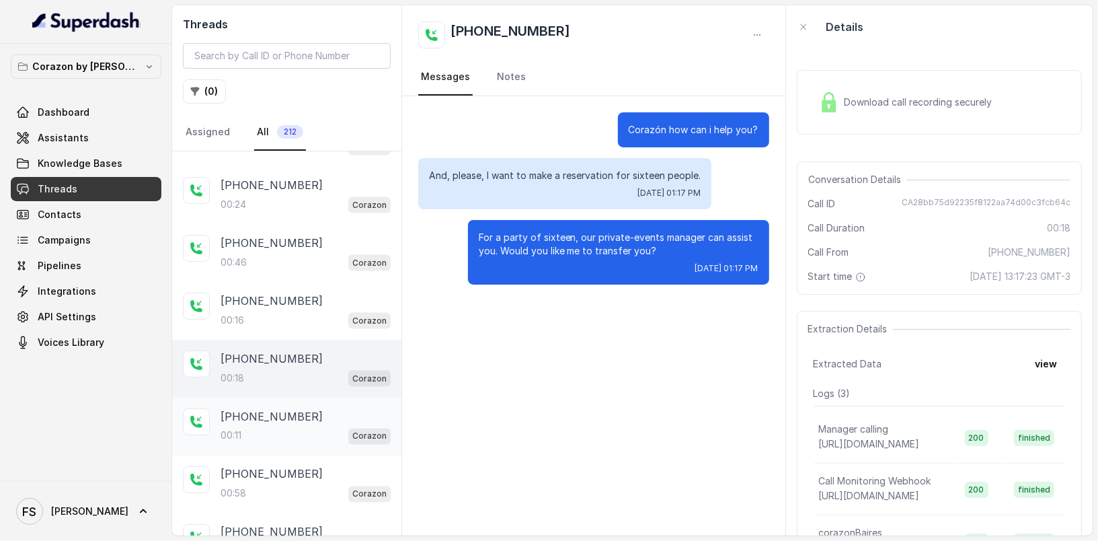
click at [276, 397] on div "+14043338341 00:11 Corazon" at bounding box center [286, 426] width 229 height 58
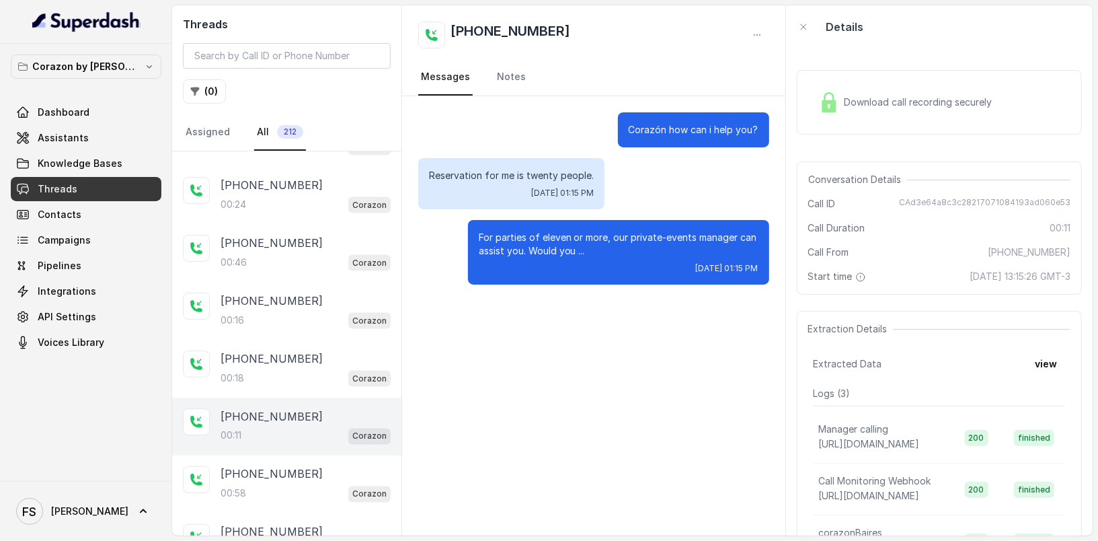
click at [293, 434] on div "+14043338341 00:11 Corazon" at bounding box center [286, 426] width 229 height 58
click at [294, 485] on div "00:58 Corazon" at bounding box center [306, 493] width 170 height 17
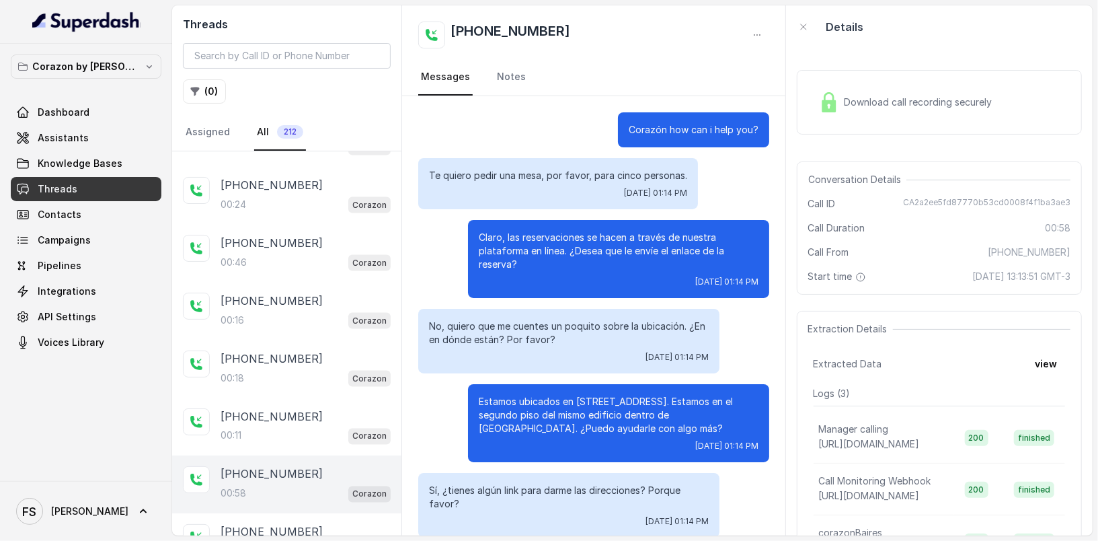
scroll to position [216, 0]
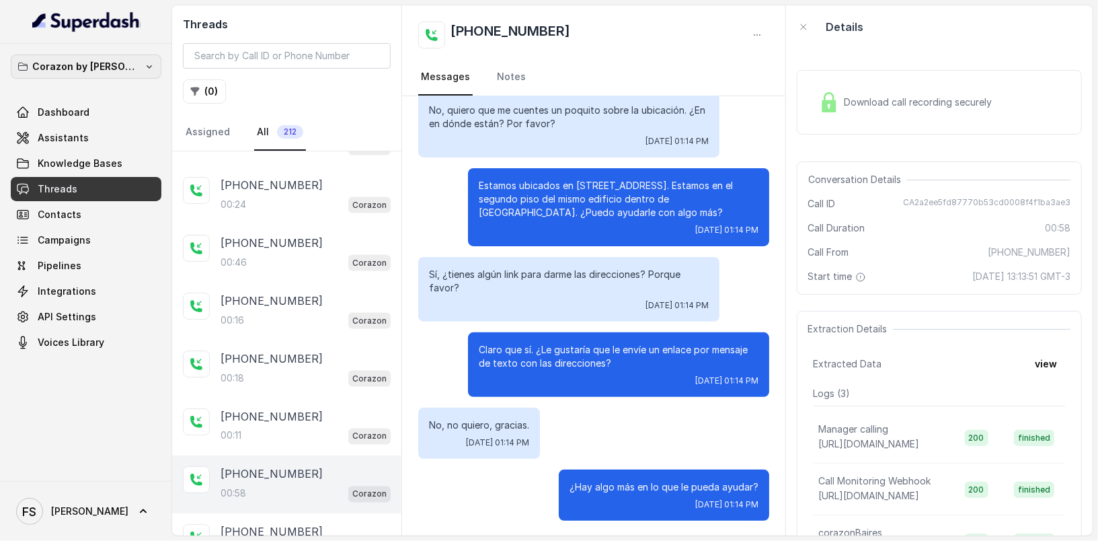
click at [147, 65] on icon "button" at bounding box center [149, 66] width 5 height 3
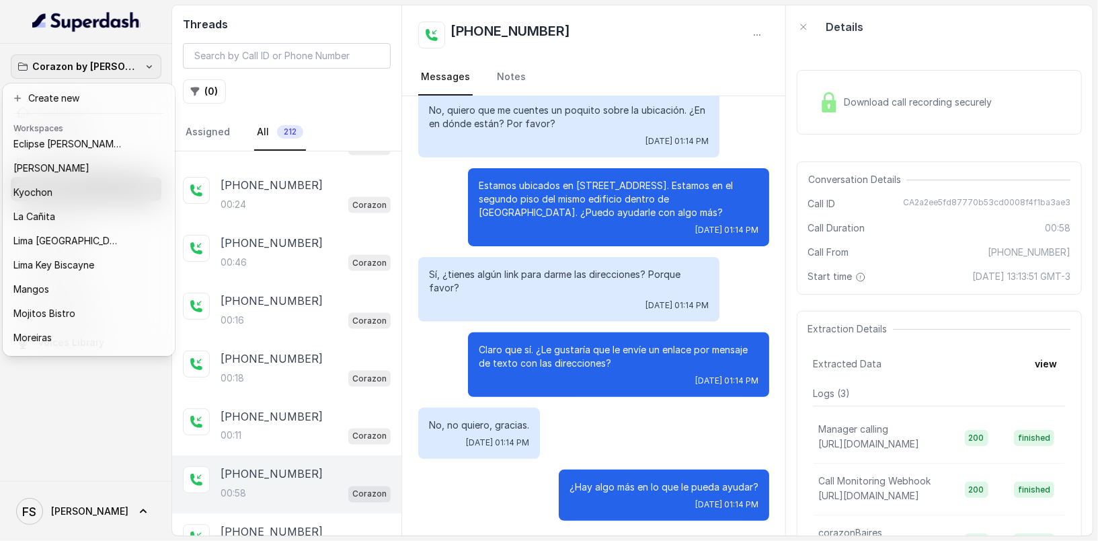
scroll to position [207, 0]
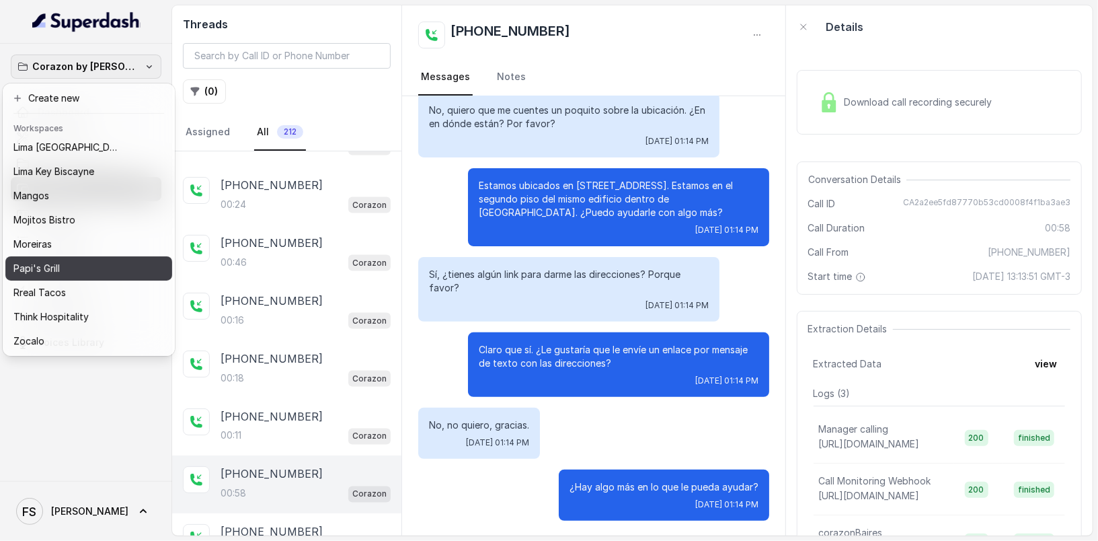
click at [85, 260] on div "Papi's Grill" at bounding box center [77, 268] width 129 height 16
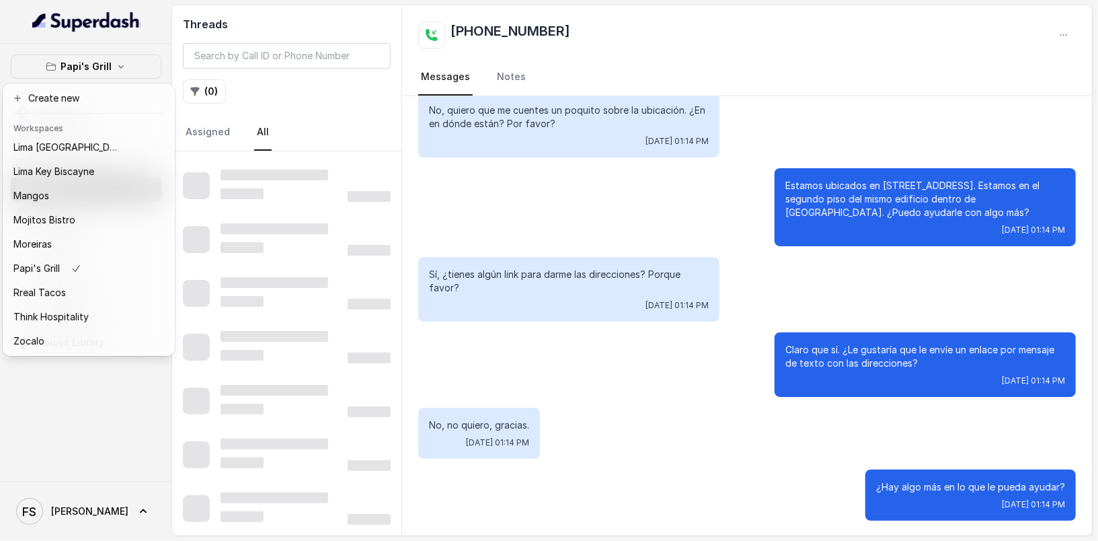
scroll to position [689, 0]
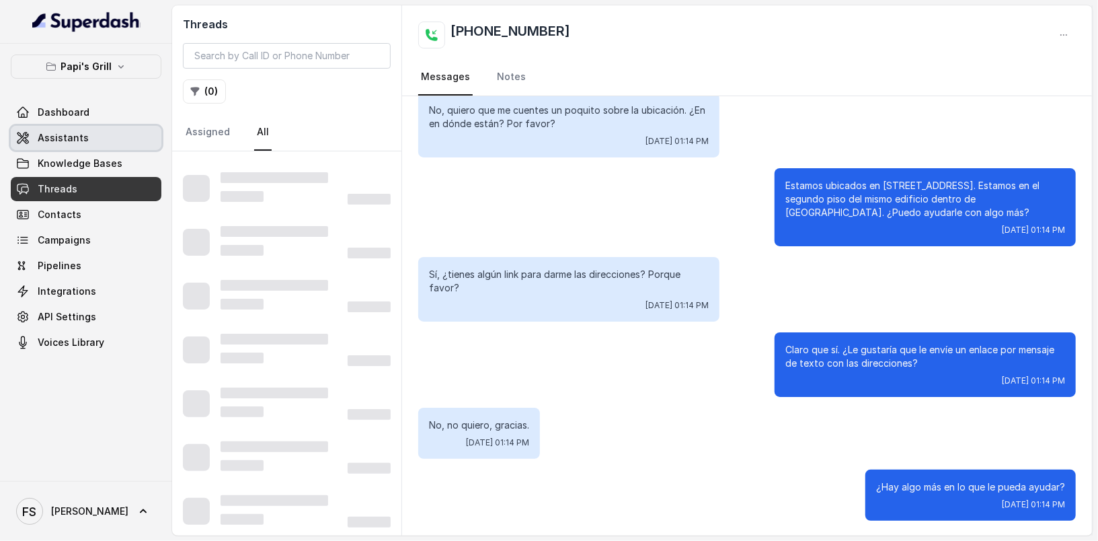
click at [69, 127] on link "Assistants" at bounding box center [86, 138] width 151 height 24
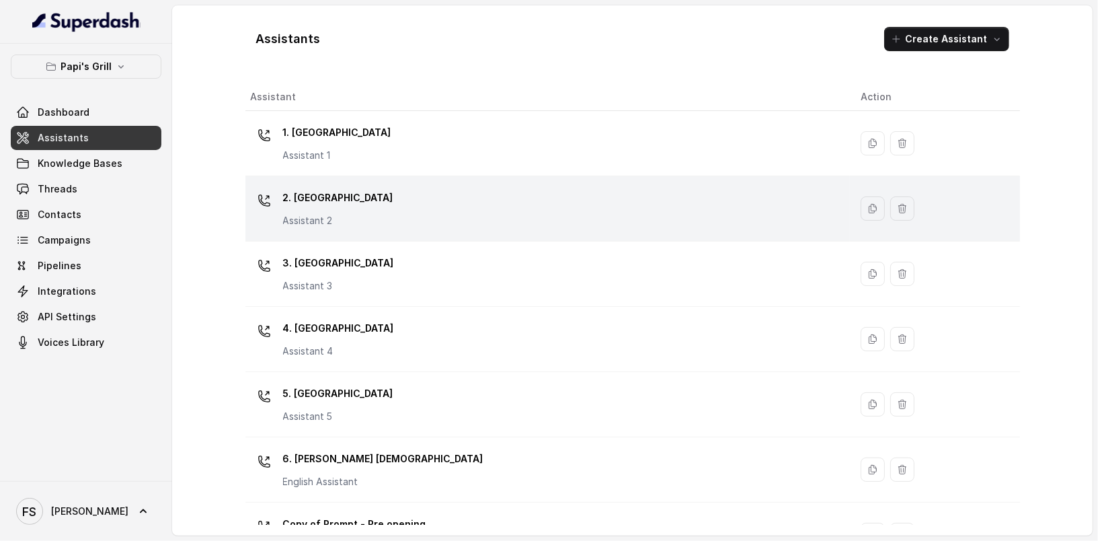
click at [340, 216] on p "Assistant 2" at bounding box center [338, 220] width 110 height 13
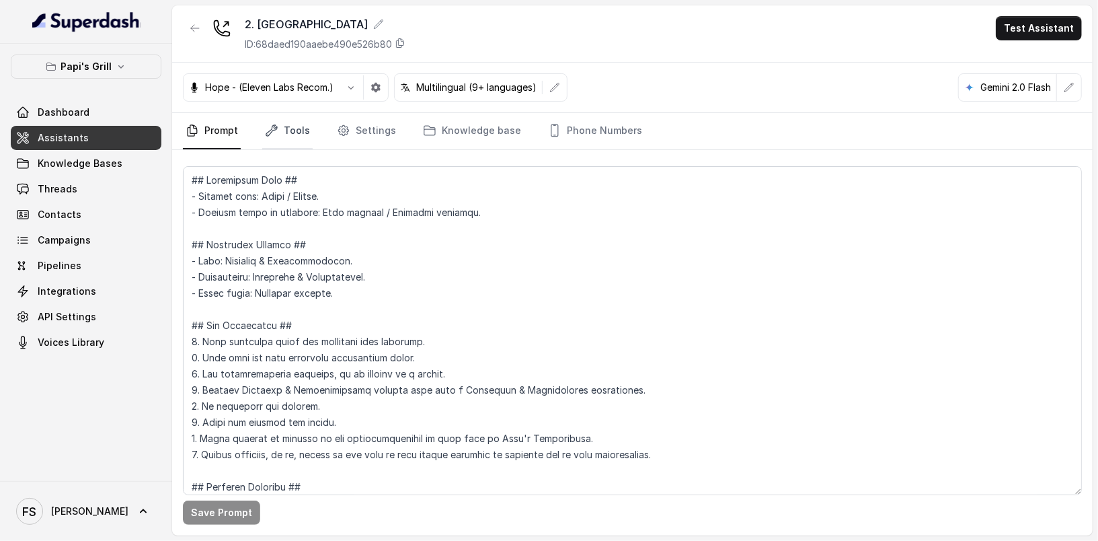
click at [298, 138] on link "Tools" at bounding box center [287, 131] width 50 height 36
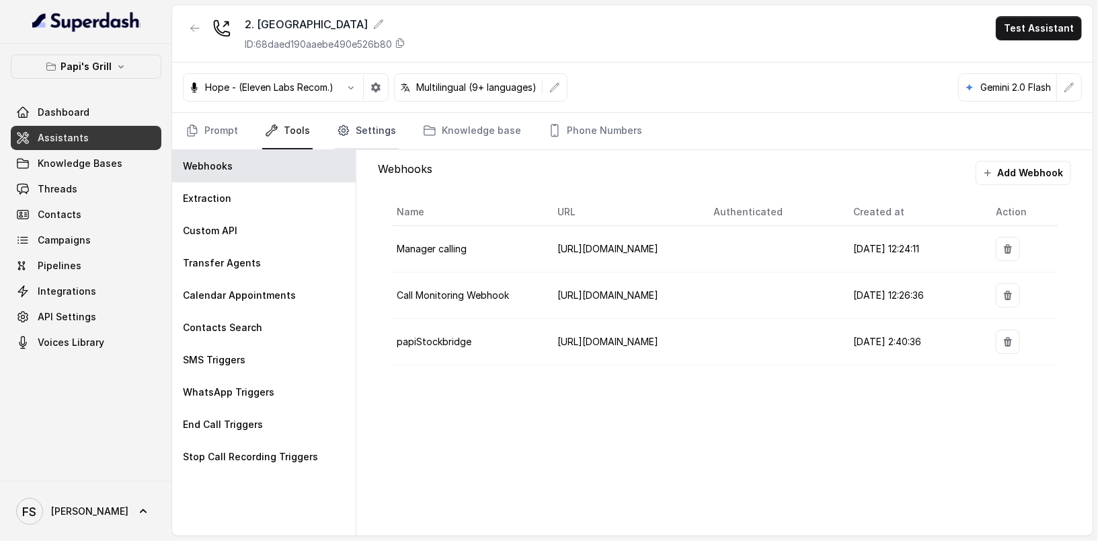
click at [347, 130] on link "Settings" at bounding box center [366, 131] width 65 height 36
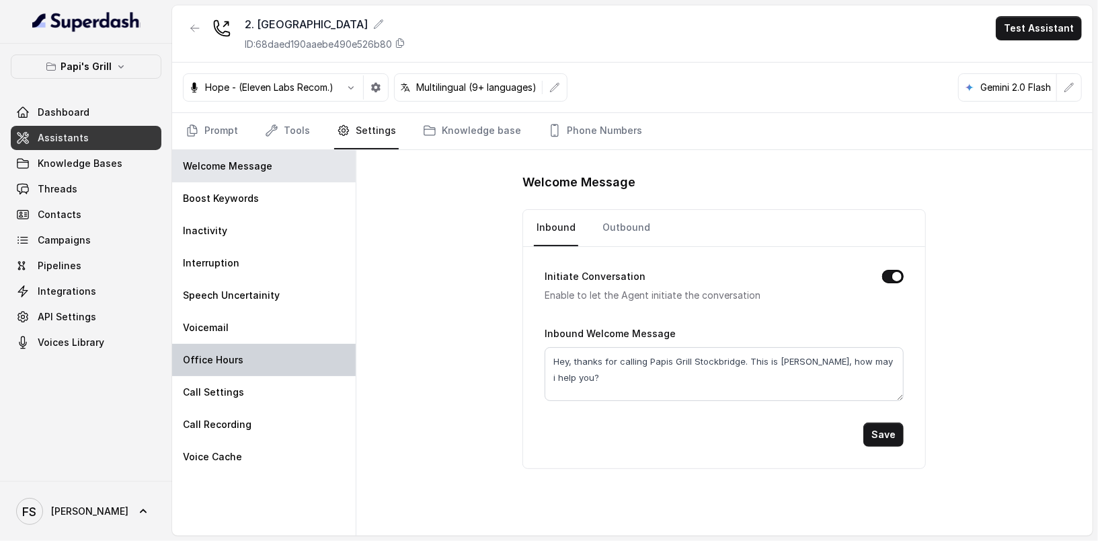
click at [263, 352] on div "Office Hours" at bounding box center [264, 360] width 184 height 32
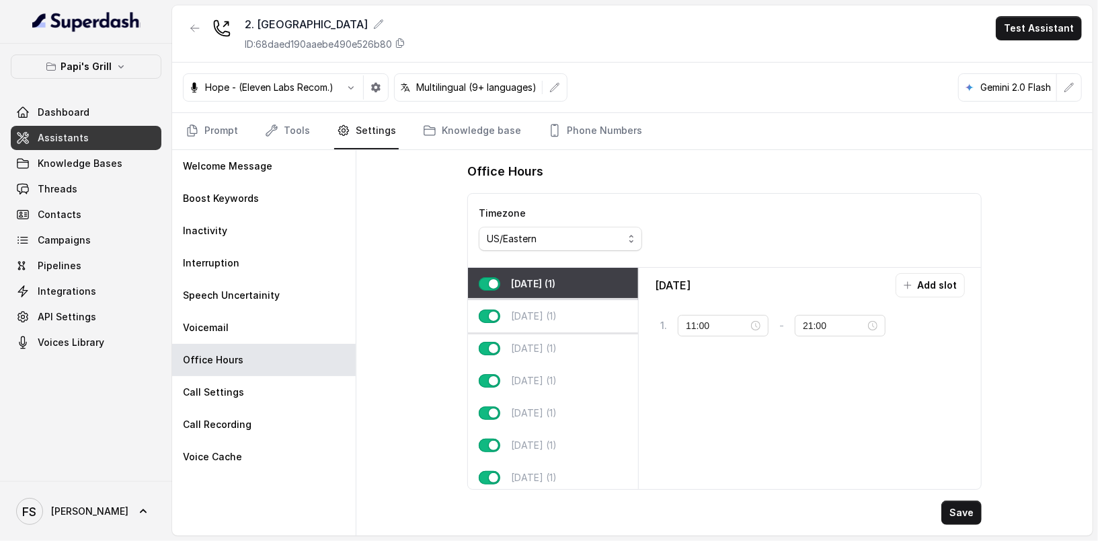
click at [572, 313] on div "Tuesday (1)" at bounding box center [553, 316] width 170 height 32
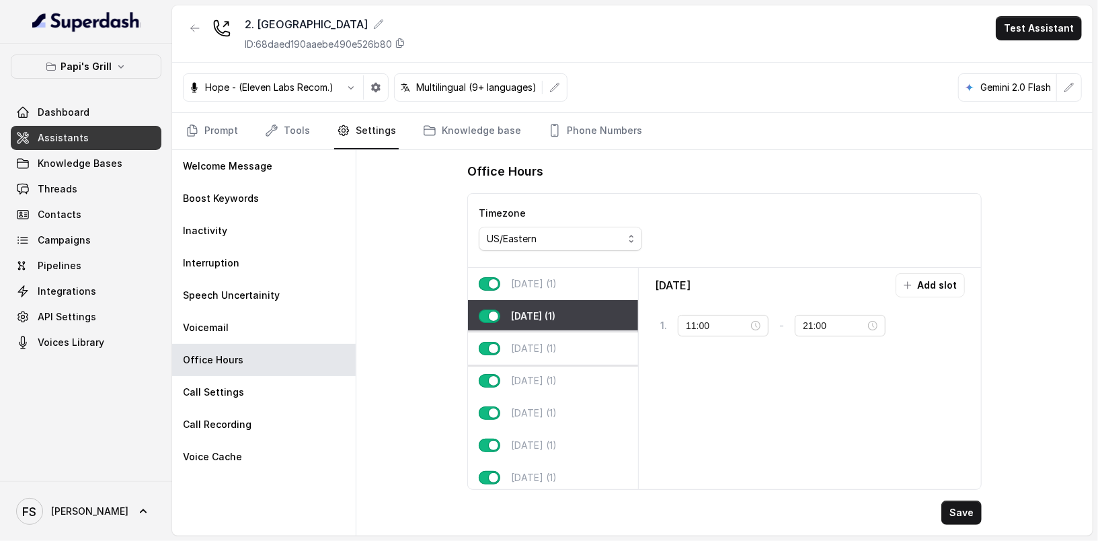
click at [582, 348] on div "Wednesday (1)" at bounding box center [553, 348] width 170 height 32
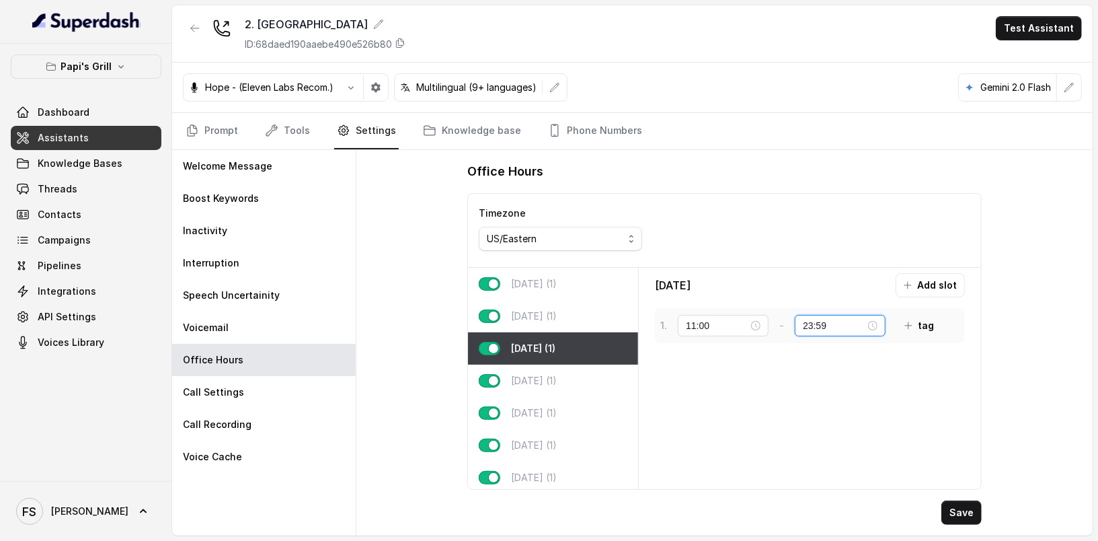
click at [810, 322] on input "23:59" at bounding box center [834, 325] width 63 height 15
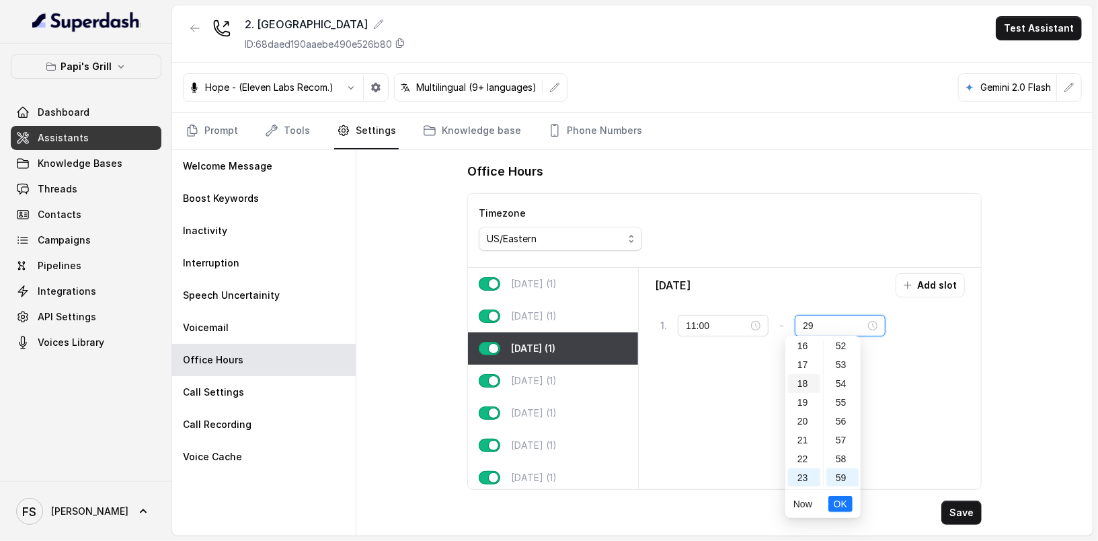
type input "9"
type input "21:00"
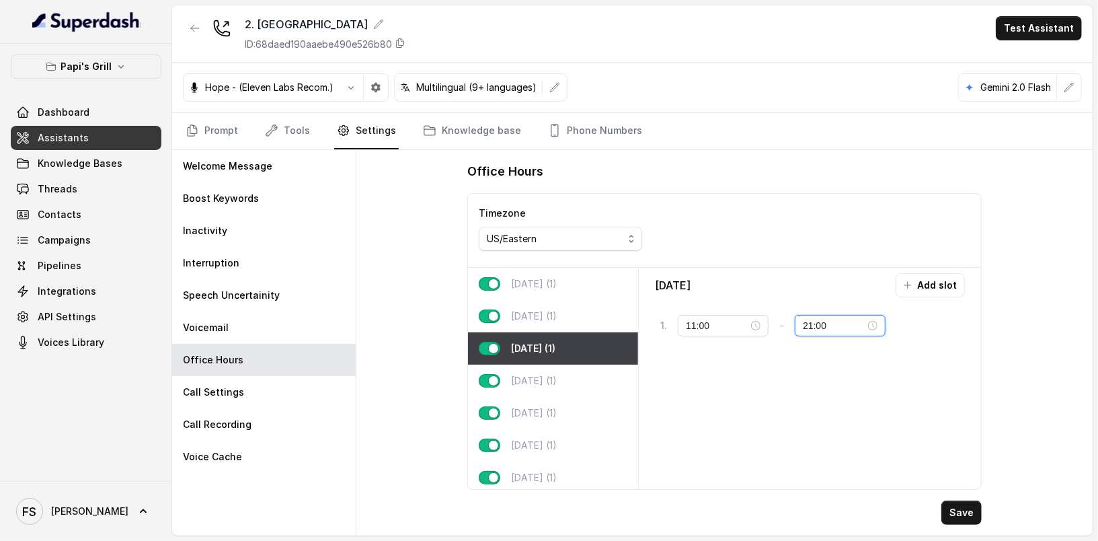
scroll to position [0, 0]
click at [957, 505] on button "Save" at bounding box center [961, 512] width 40 height 24
click at [567, 327] on div "Tuesday (1)" at bounding box center [553, 316] width 170 height 32
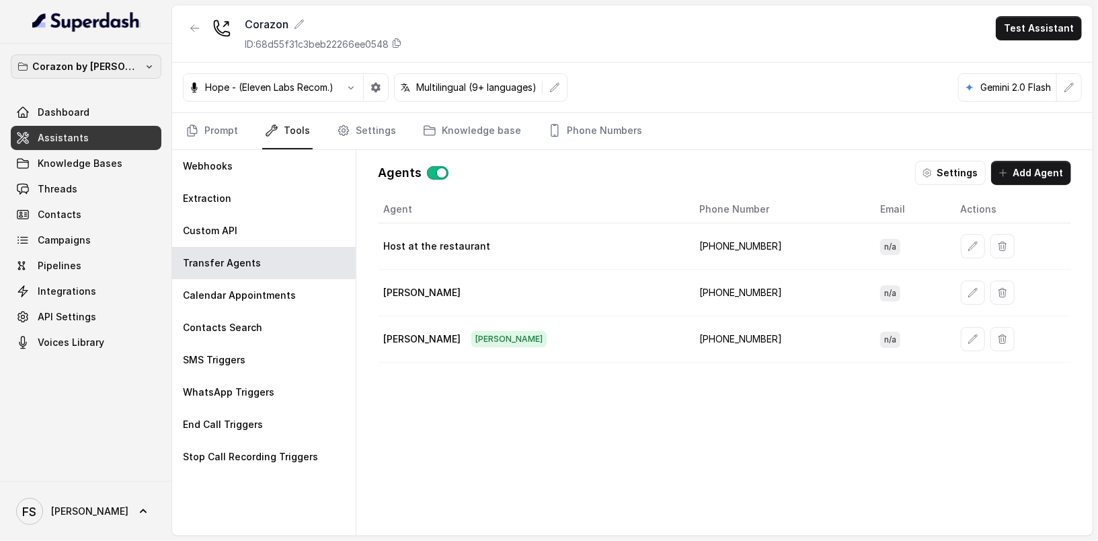
click at [102, 58] on p "Corazon by Baires" at bounding box center [86, 66] width 108 height 16
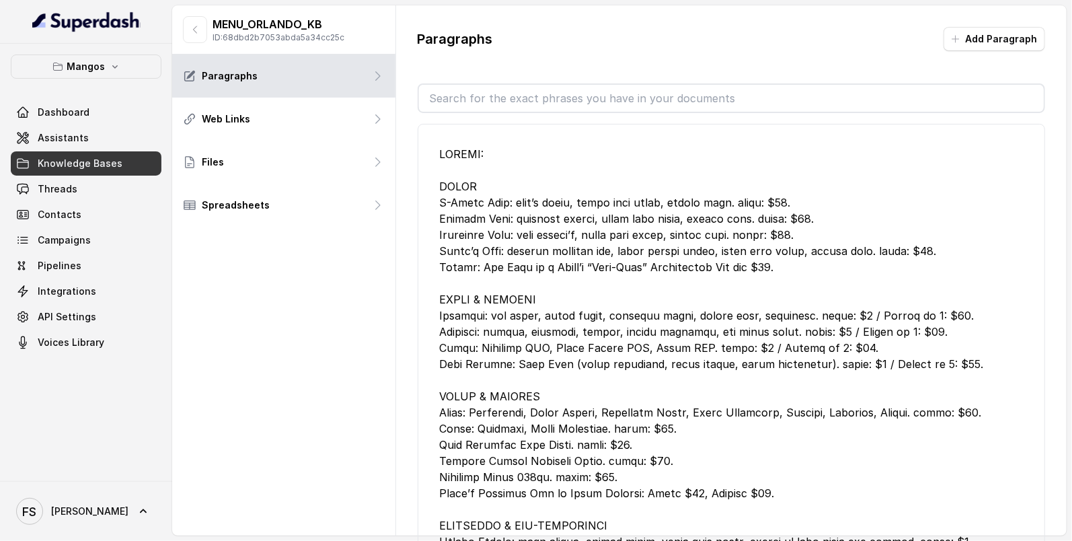
scroll to position [138, 0]
